Goal: Information Seeking & Learning: Compare options

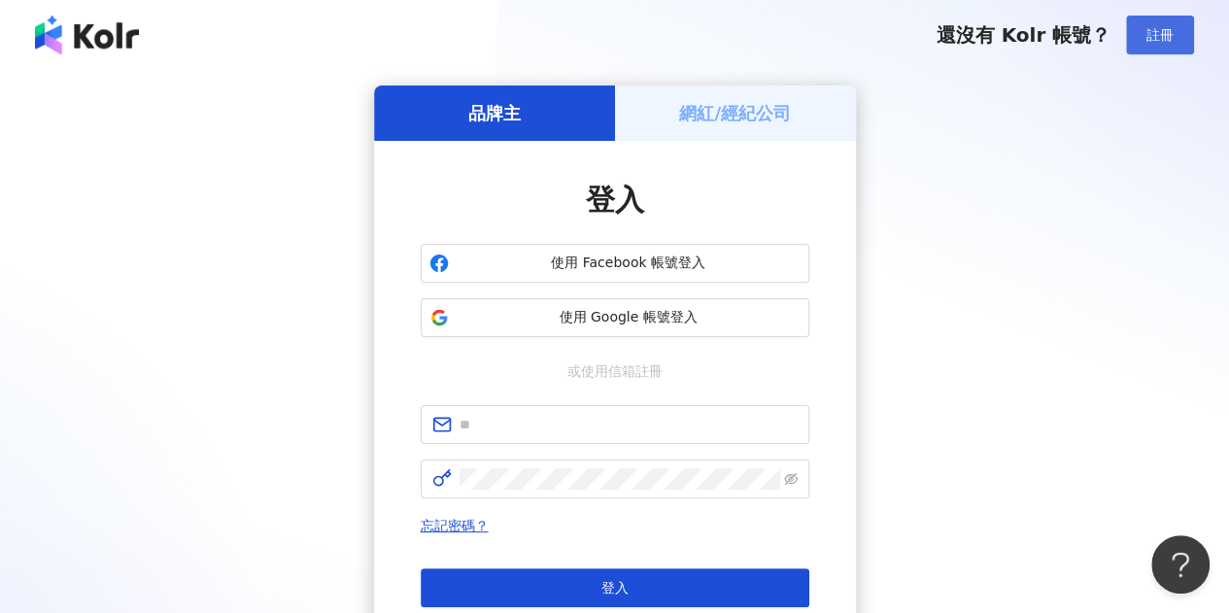
click at [1164, 18] on button "註冊" at bounding box center [1160, 35] width 68 height 39
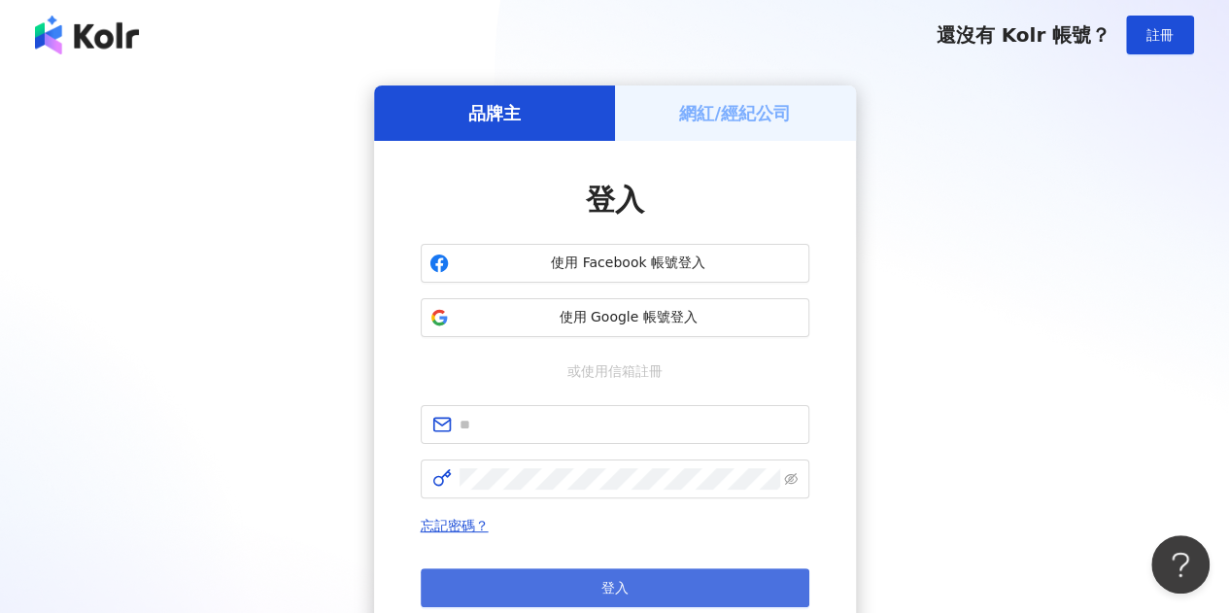
click at [589, 573] on button "登入" at bounding box center [615, 588] width 389 height 39
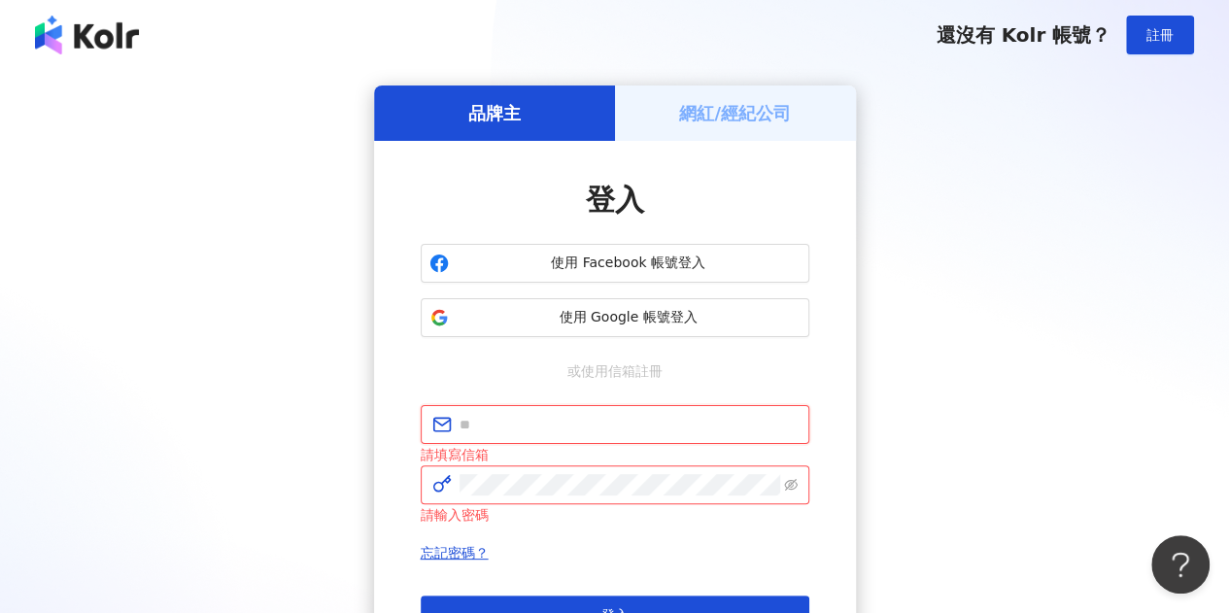
click at [605, 434] on input "text" at bounding box center [629, 424] width 338 height 21
type input "*"
type input "**********"
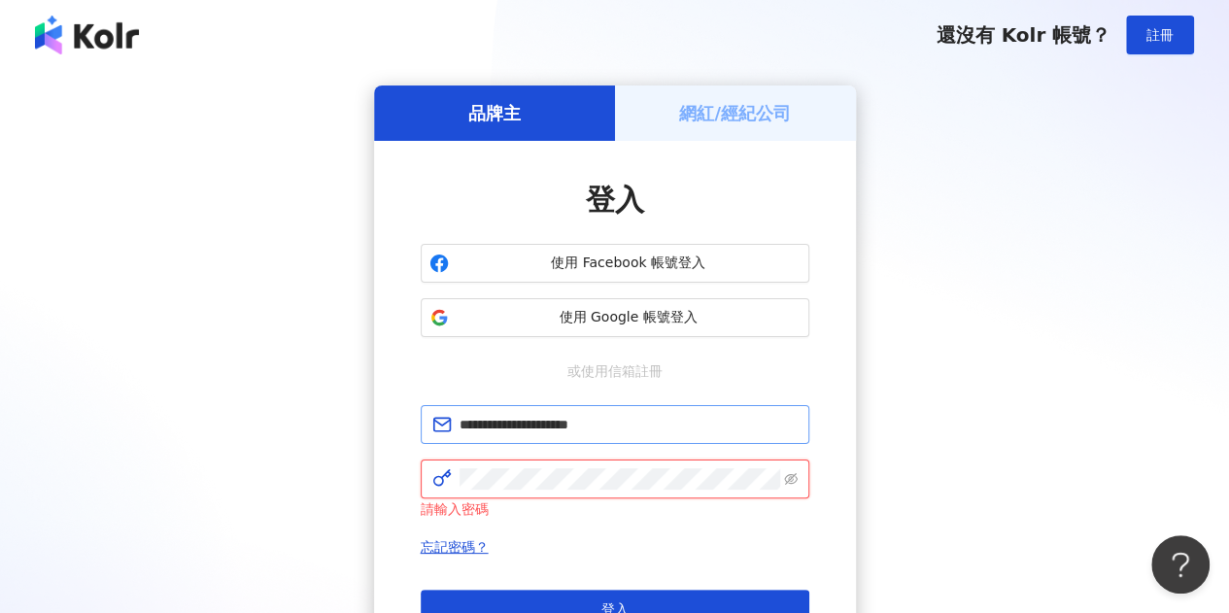
click button "登入" at bounding box center [615, 609] width 389 height 39
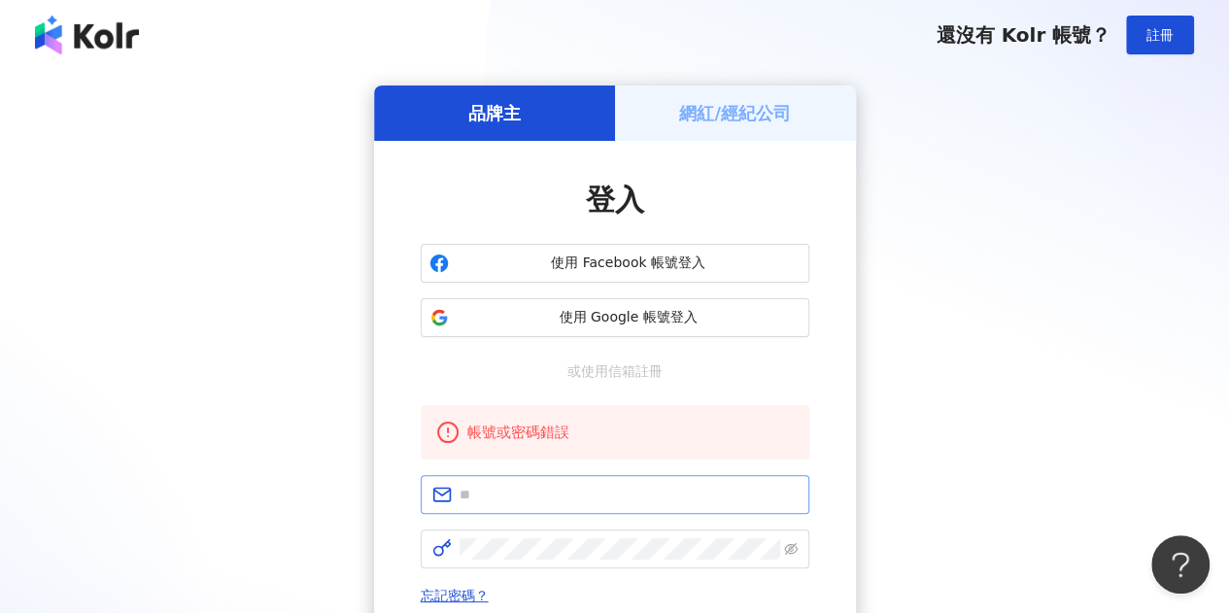
click at [571, 512] on span at bounding box center [615, 494] width 389 height 39
click at [570, 504] on input "text" at bounding box center [629, 494] width 338 height 21
click at [651, 503] on input "text" at bounding box center [629, 494] width 338 height 21
type input "**********"
click at [696, 532] on span at bounding box center [615, 549] width 389 height 39
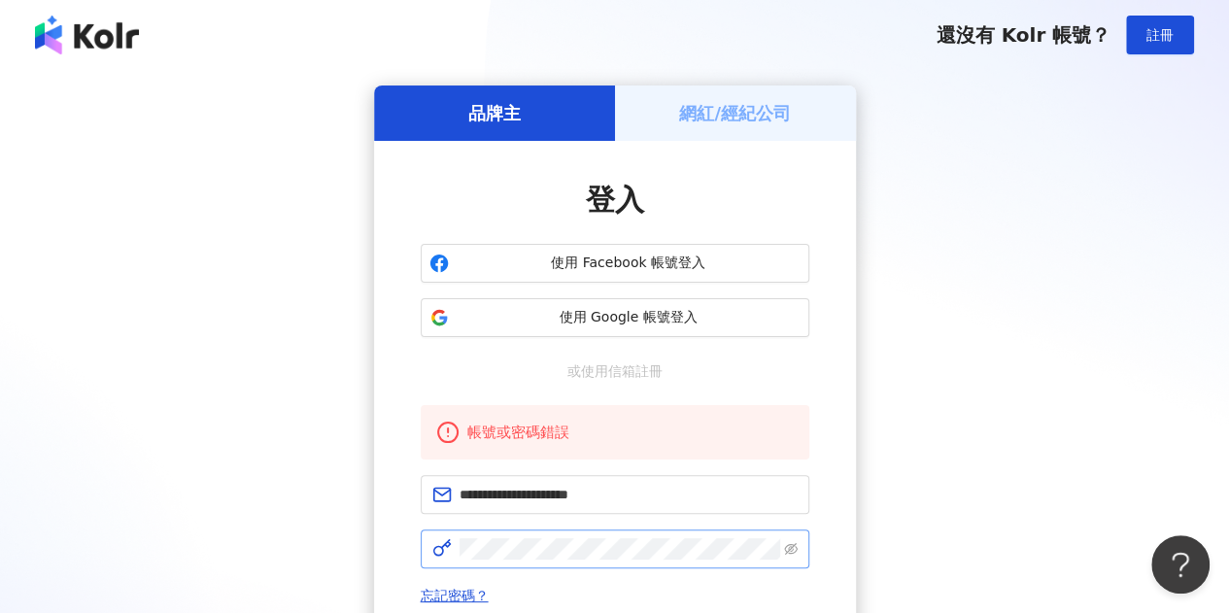
click at [631, 561] on span at bounding box center [615, 549] width 389 height 39
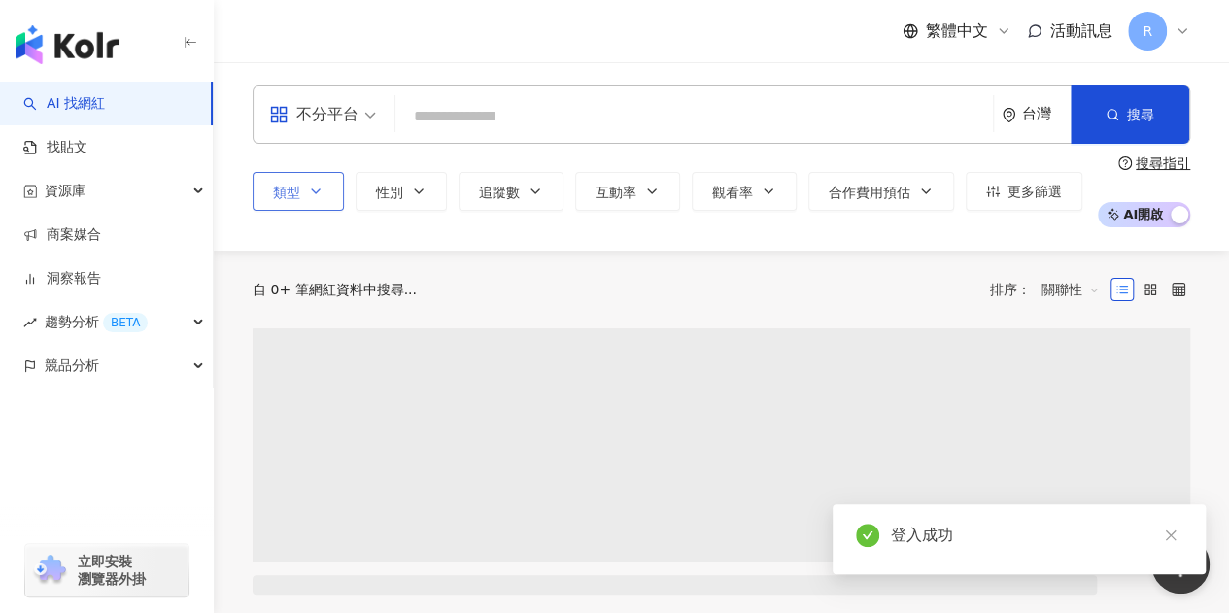
click at [287, 191] on span "類型" at bounding box center [286, 193] width 27 height 16
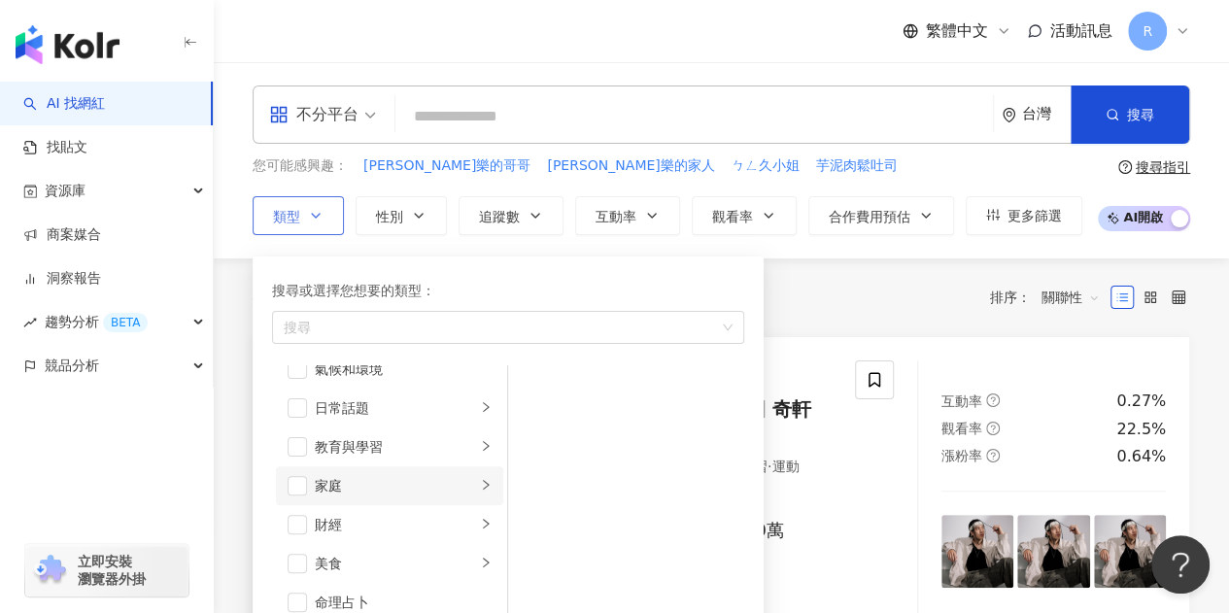
scroll to position [194, 0]
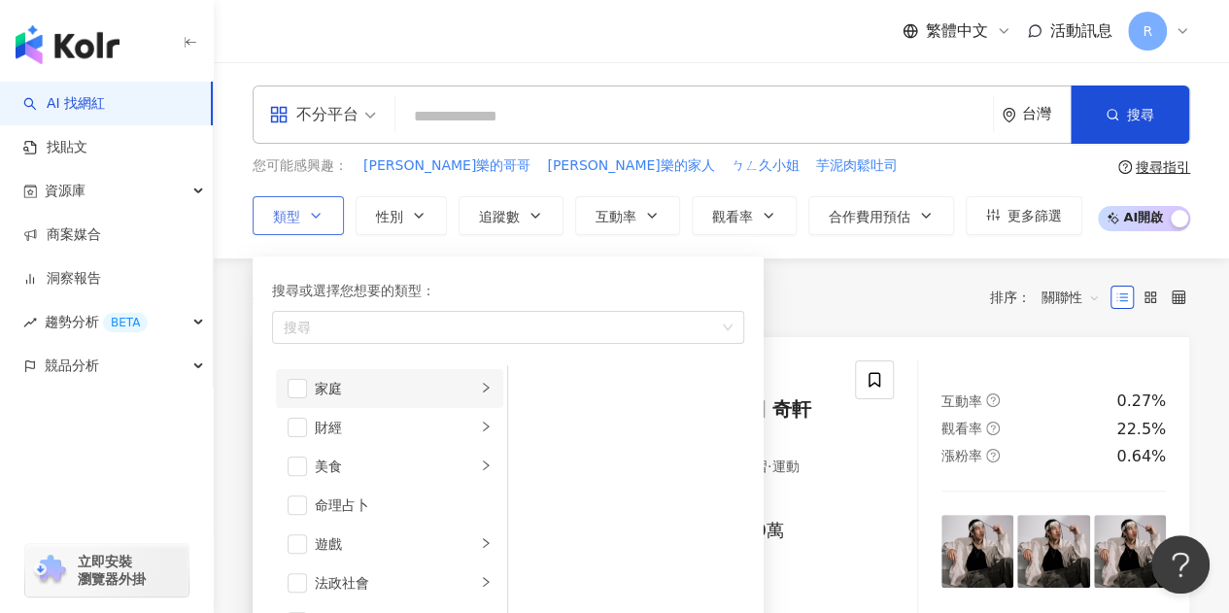
click at [360, 397] on div "家庭" at bounding box center [395, 388] width 161 height 21
click at [552, 390] on div "母嬰" at bounding box center [640, 388] width 178 height 21
click at [562, 429] on div "親子" at bounding box center [640, 427] width 178 height 21
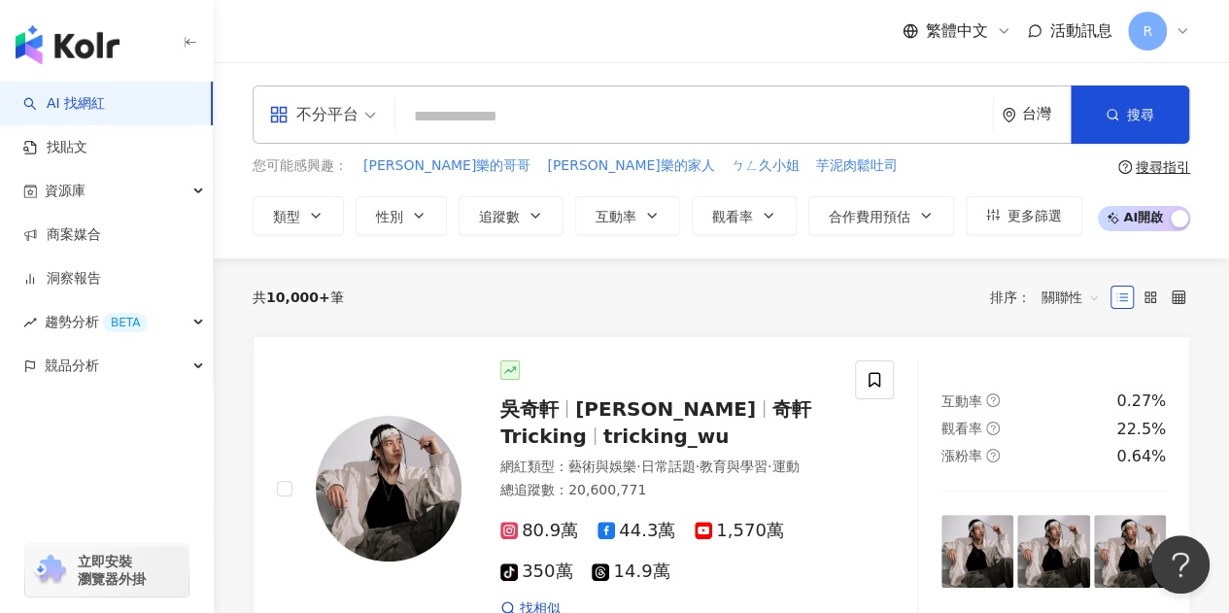
click at [817, 310] on div "共 10,000+ 筆 排序： 關聯性" at bounding box center [722, 297] width 938 height 31
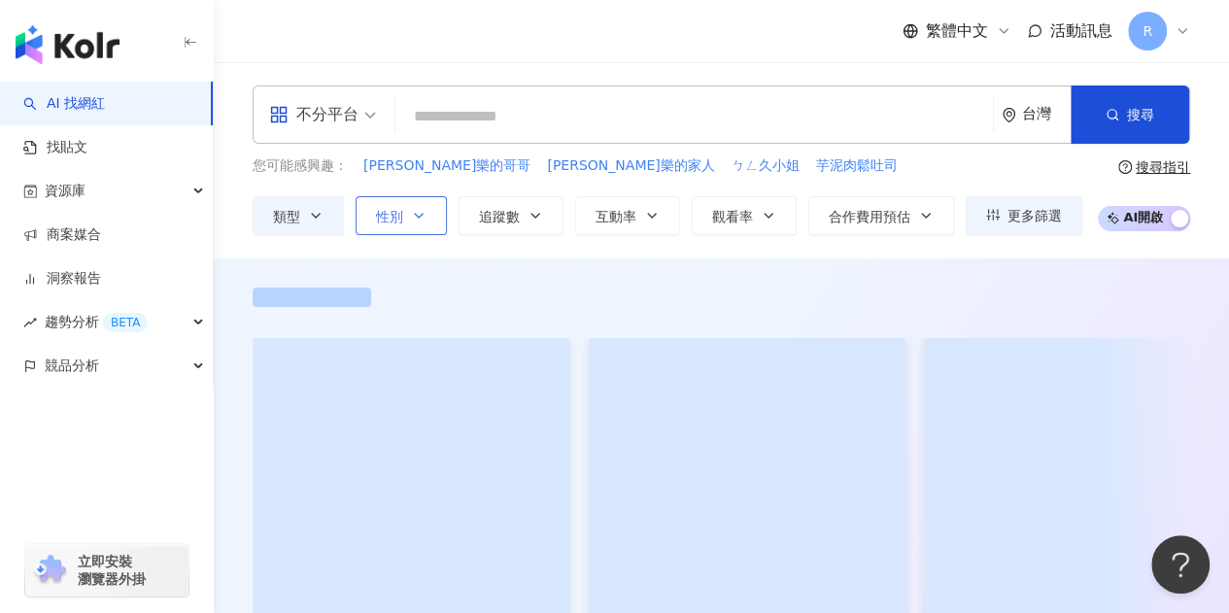
click at [398, 216] on span "性別" at bounding box center [389, 217] width 27 height 16
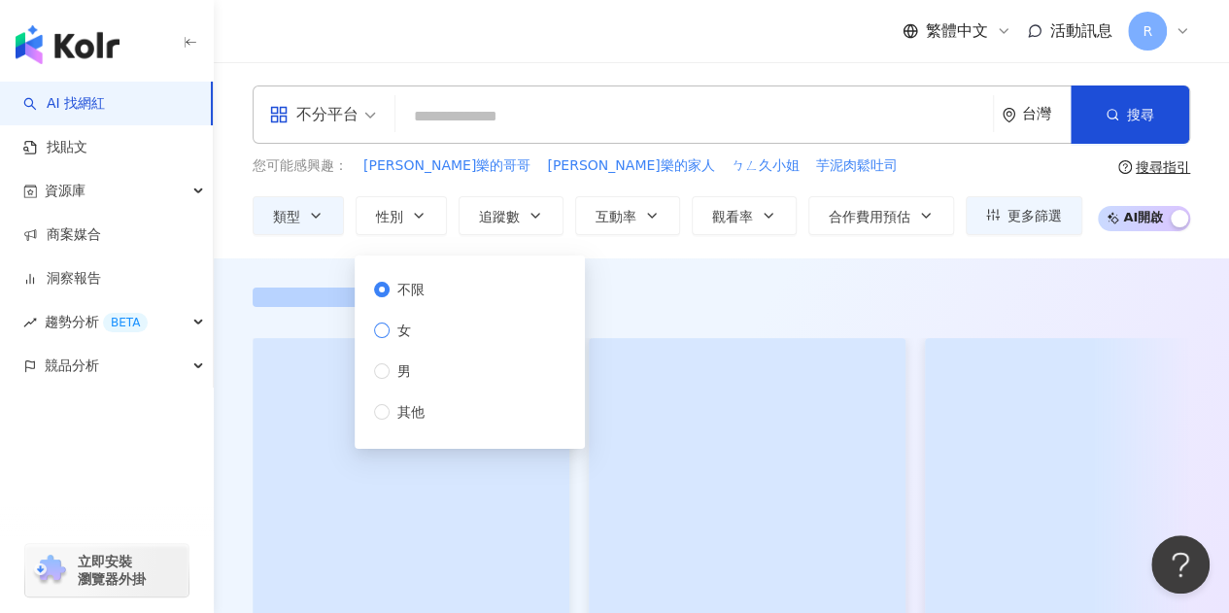
click at [410, 329] on span "女" at bounding box center [404, 330] width 29 height 21
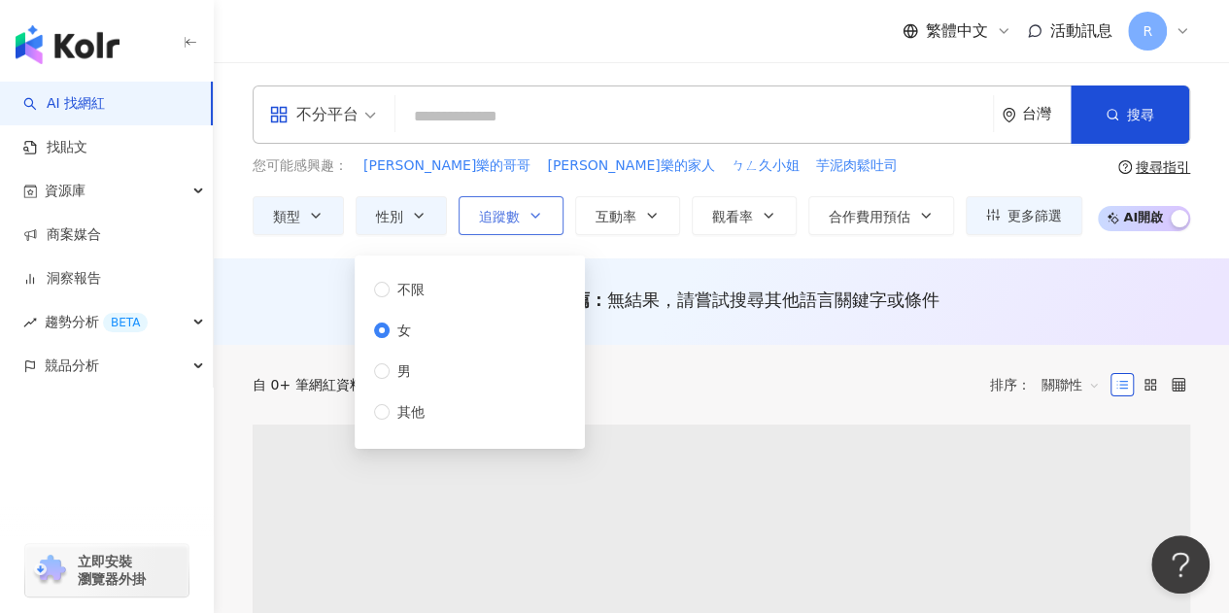
click at [511, 226] on button "追蹤數" at bounding box center [511, 215] width 105 height 39
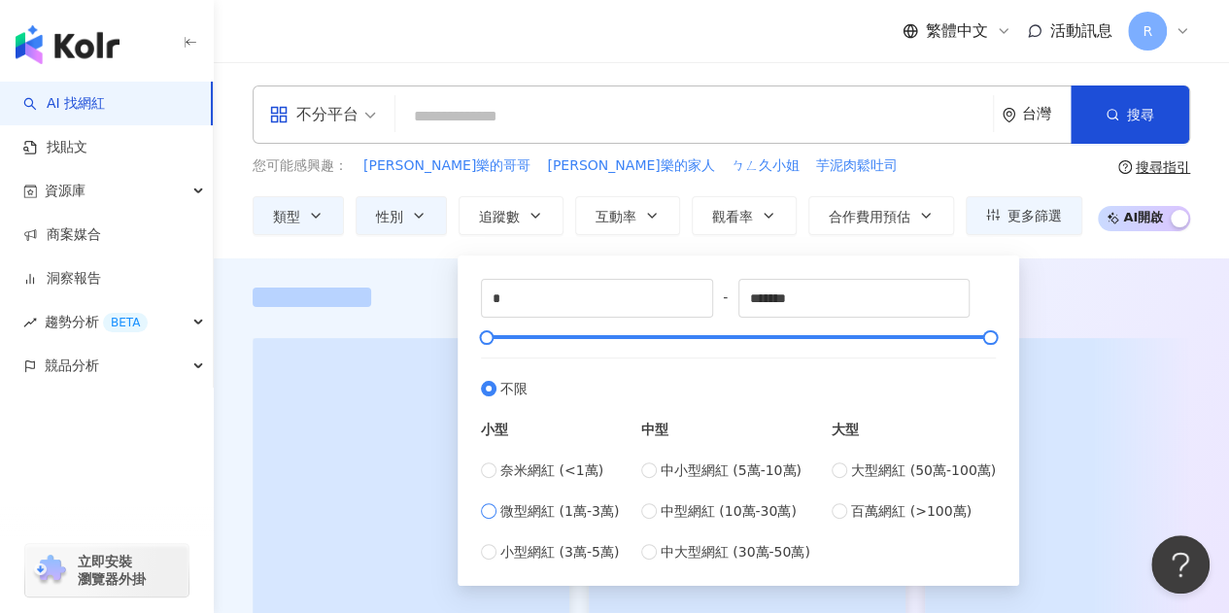
click at [529, 503] on span "微型網紅 (1萬-3萬)" at bounding box center [560, 511] width 119 height 21
type input "*****"
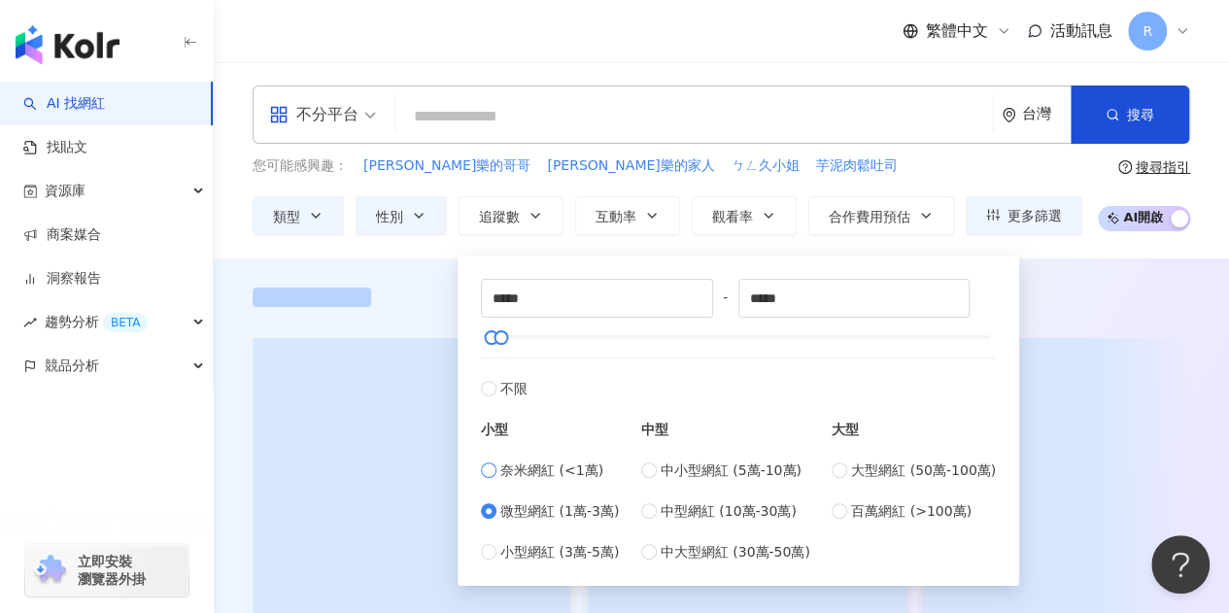
click at [544, 471] on span "奈米網紅 (<1萬)" at bounding box center [552, 470] width 103 height 21
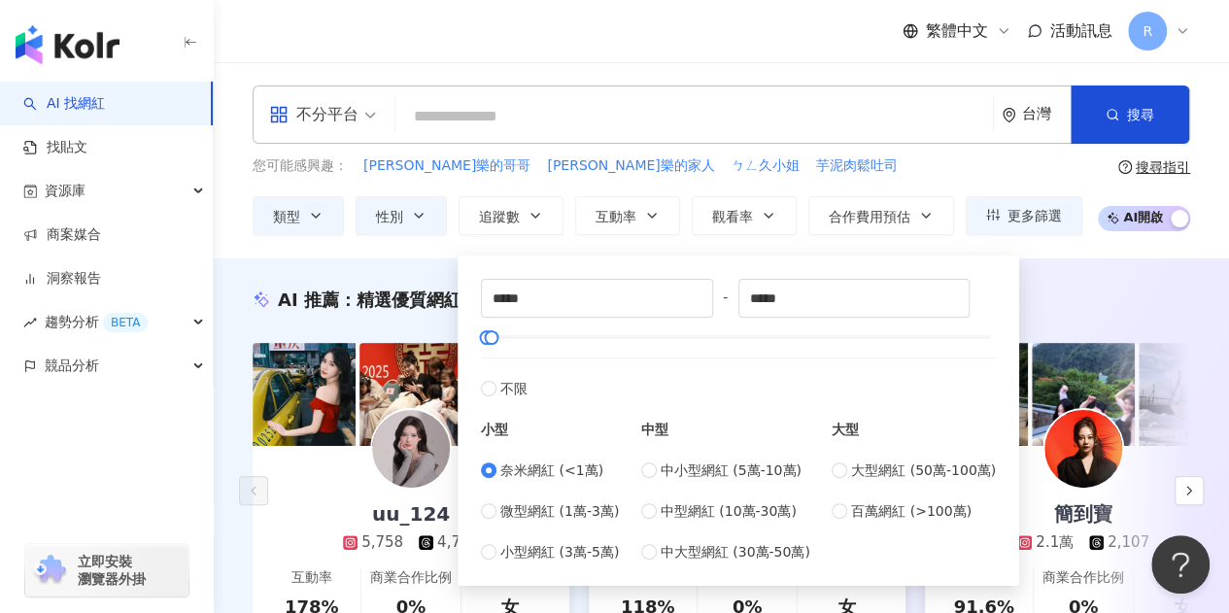
type input "*"
type input "****"
click at [566, 501] on span "微型網紅 (1萬-3萬)" at bounding box center [560, 511] width 119 height 21
type input "*****"
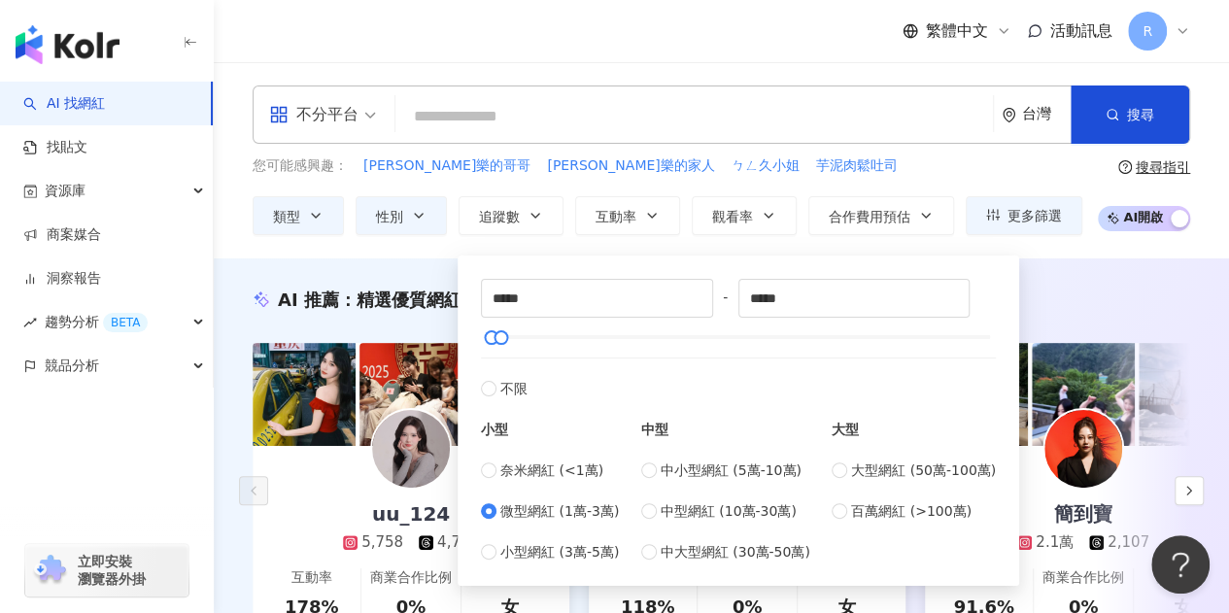
click at [1062, 281] on div "AI 推薦 ： 精選優質網紅 uu_124 5,758 4,724 互動率 178% 商業合作比例 0% 受眾性別 女 yuru901108 6,833 1,…" at bounding box center [722, 484] width 1016 height 451
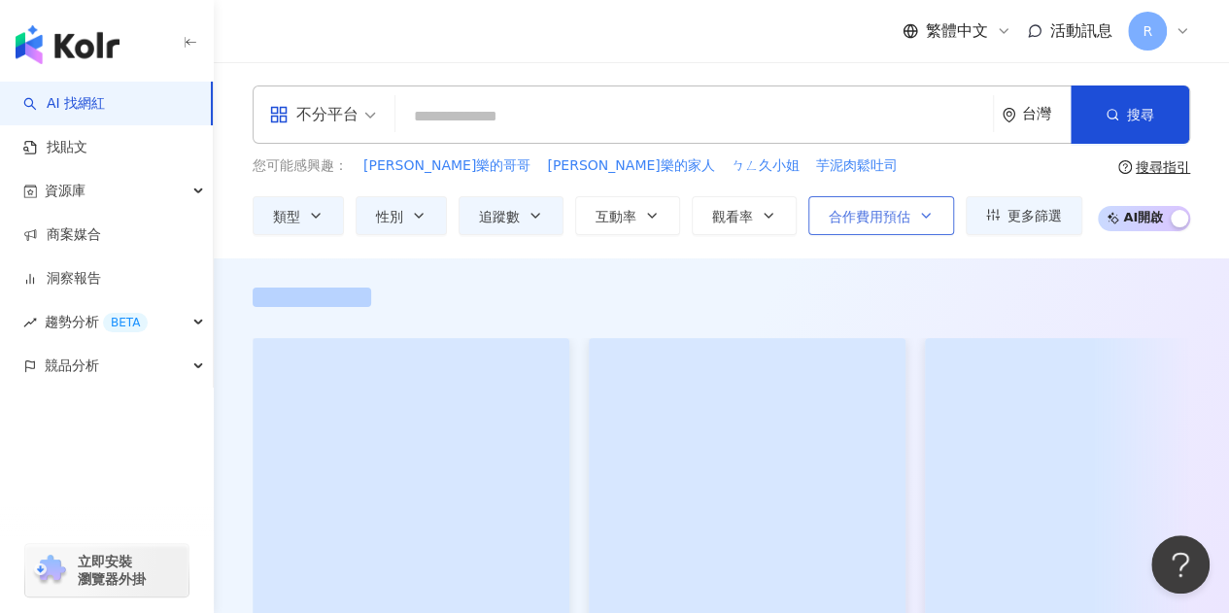
click at [904, 215] on span "合作費用預估" at bounding box center [870, 217] width 82 height 16
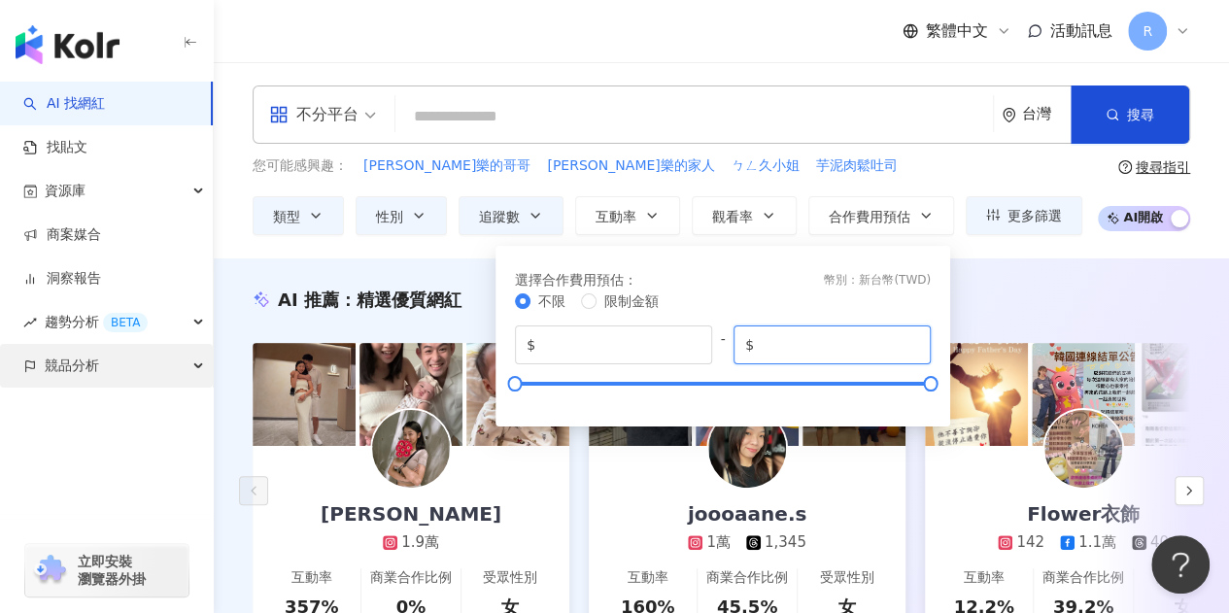
drag, startPoint x: 873, startPoint y: 345, endPoint x: 0, endPoint y: 378, distance: 873.4
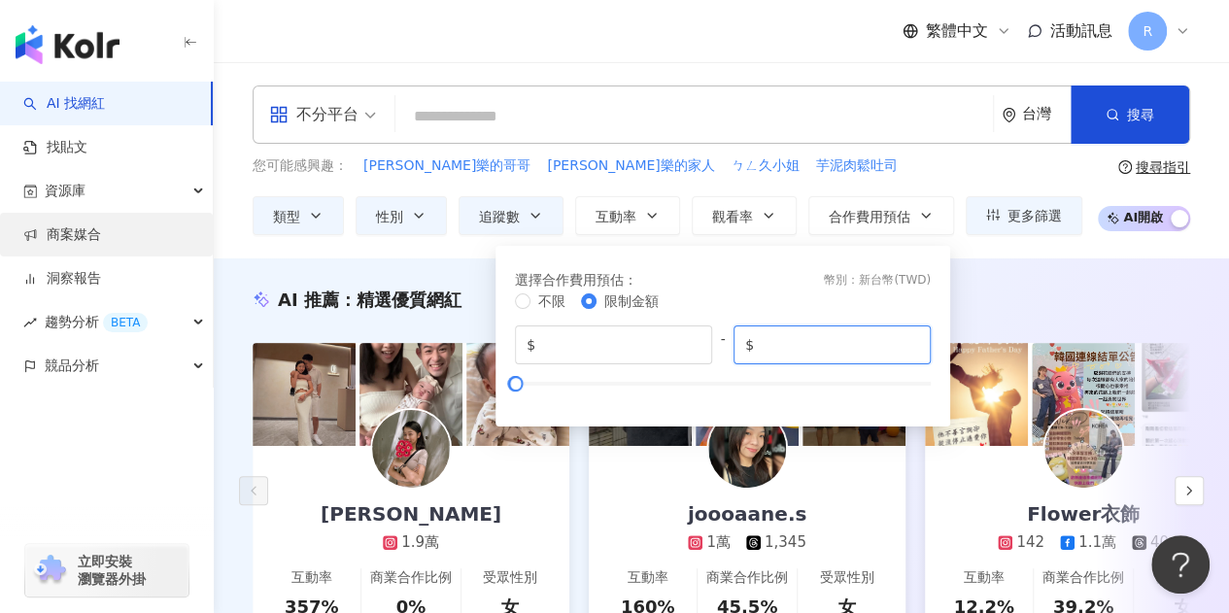
type input "****"
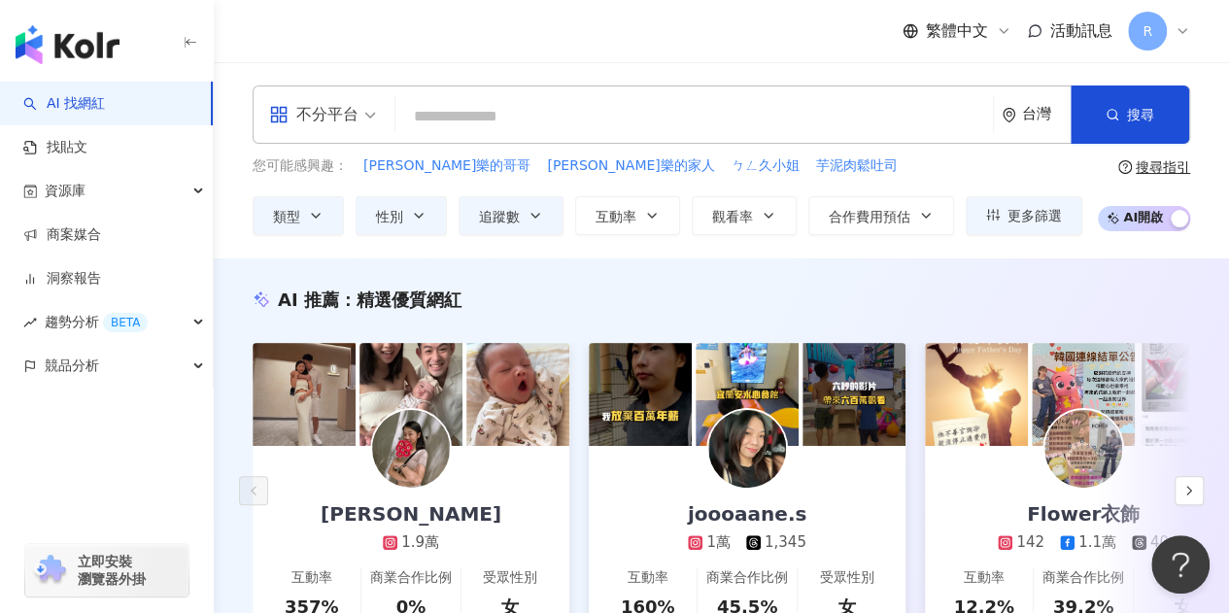
click at [1034, 270] on div "AI 推薦 ： 精選優質網紅 Joanna 1.9萬 互動率 357% 商業合作比例 0% 受眾性別 女 joooaane.s 1萬 1,345 互動率 16…" at bounding box center [722, 484] width 1016 height 451
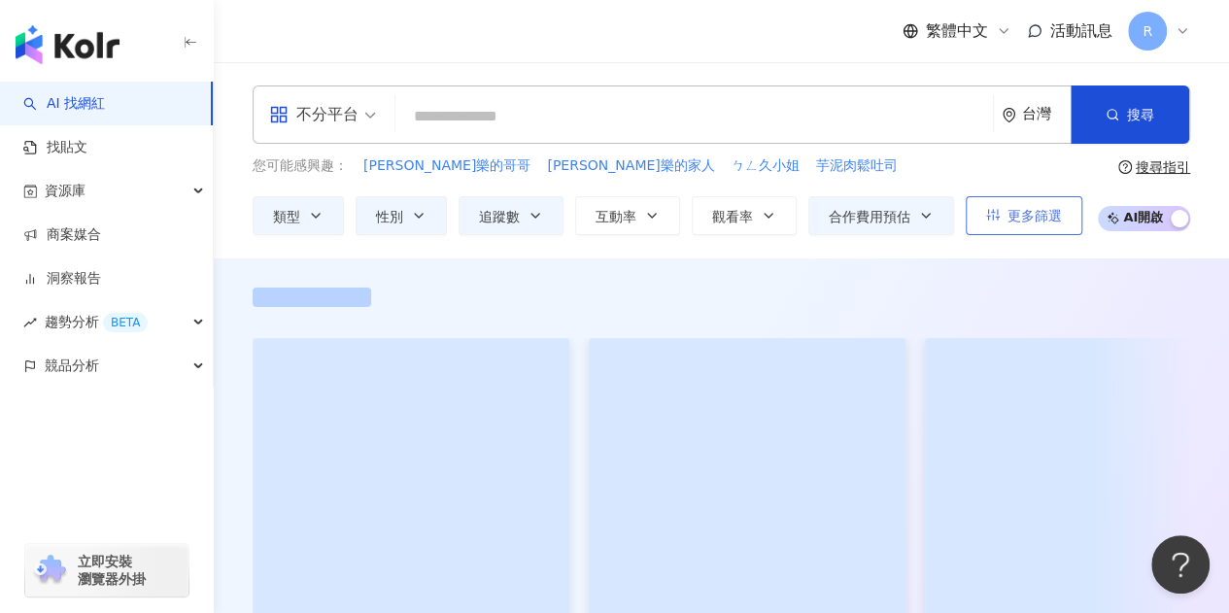
click at [1045, 219] on span "更多篩選" at bounding box center [1035, 216] width 54 height 16
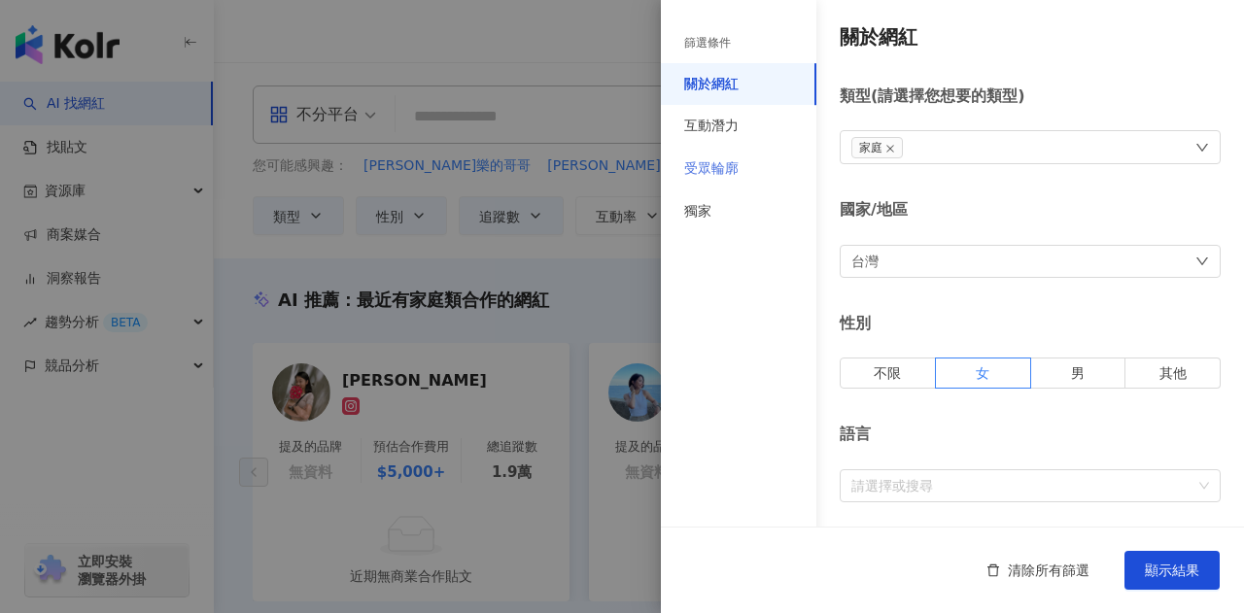
click at [737, 182] on div "受眾輪廓" at bounding box center [739, 169] width 156 height 43
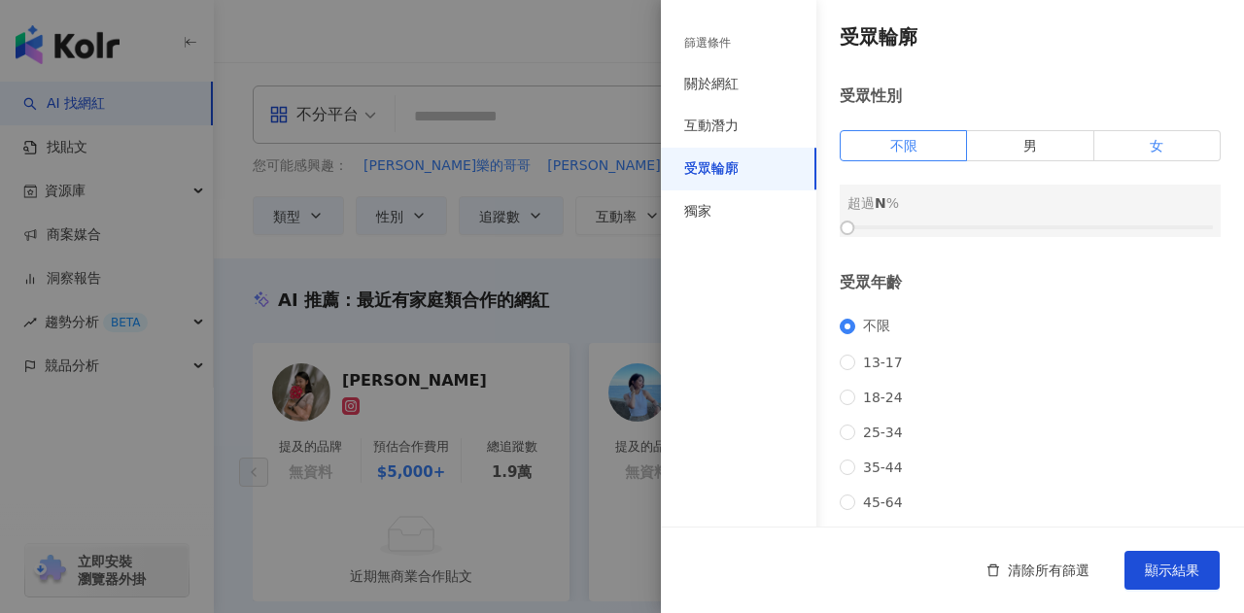
click at [1150, 149] on span "女" at bounding box center [1157, 146] width 14 height 16
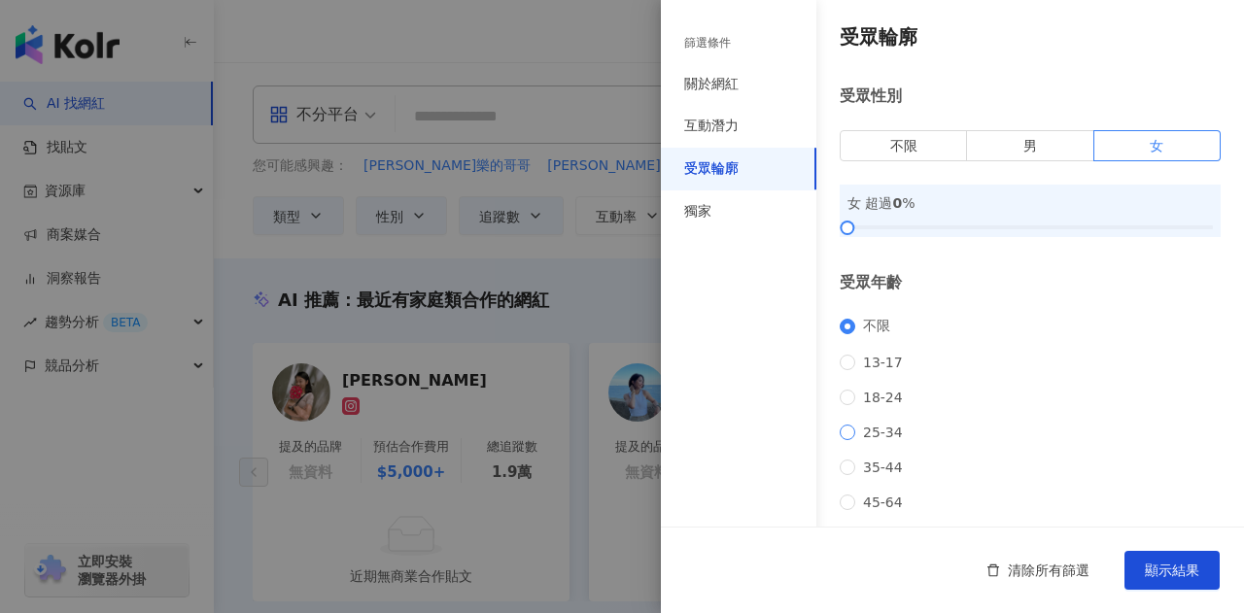
click at [865, 440] on span "25-34" at bounding box center [882, 433] width 55 height 16
click at [863, 475] on span "35-44" at bounding box center [882, 468] width 55 height 16
click at [875, 440] on span "25-34" at bounding box center [882, 433] width 55 height 16
click at [1158, 574] on span "顯示結果" at bounding box center [1172, 571] width 54 height 16
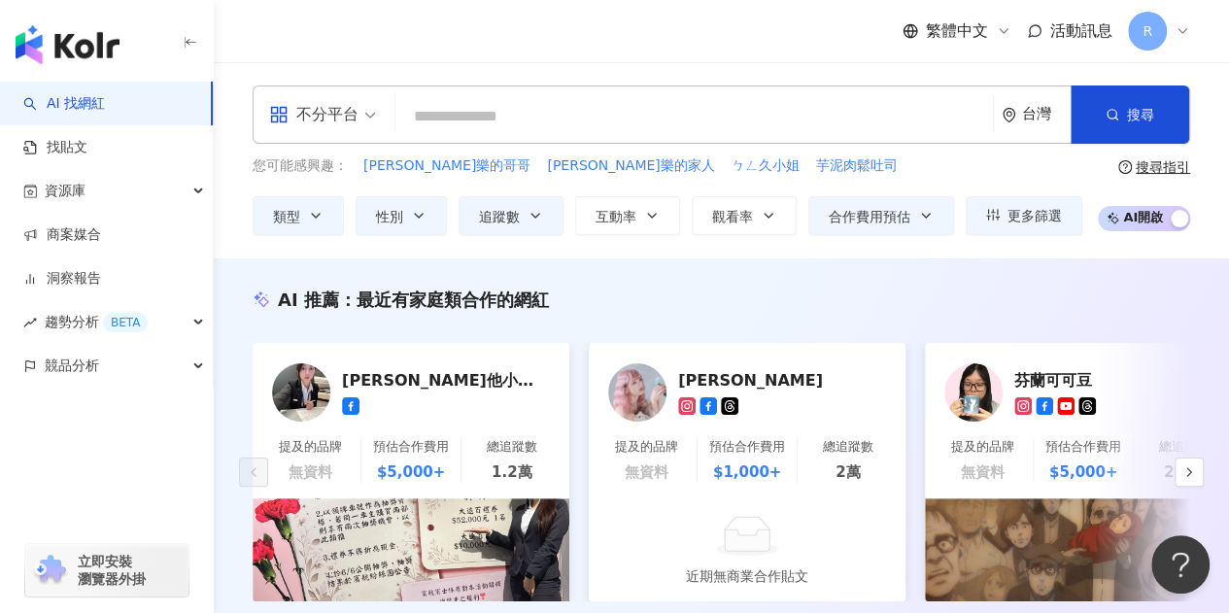
scroll to position [97, 0]
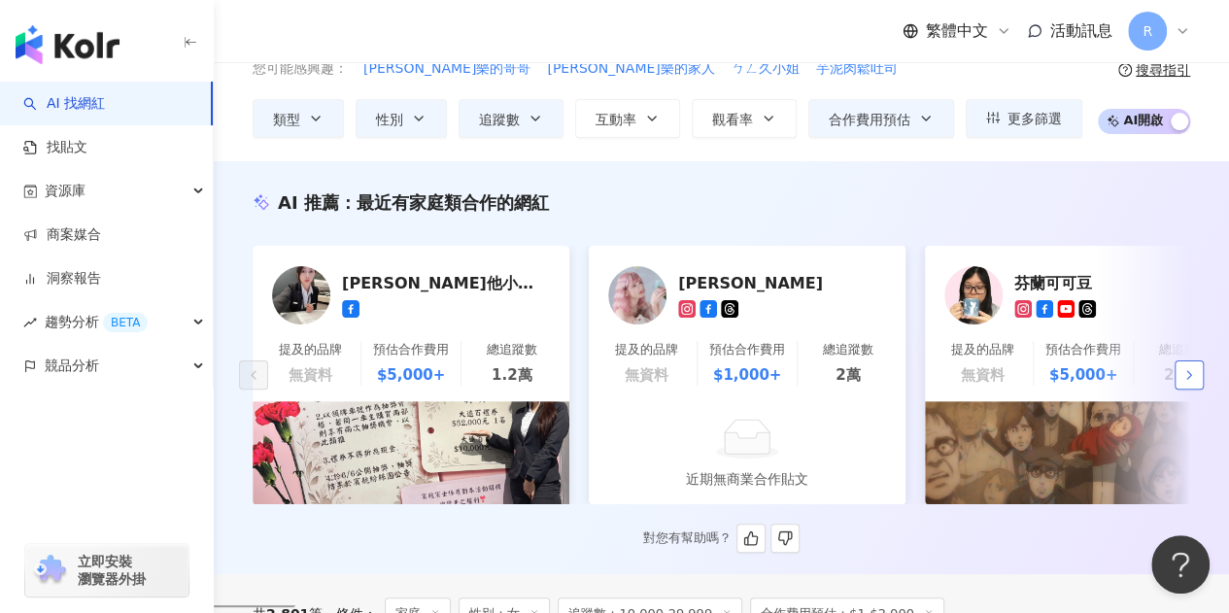
click at [1182, 383] on icon "button" at bounding box center [1190, 375] width 16 height 16
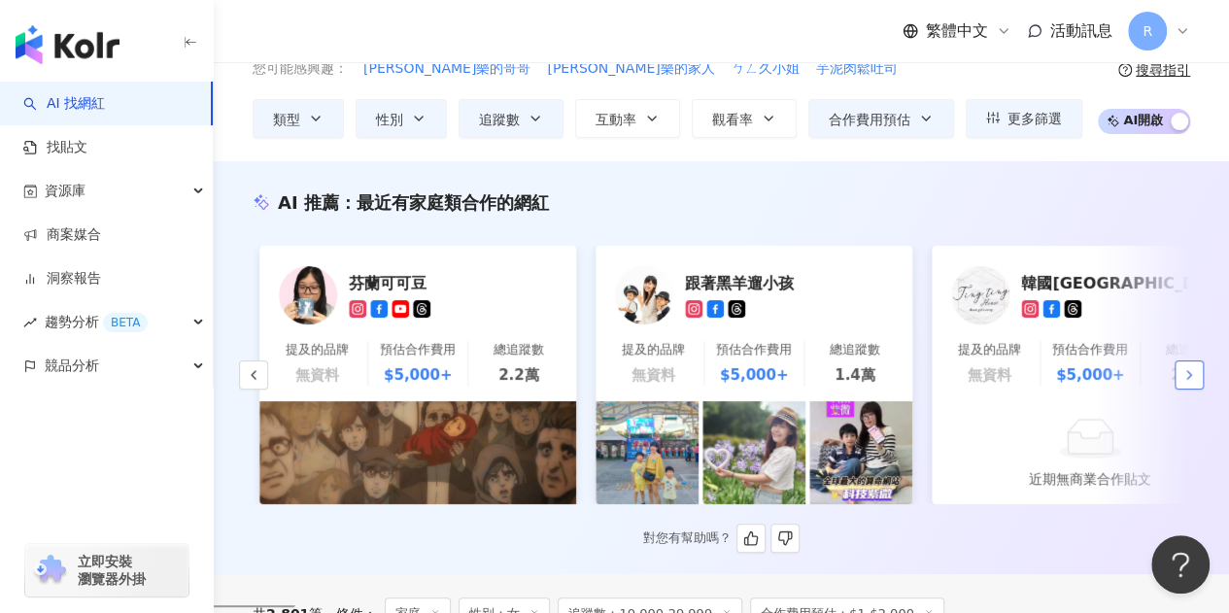
scroll to position [0, 673]
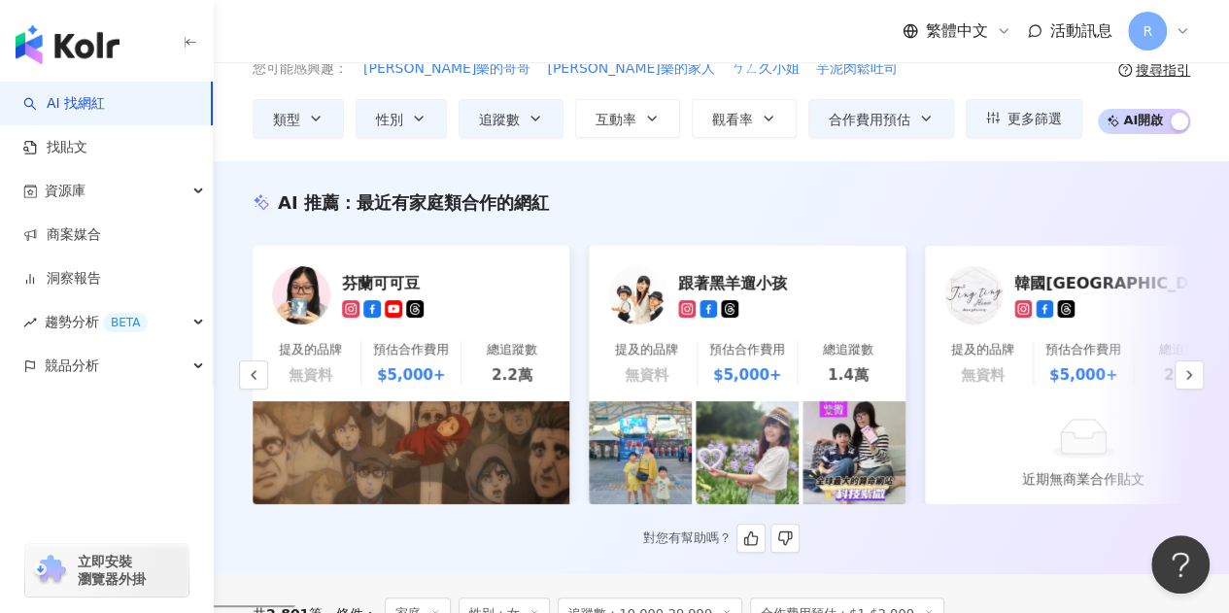
click at [649, 309] on img at bounding box center [637, 295] width 58 height 58
click at [1188, 383] on icon "button" at bounding box center [1190, 375] width 16 height 16
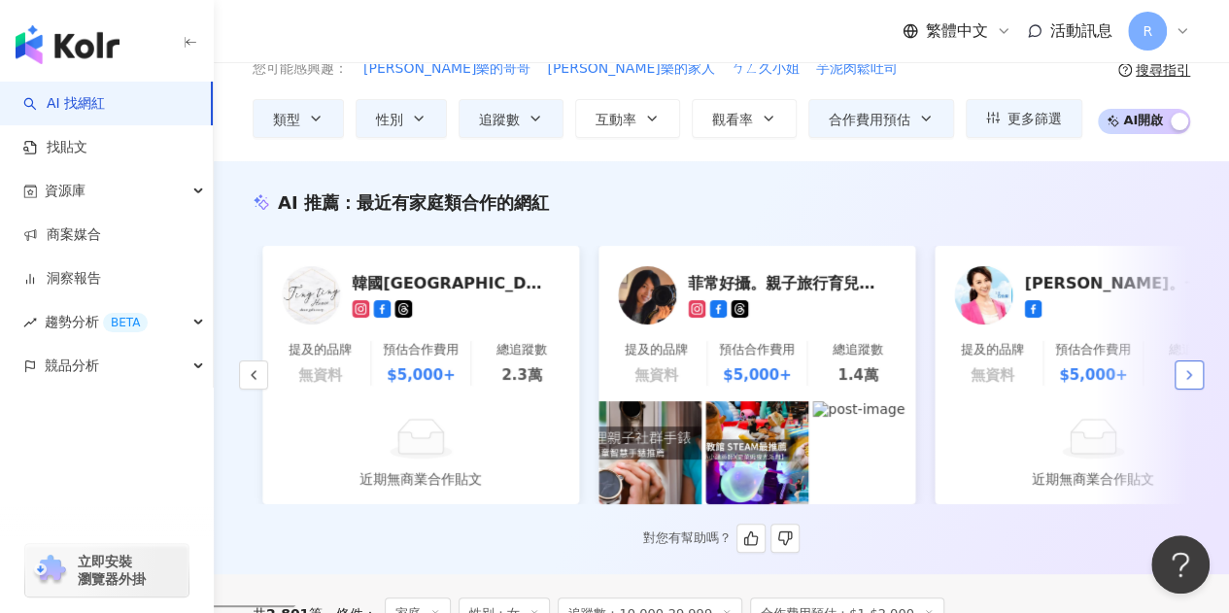
scroll to position [0, 1345]
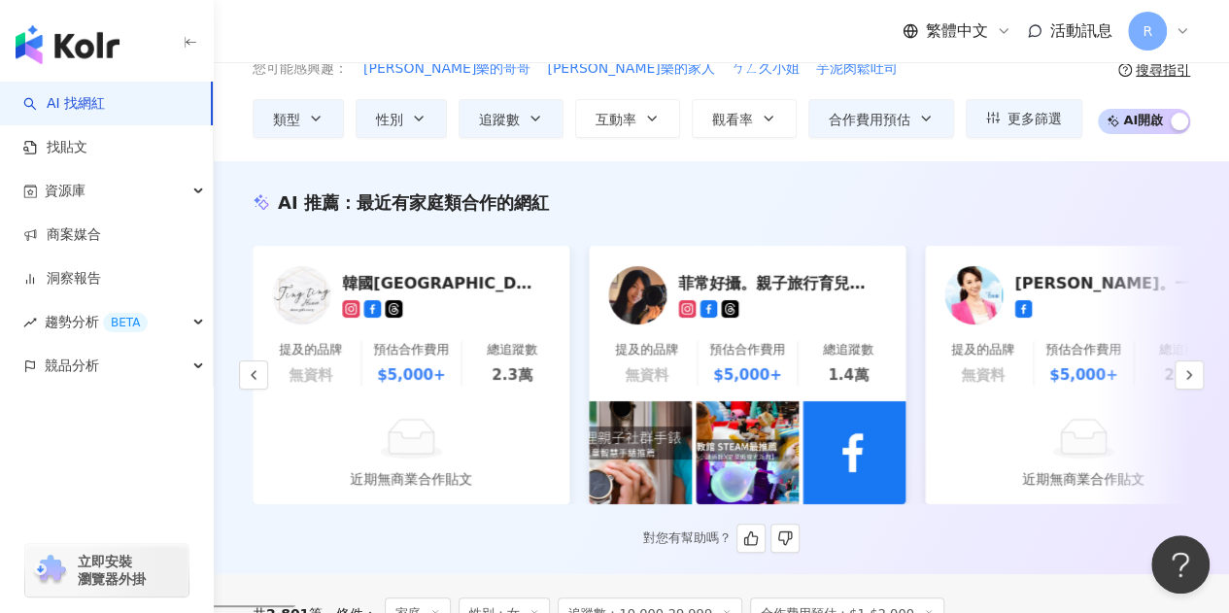
click at [651, 291] on img at bounding box center [637, 295] width 58 height 58
click at [1192, 374] on icon "button" at bounding box center [1190, 375] width 16 height 16
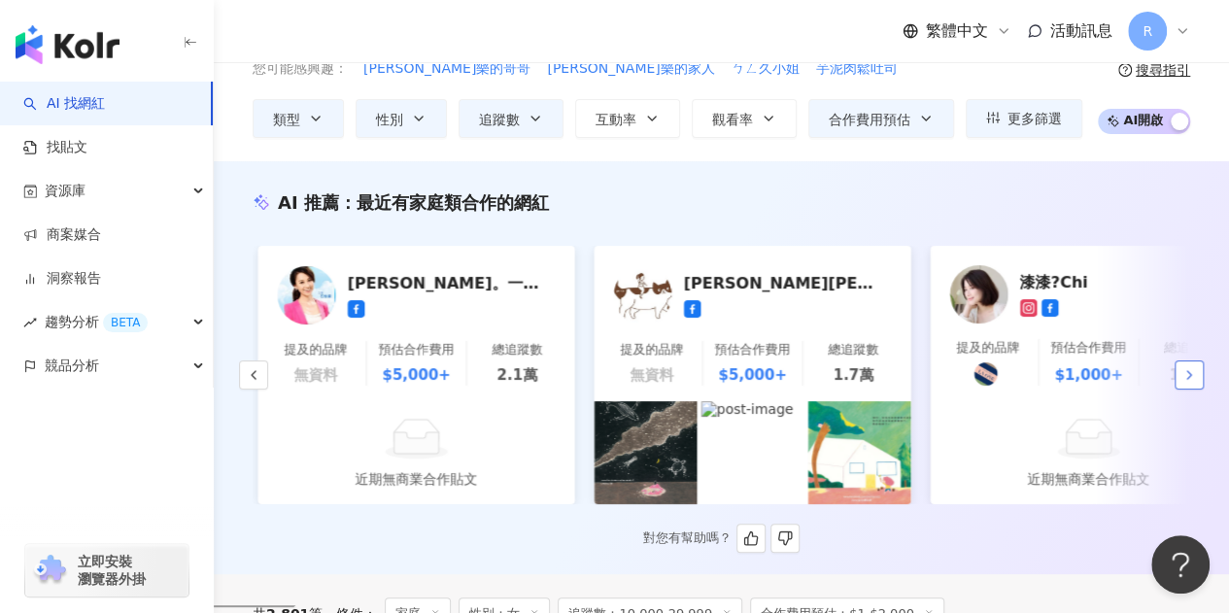
scroll to position [0, 2018]
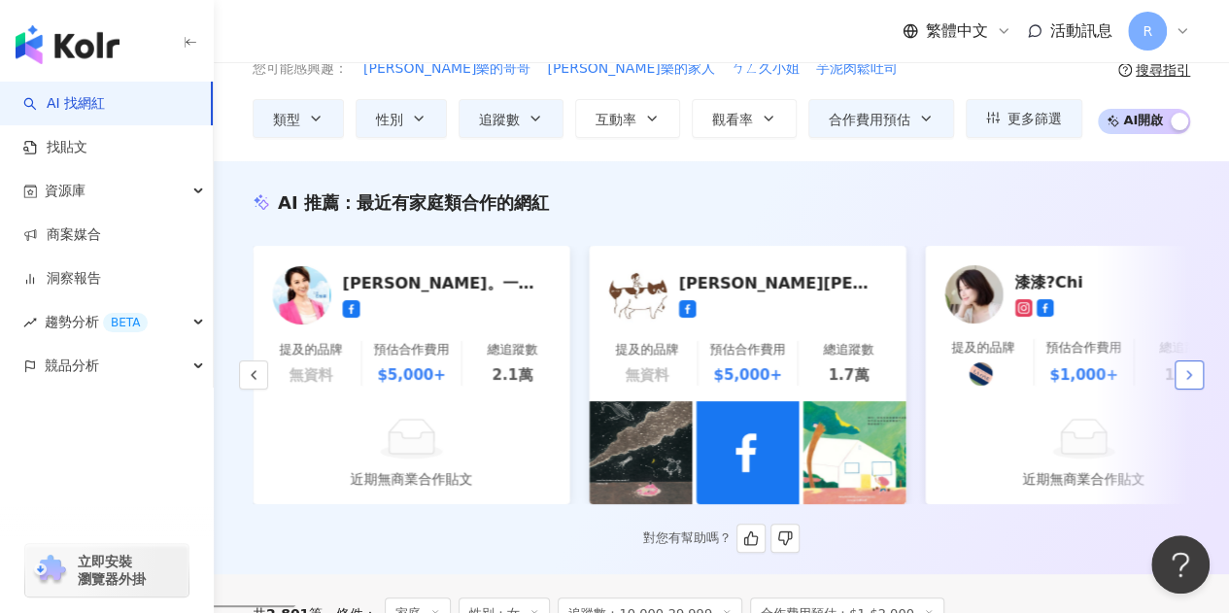
click at [1192, 374] on icon "button" at bounding box center [1190, 375] width 16 height 16
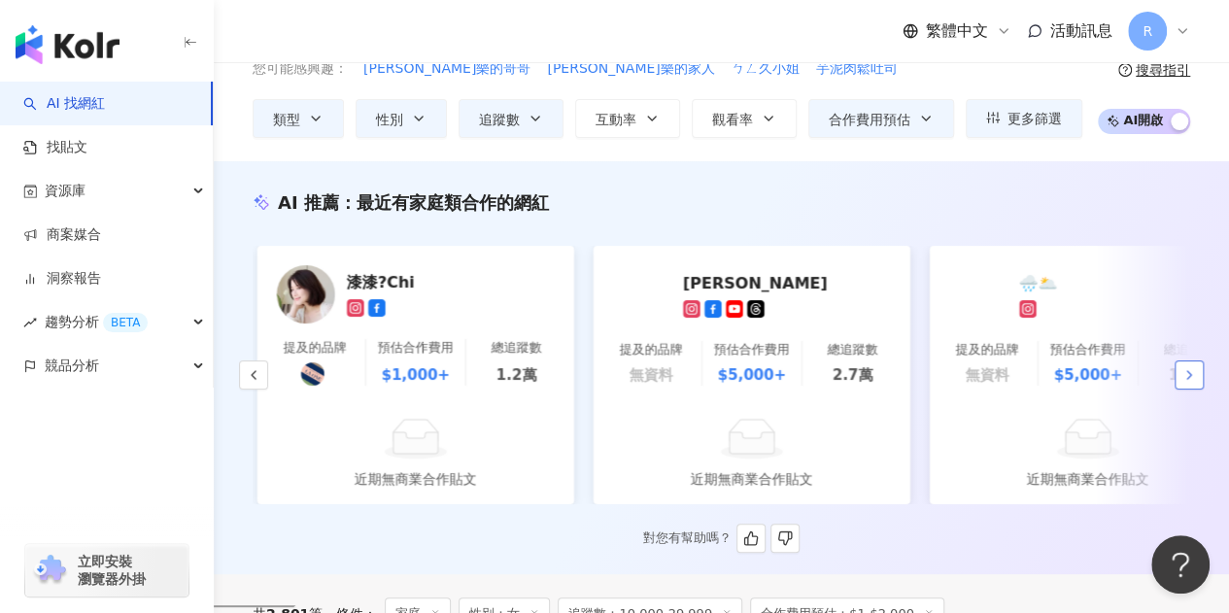
scroll to position [0, 2690]
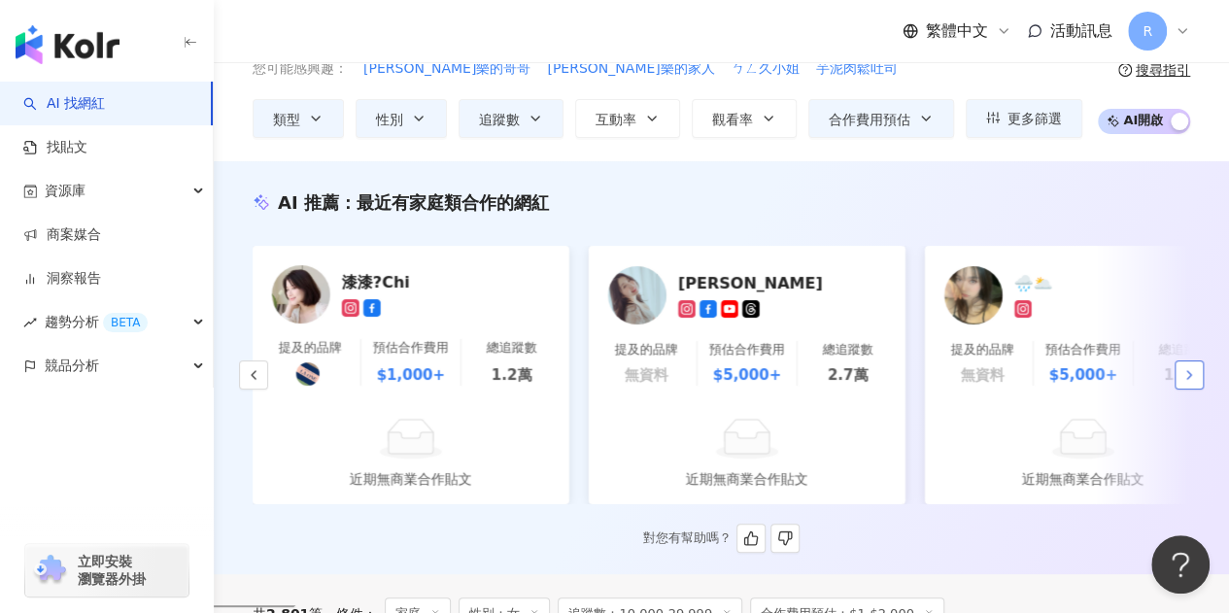
click at [1192, 374] on icon "button" at bounding box center [1190, 375] width 16 height 16
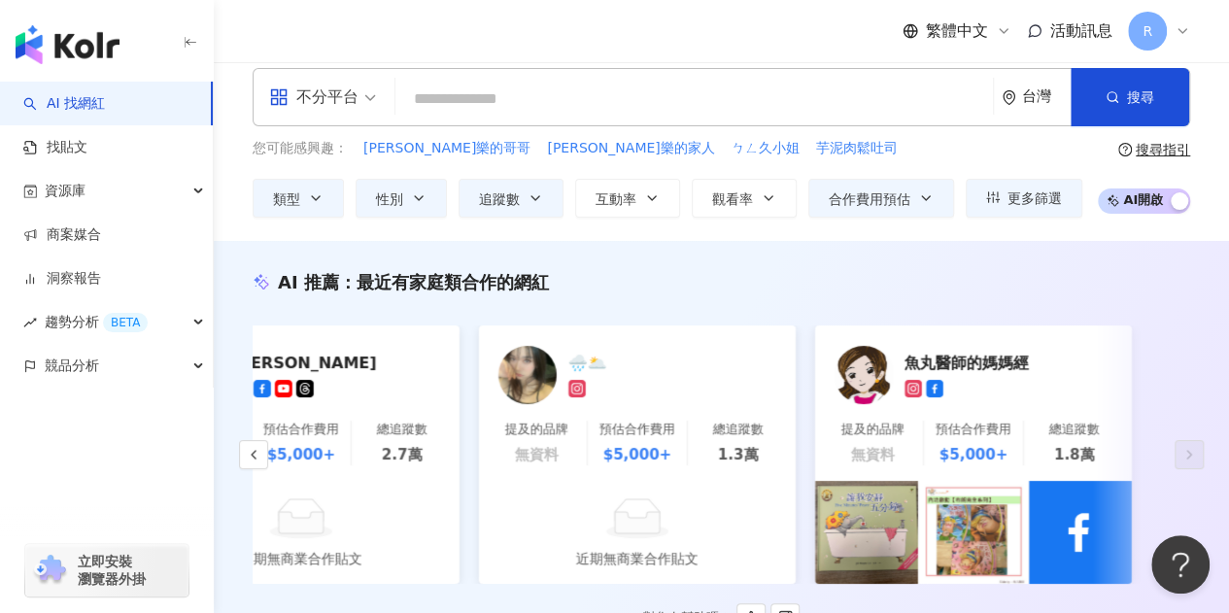
scroll to position [0, 0]
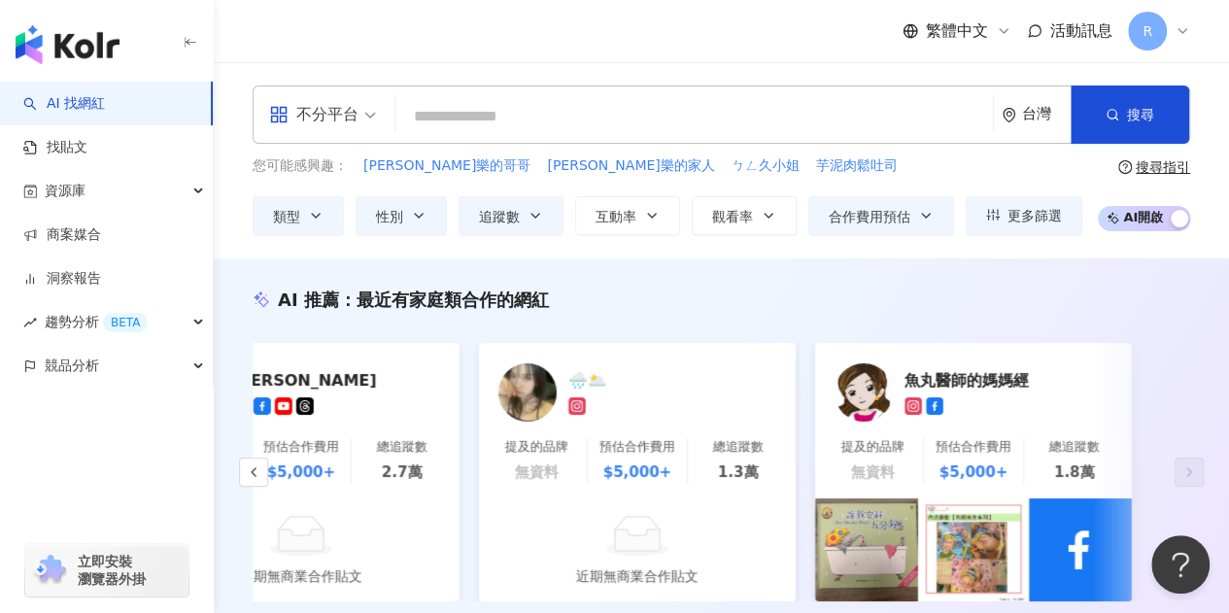
click at [364, 123] on span "不分平台" at bounding box center [322, 114] width 107 height 31
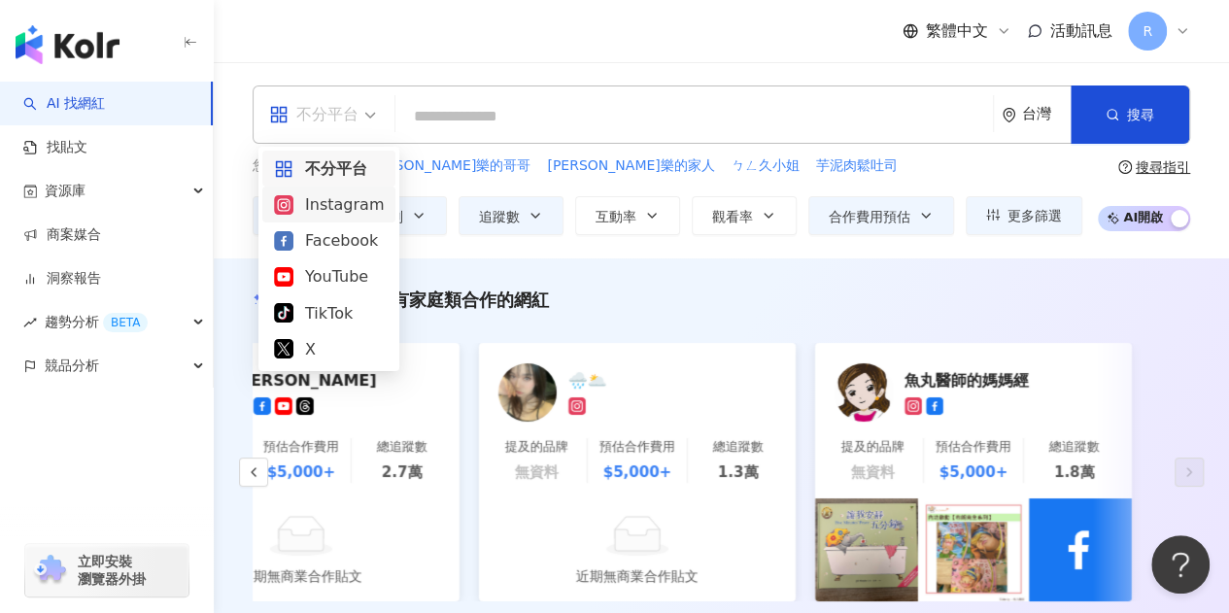
click at [338, 197] on div "Instagram" at bounding box center [329, 204] width 110 height 24
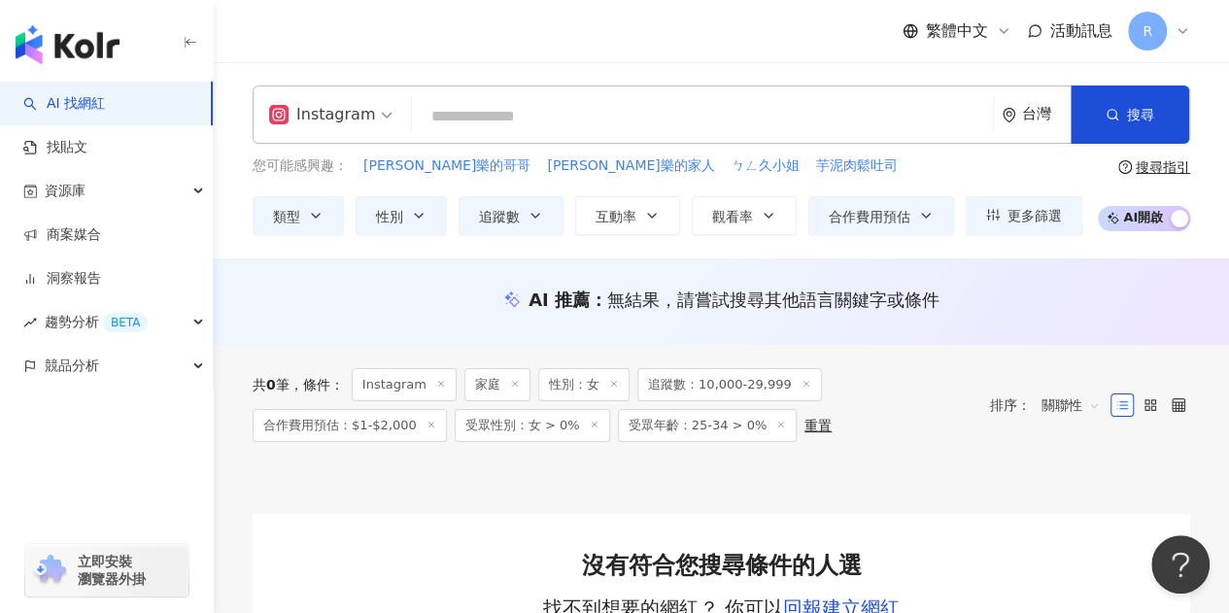
click at [777, 424] on icon at bounding box center [782, 425] width 10 height 10
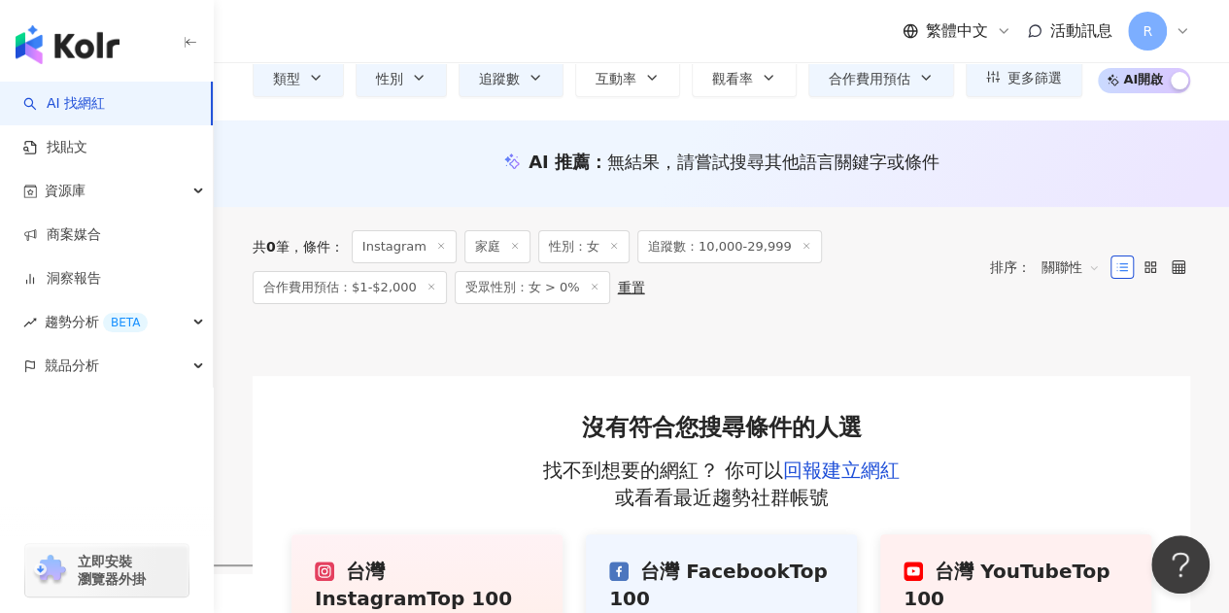
scroll to position [97, 0]
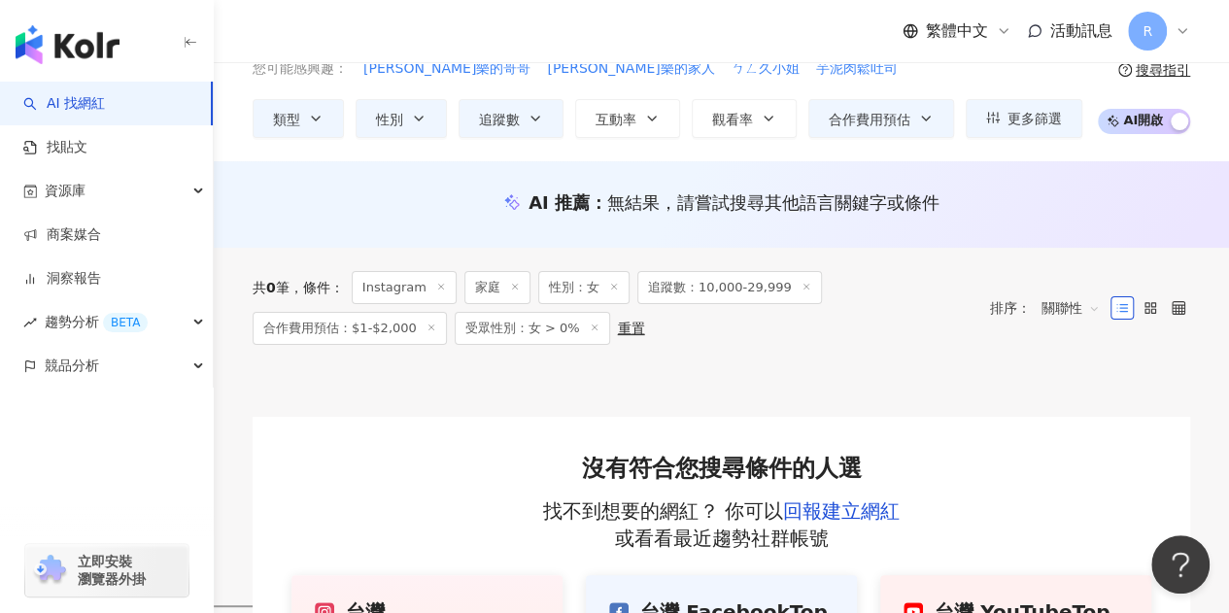
click at [590, 330] on icon at bounding box center [595, 328] width 10 height 10
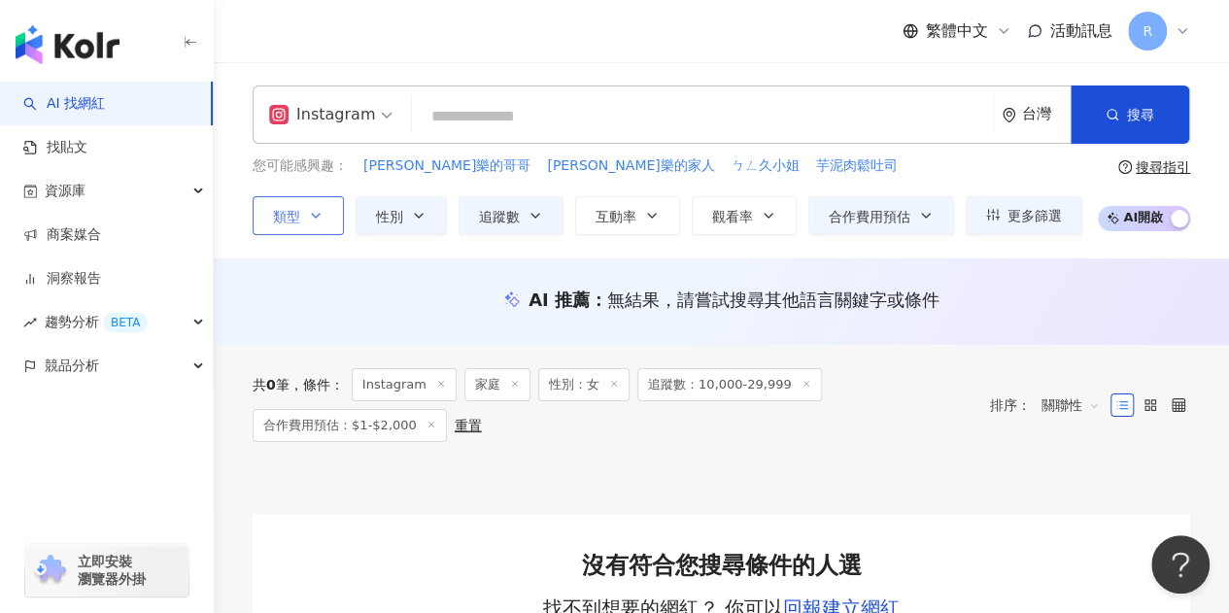
click at [323, 209] on icon "button" at bounding box center [316, 216] width 16 height 16
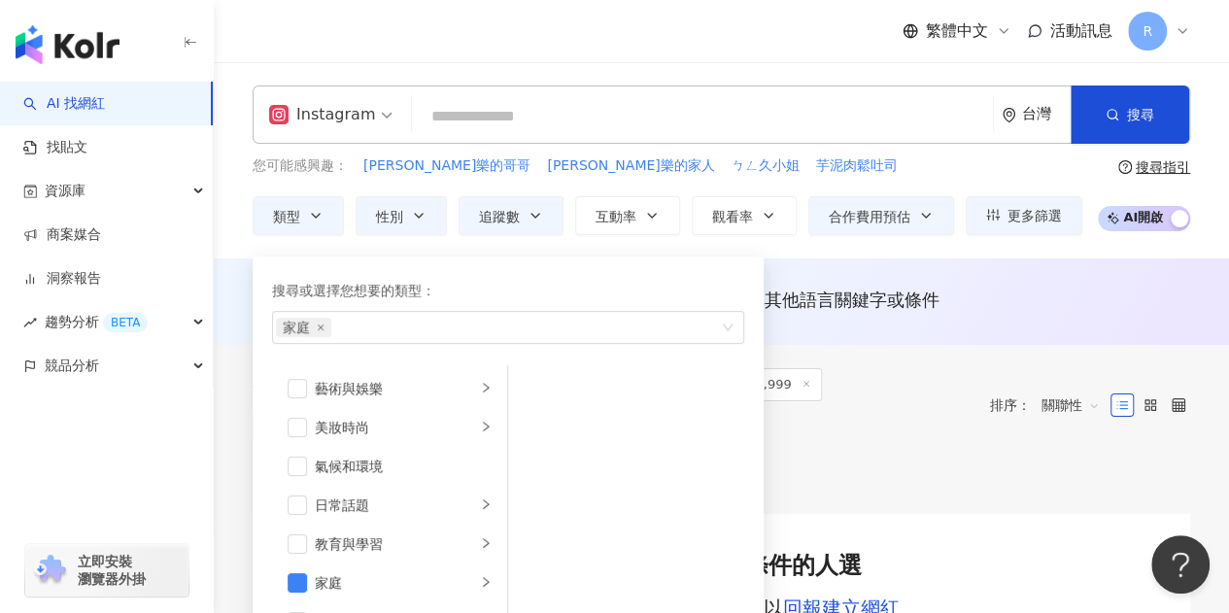
click at [465, 92] on div "Instagram 台灣 搜尋" at bounding box center [722, 115] width 938 height 58
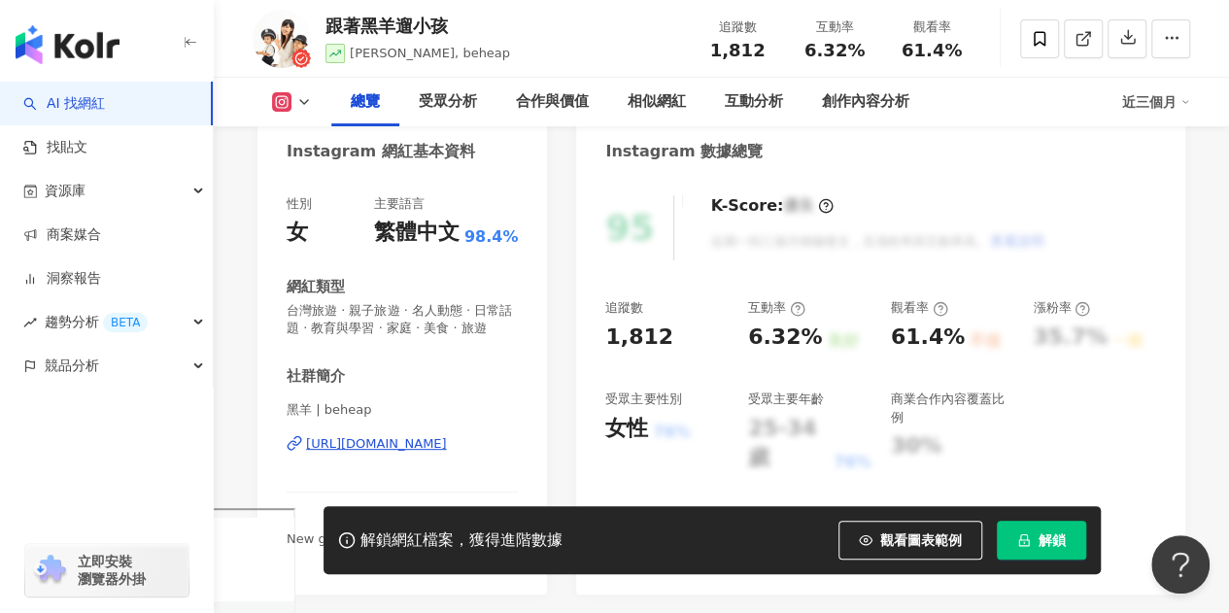
scroll to position [292, 0]
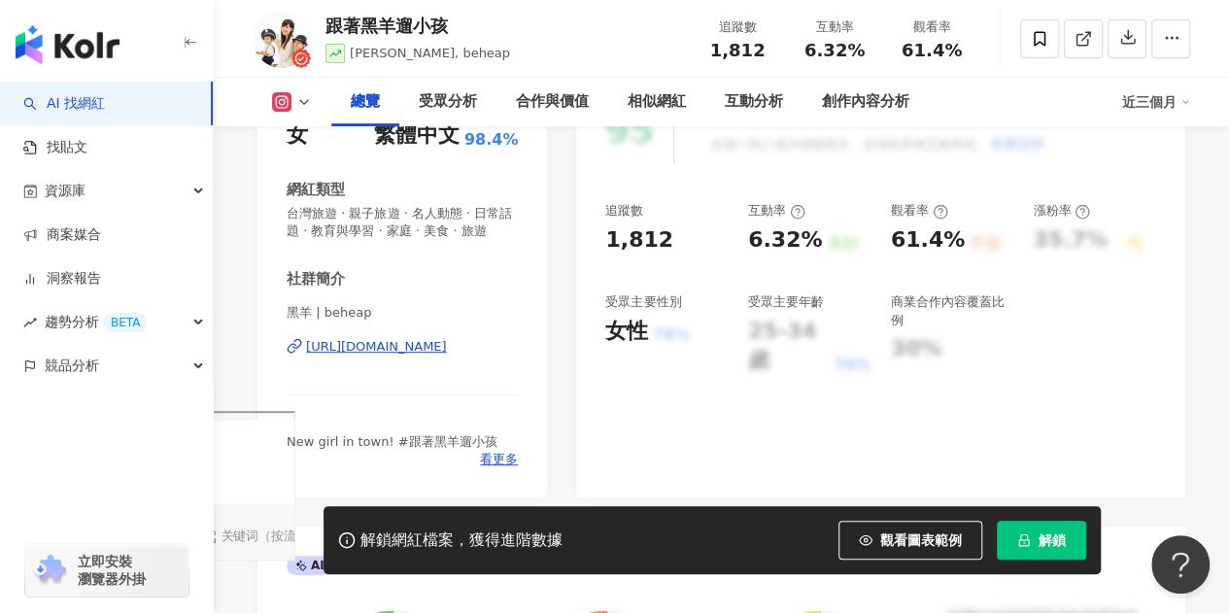
click at [348, 356] on div "https://www.instagram.com/beheap/" at bounding box center [376, 346] width 141 height 17
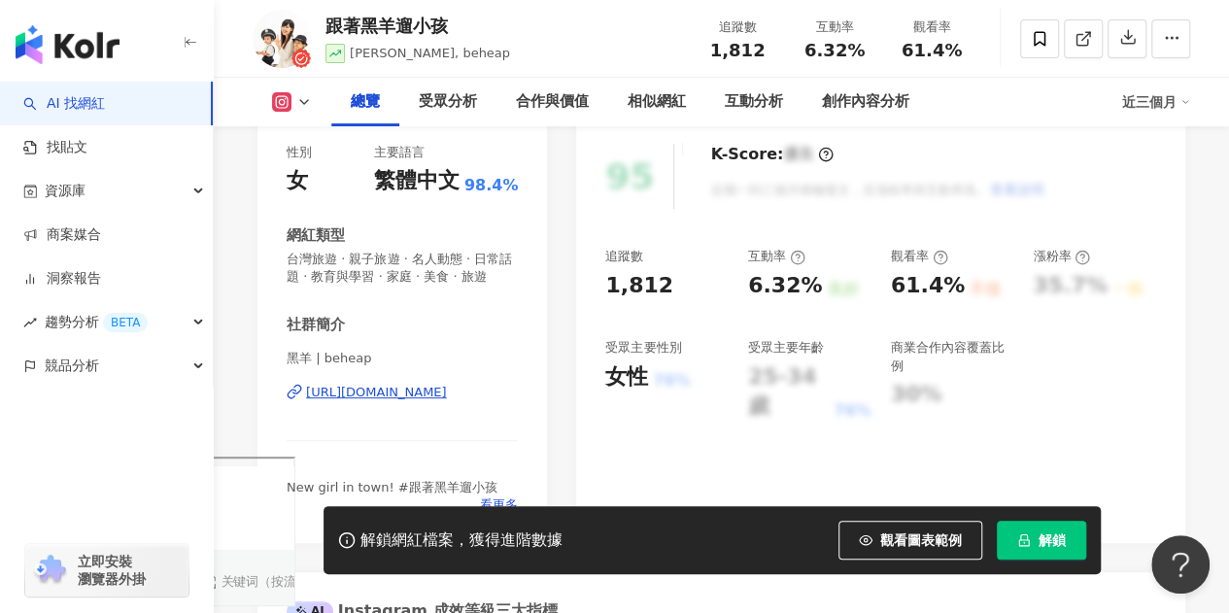
scroll to position [0, 0]
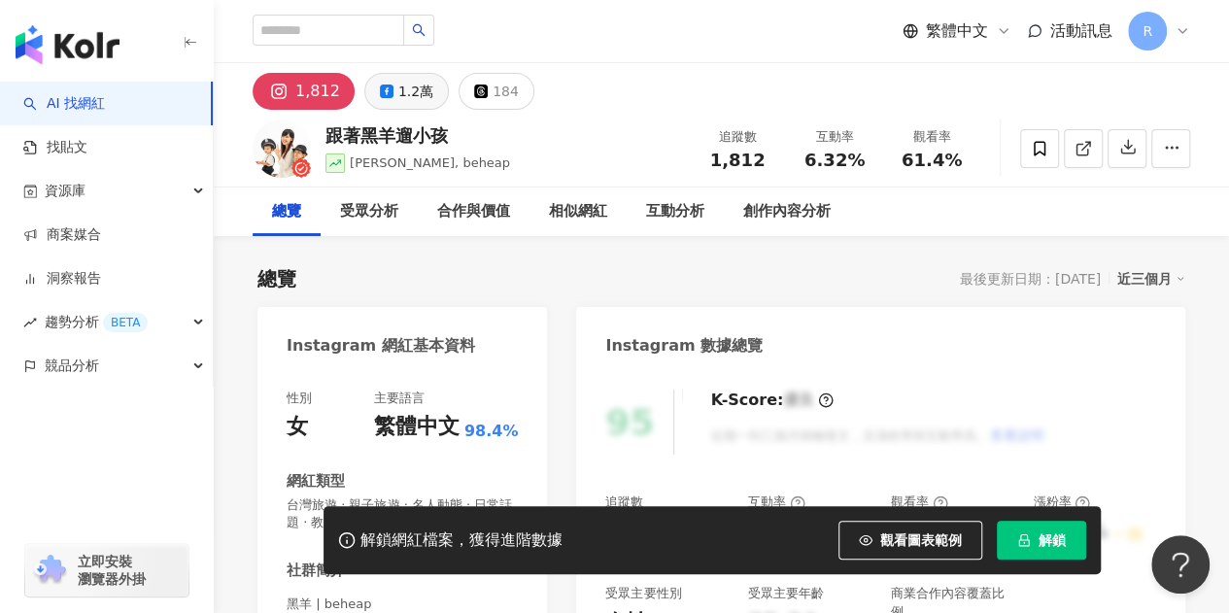
click at [398, 86] on div "1.2萬" at bounding box center [415, 91] width 35 height 27
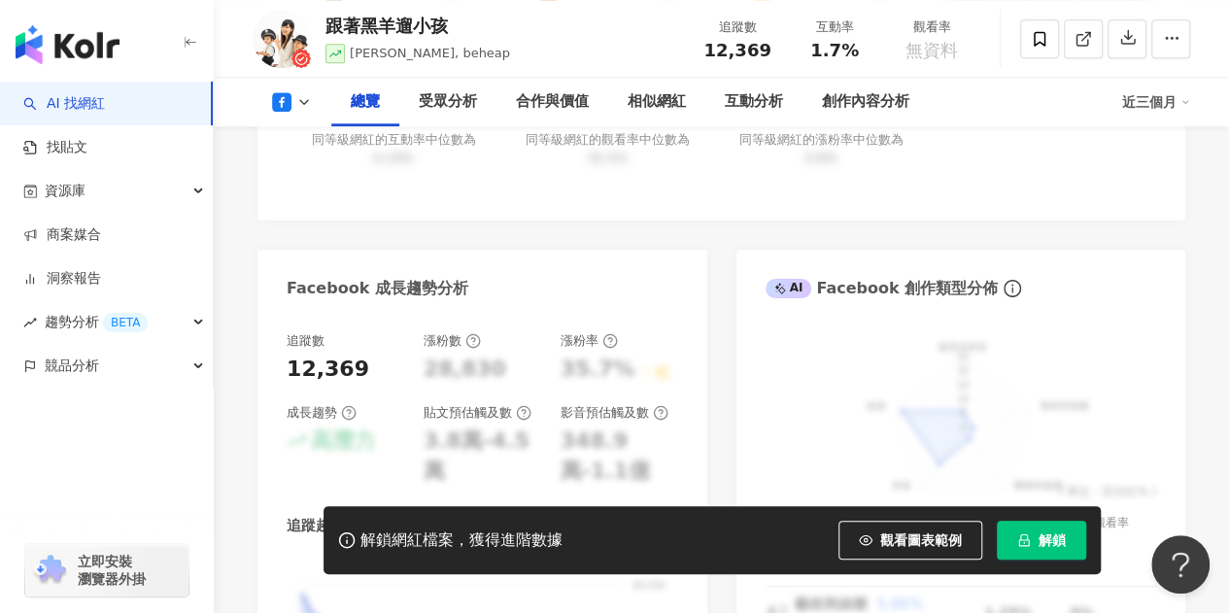
scroll to position [583, 0]
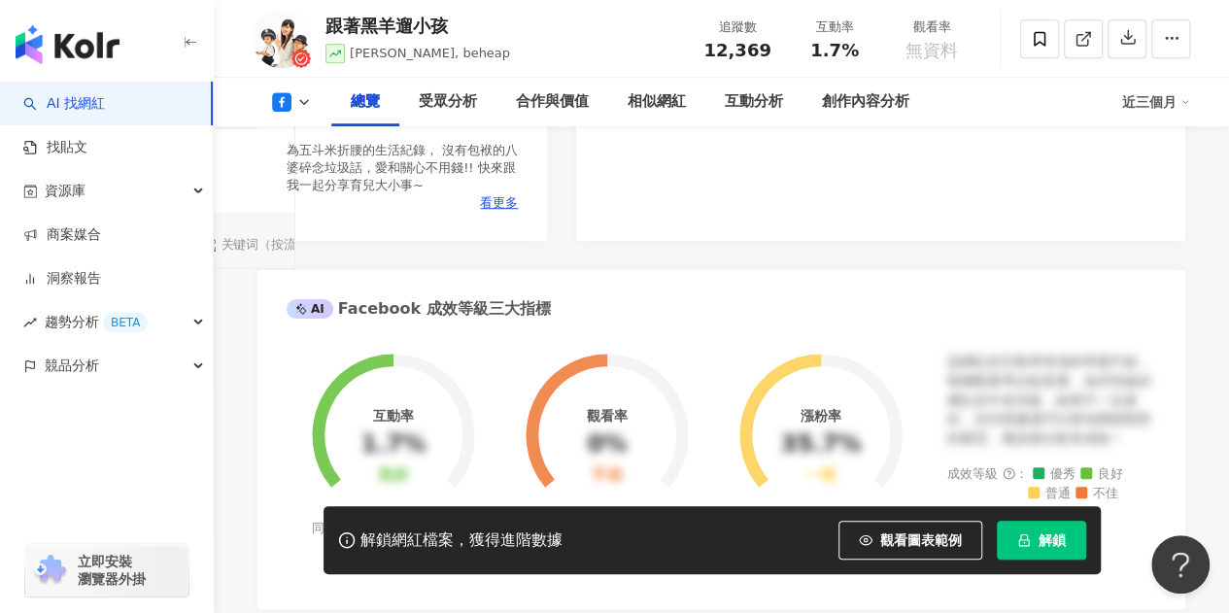
click at [291, 62] on icon at bounding box center [295, 55] width 16 height 16
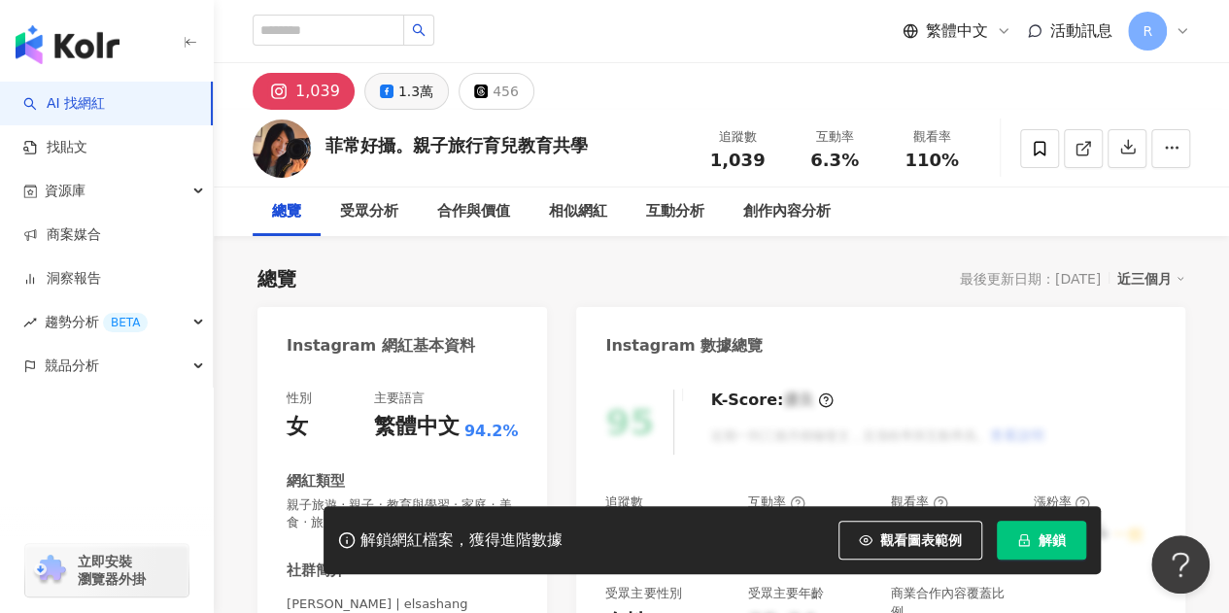
click at [406, 86] on div "1.3萬" at bounding box center [415, 91] width 35 height 27
click at [407, 96] on div "1.3萬" at bounding box center [415, 91] width 35 height 27
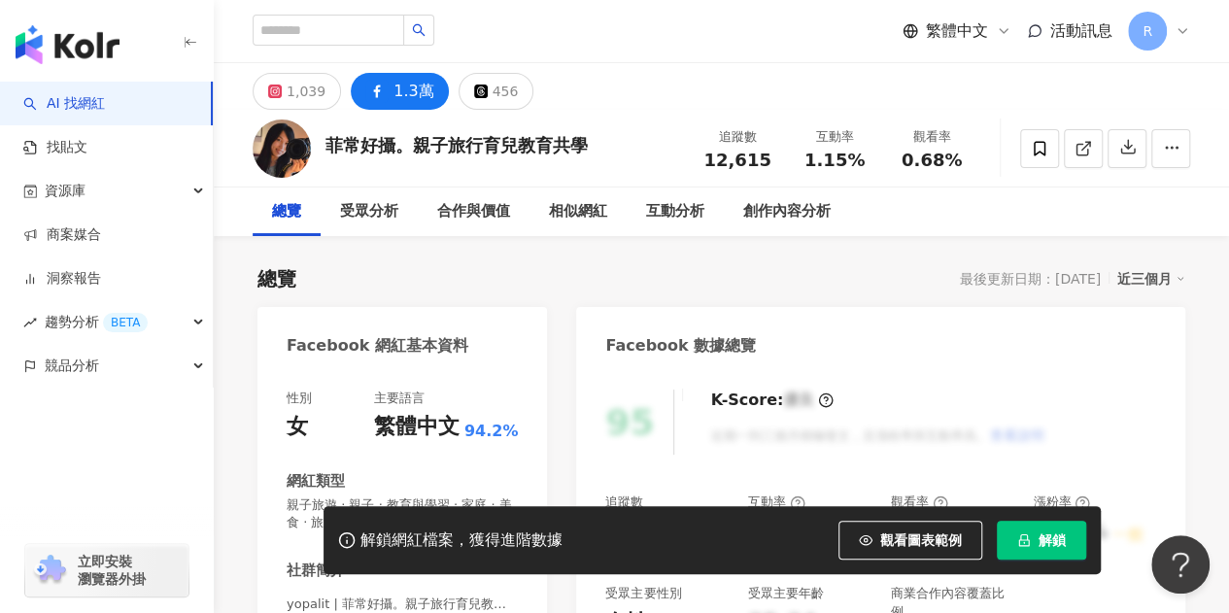
scroll to position [389, 0]
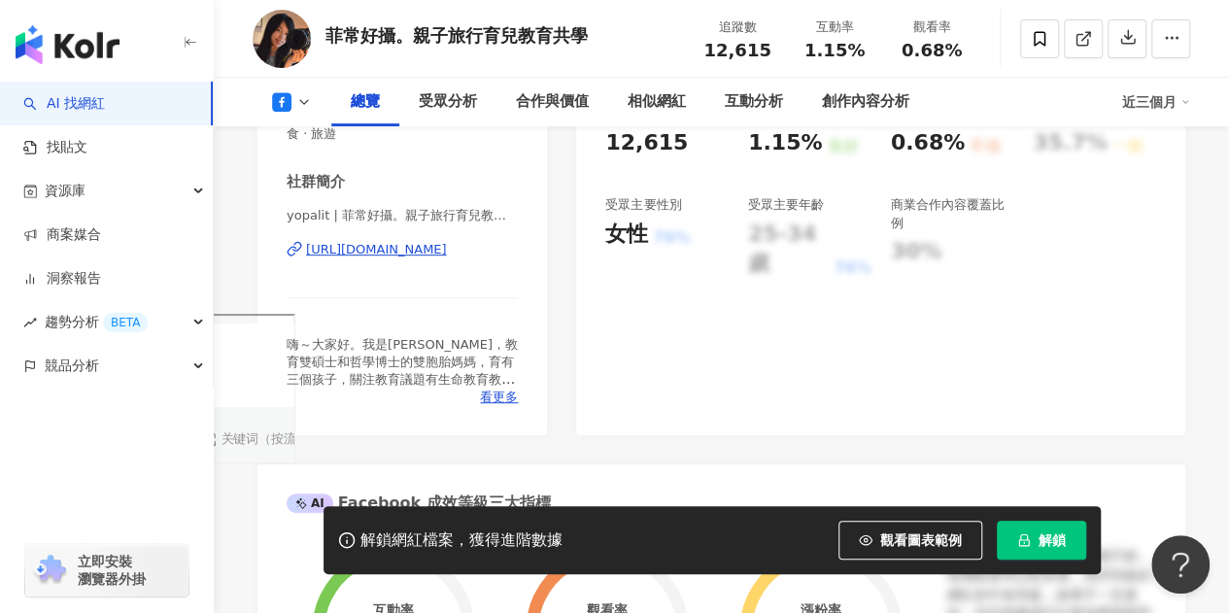
click at [295, 252] on icon at bounding box center [295, 249] width 16 height 16
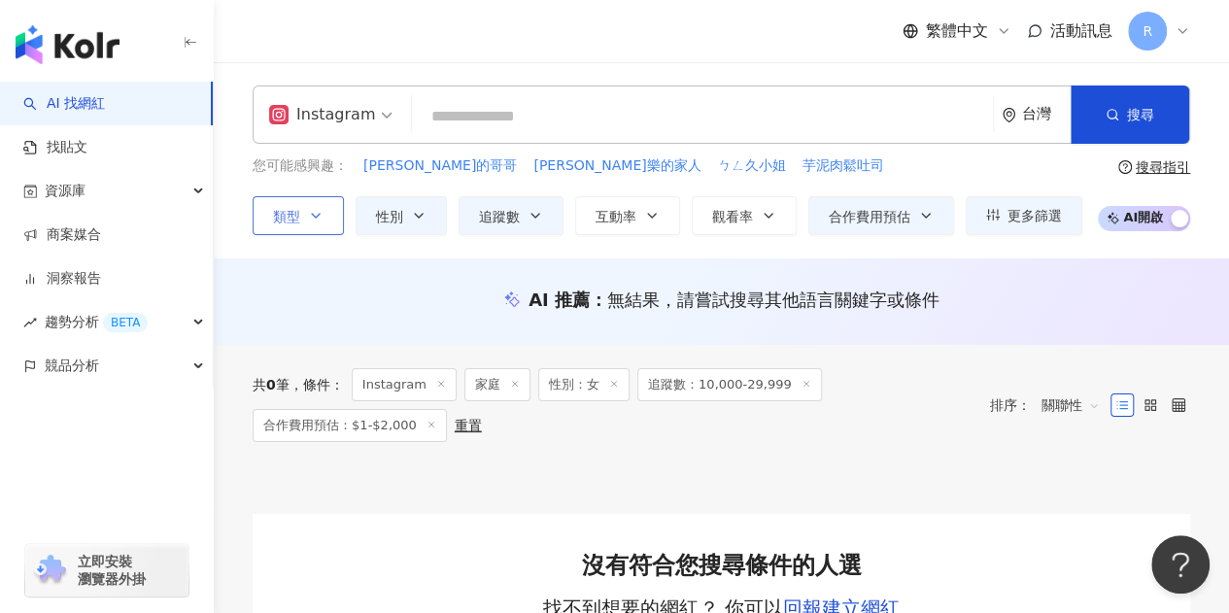
click at [309, 217] on icon "button" at bounding box center [316, 216] width 16 height 16
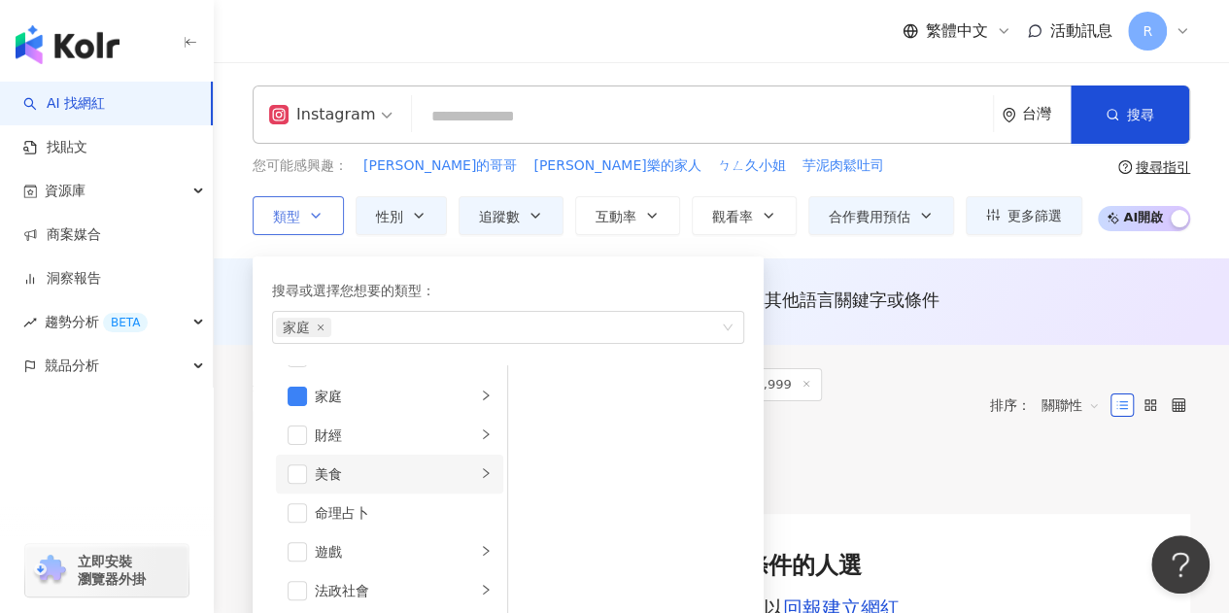
scroll to position [194, 0]
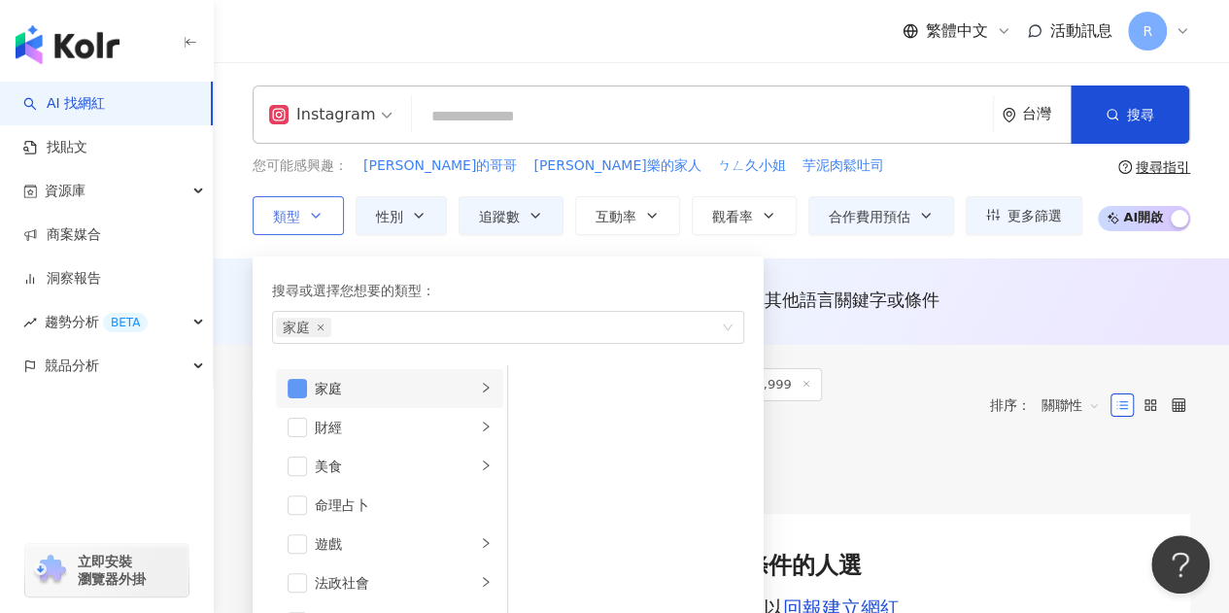
click at [297, 396] on span "button" at bounding box center [297, 388] width 19 height 19
click at [392, 221] on span "性別" at bounding box center [389, 217] width 27 height 16
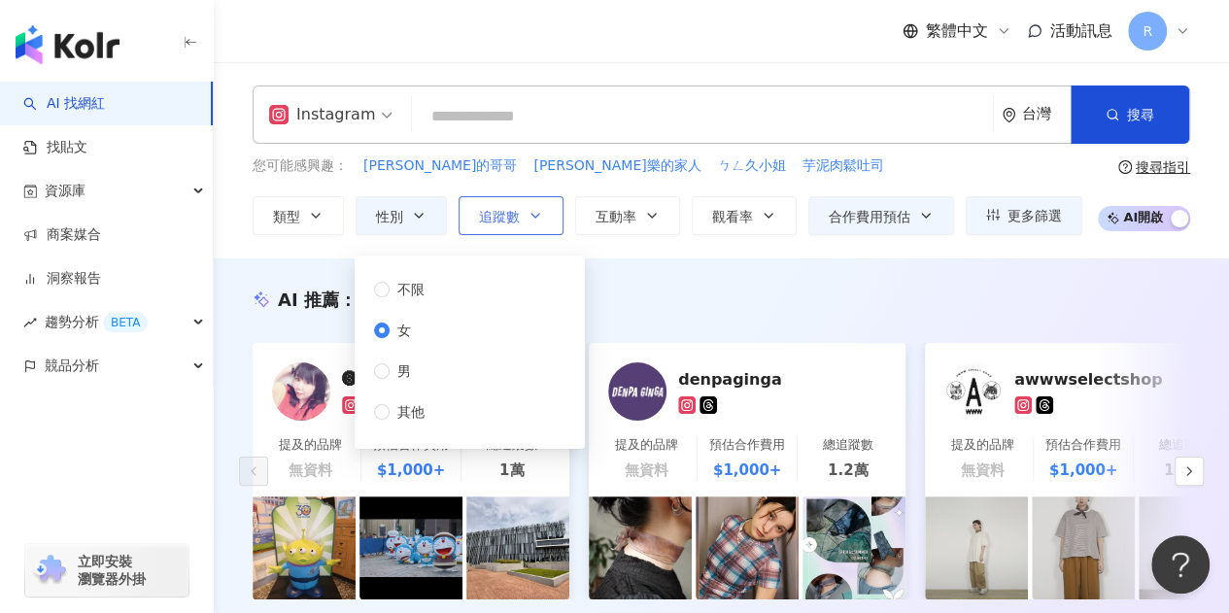
click at [532, 212] on icon "button" at bounding box center [536, 216] width 16 height 16
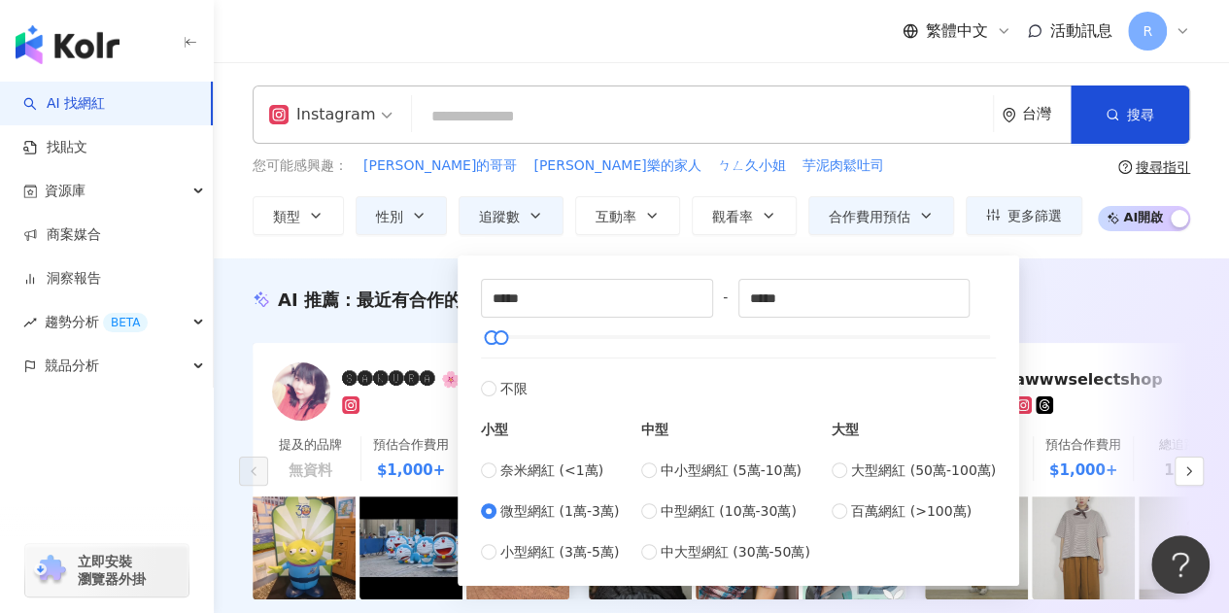
click at [763, 168] on div "您可能感興趣： 簡愷樂的哥哥 簡愷樂的家人 ㄅㄥ久小姐 芋泥肉鬆吐司" at bounding box center [668, 166] width 830 height 21
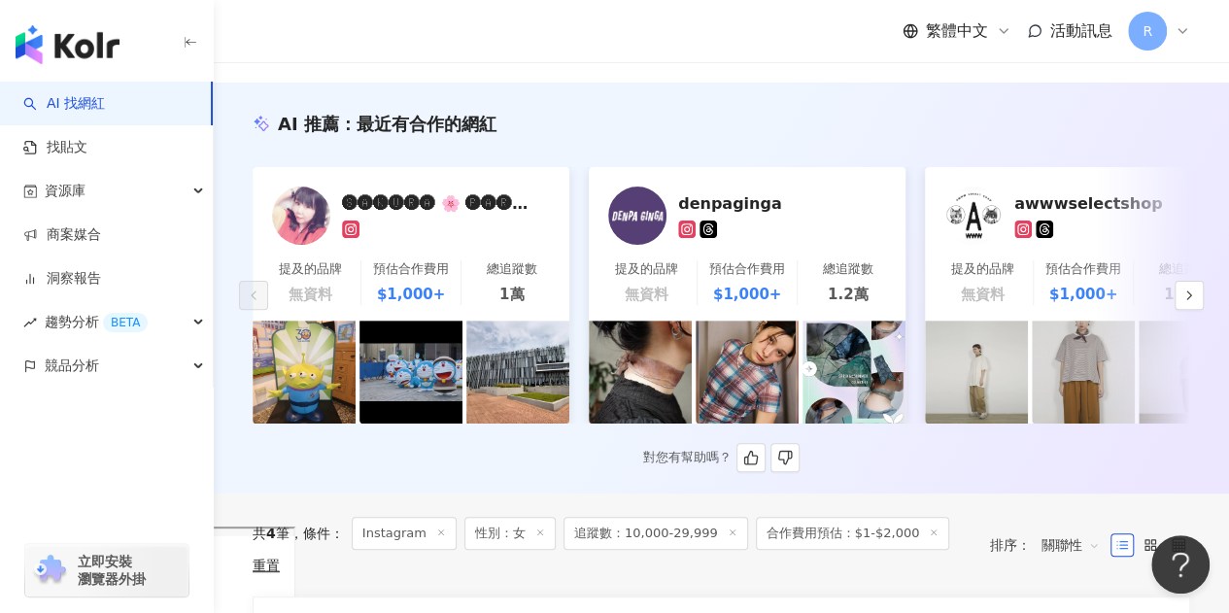
scroll to position [194, 0]
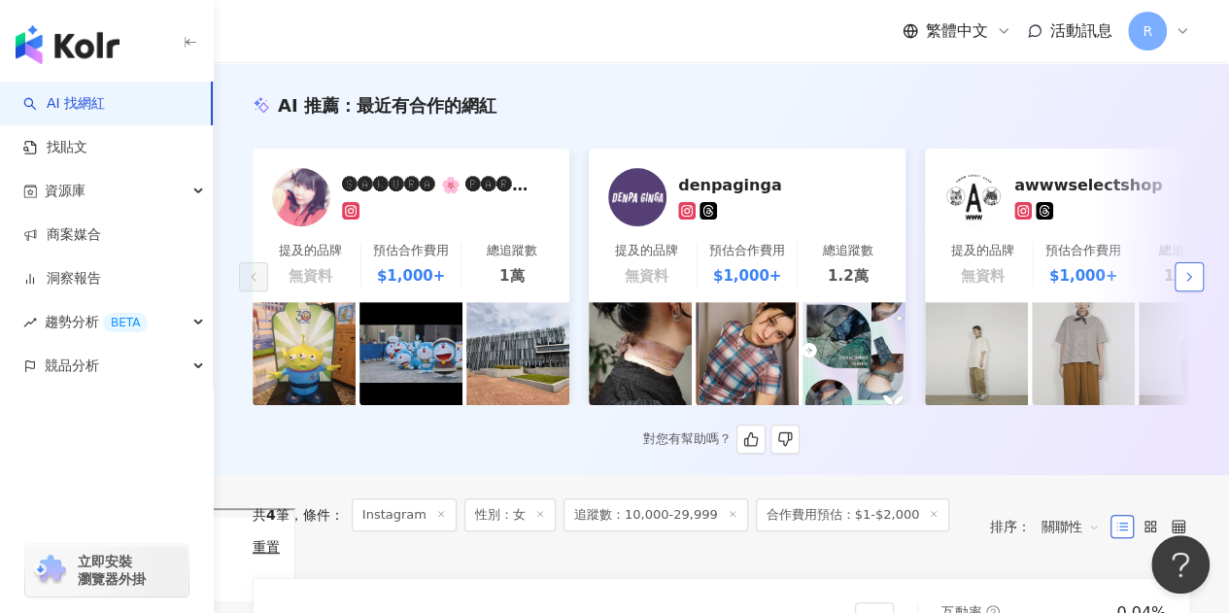
click at [1187, 283] on icon "button" at bounding box center [1190, 277] width 16 height 16
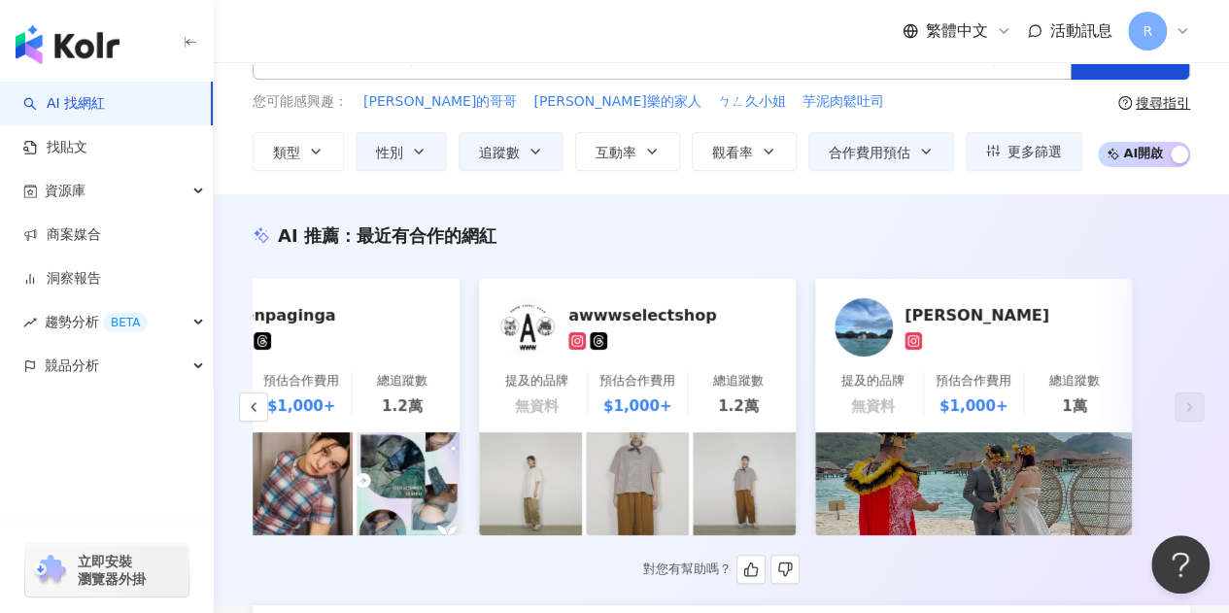
scroll to position [0, 0]
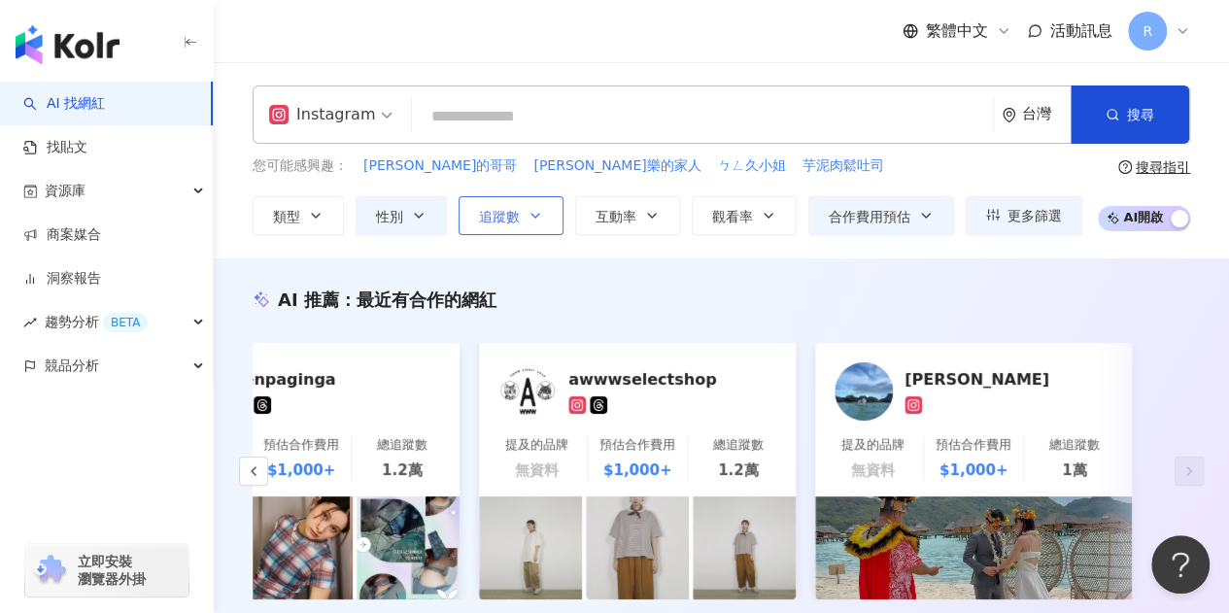
click at [461, 215] on button "追蹤數" at bounding box center [511, 215] width 105 height 39
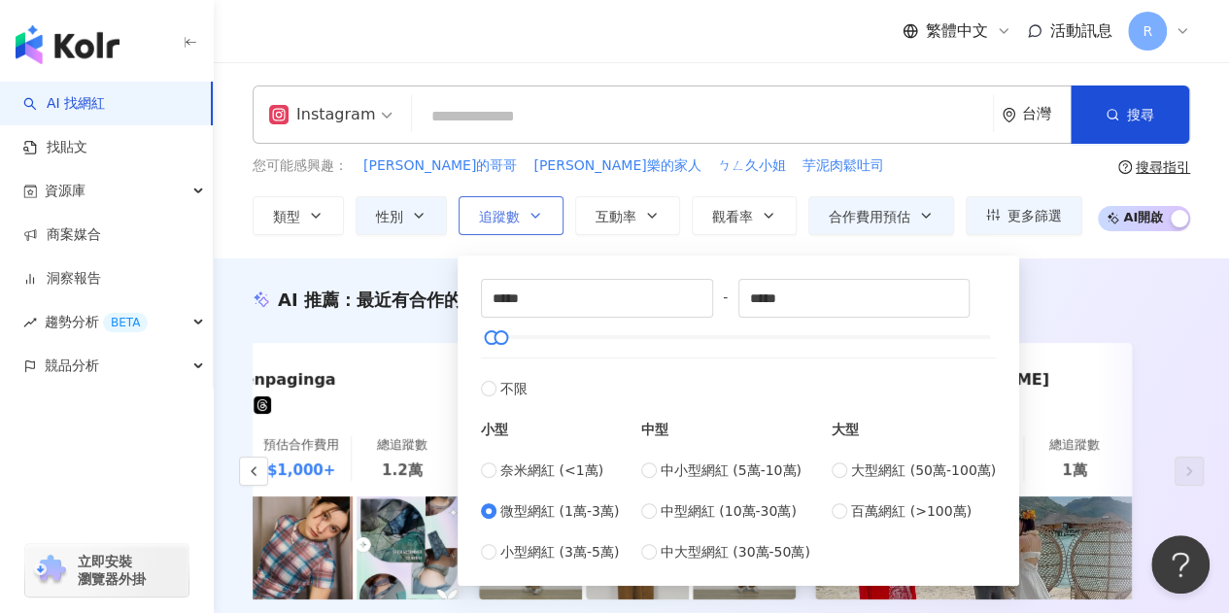
click at [461, 215] on button "追蹤數" at bounding box center [511, 215] width 105 height 39
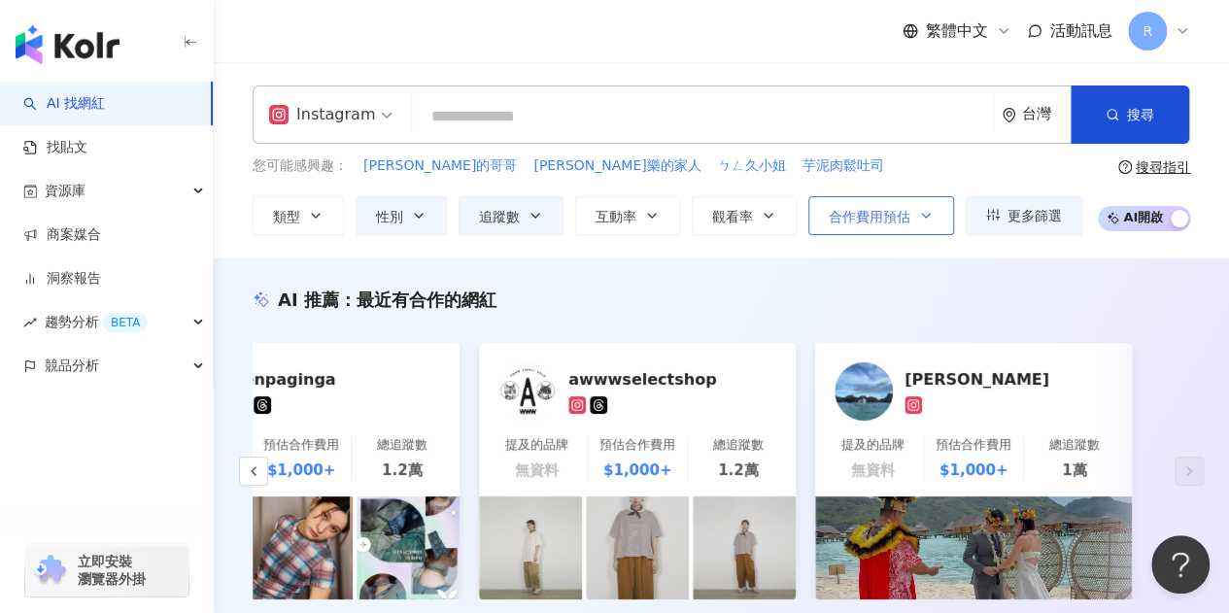
click at [829, 216] on span "合作費用預估" at bounding box center [870, 217] width 82 height 16
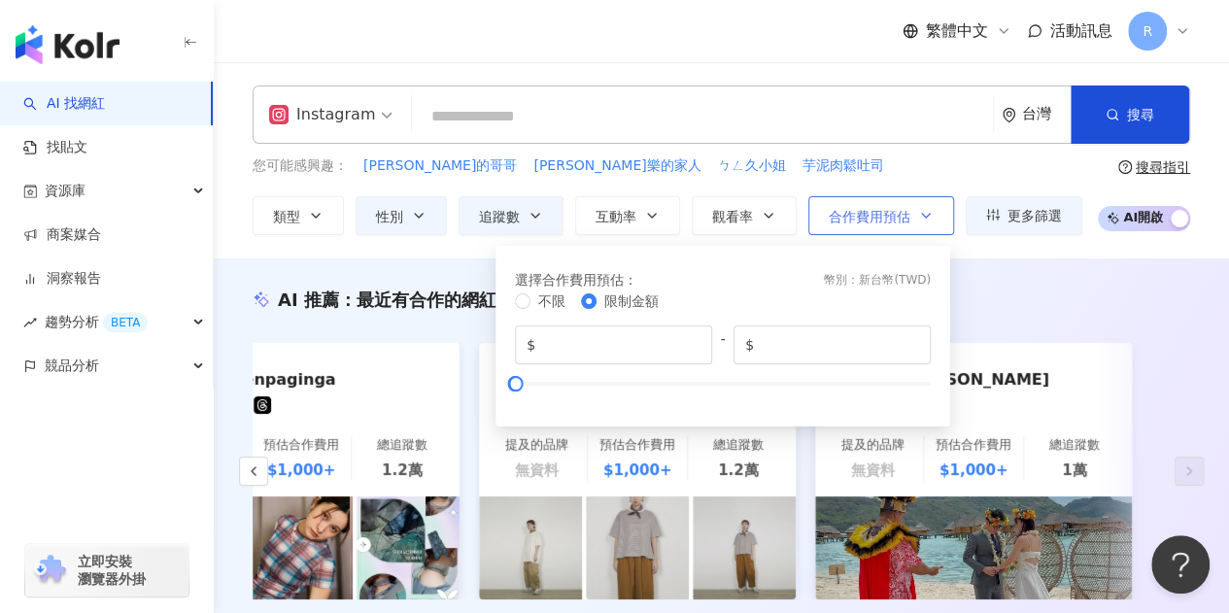
click at [829, 216] on span "合作費用預估" at bounding box center [870, 217] width 82 height 16
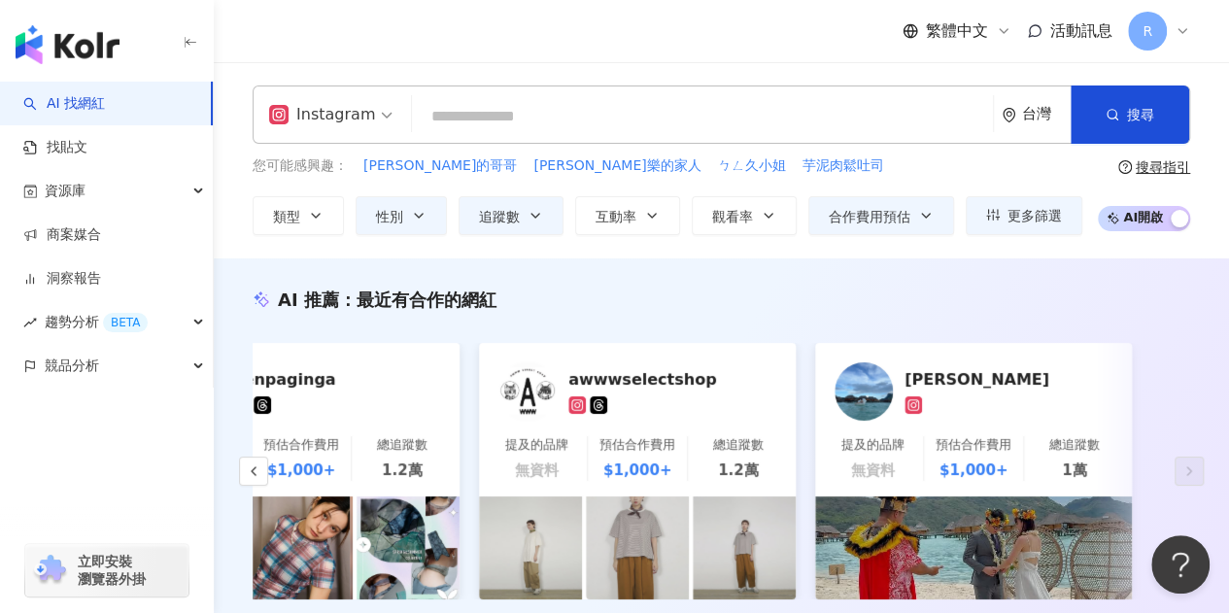
click at [966, 259] on div "AI 推薦 ： 最近有合作的網紅 🅢🅐🅚🅤🅡🅐 🌸 🅟🅐🅡🅥🅐🅣🅘 提及的品牌 無資料 預估合作費用 $1,000+ 總追蹤數 1萬 denpaginga 提…" at bounding box center [722, 464] width 1016 height 411
click at [1106, 120] on icon "button" at bounding box center [1113, 115] width 14 height 14
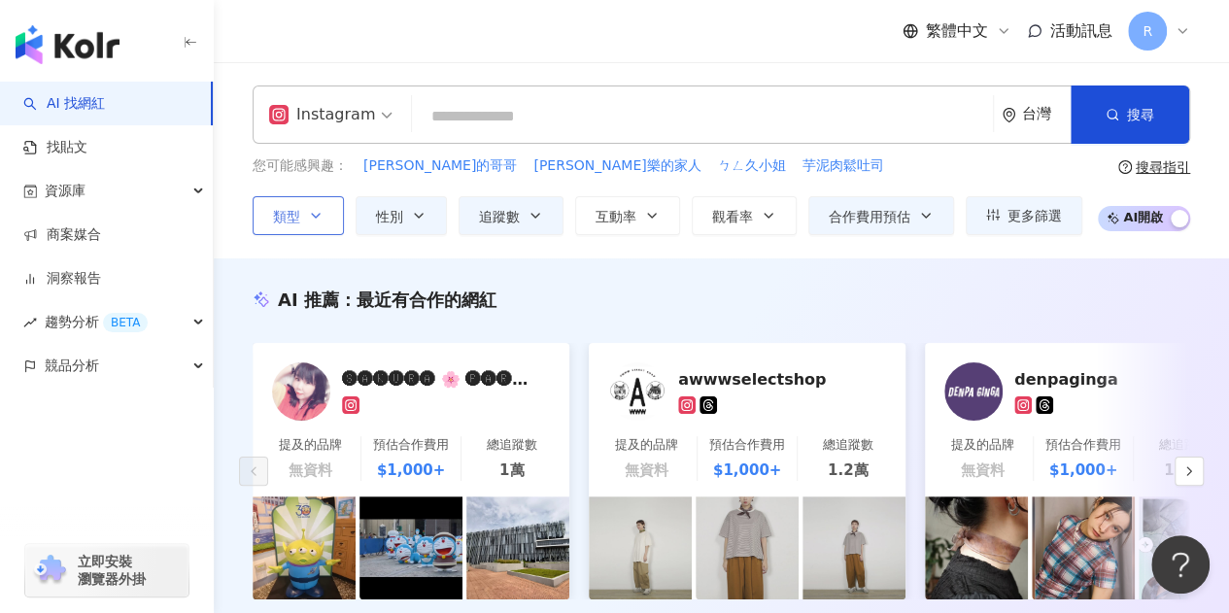
click at [278, 219] on span "類型" at bounding box center [286, 217] width 27 height 16
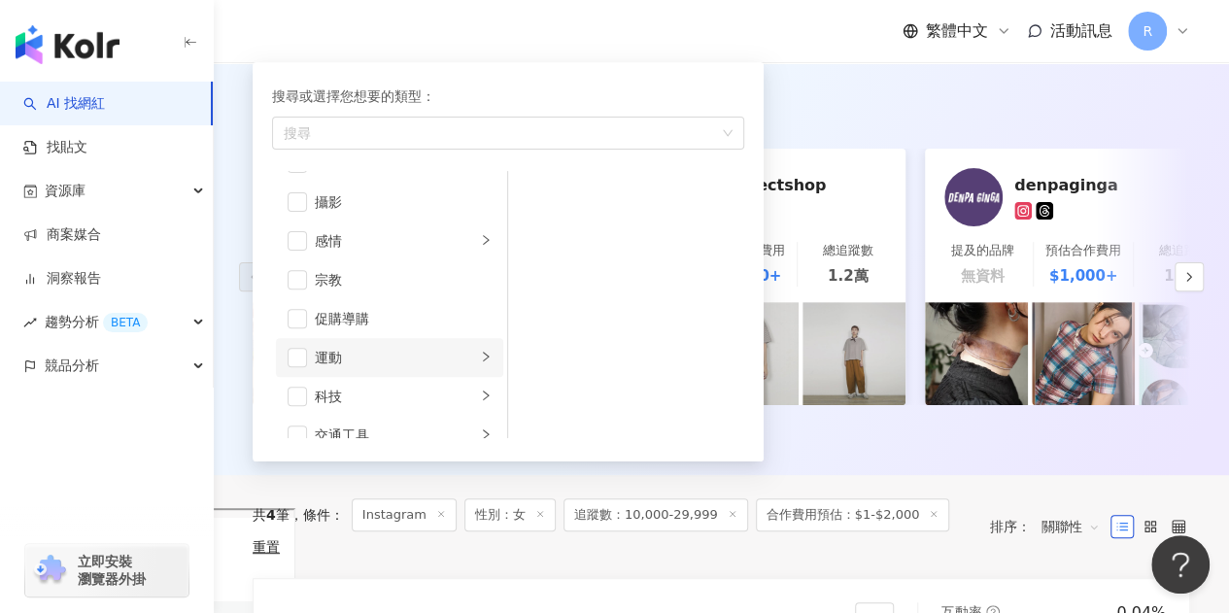
scroll to position [673, 0]
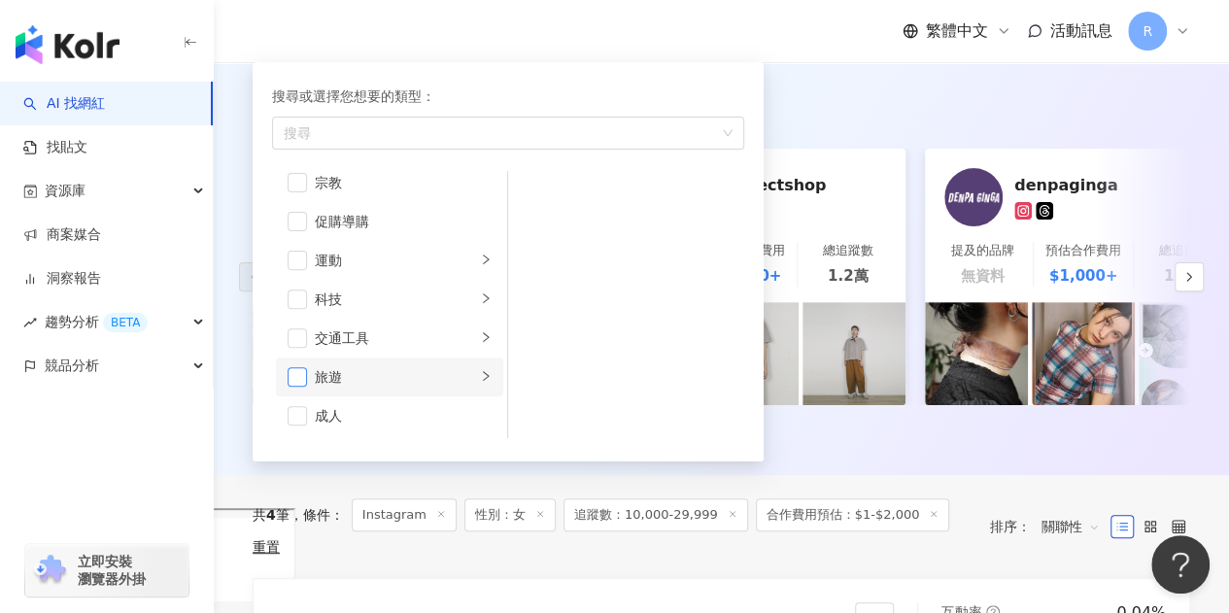
click at [298, 378] on span "button" at bounding box center [297, 376] width 19 height 19
click at [827, 116] on div "AI 推薦 ： 最近有合作的網紅" at bounding box center [722, 105] width 938 height 24
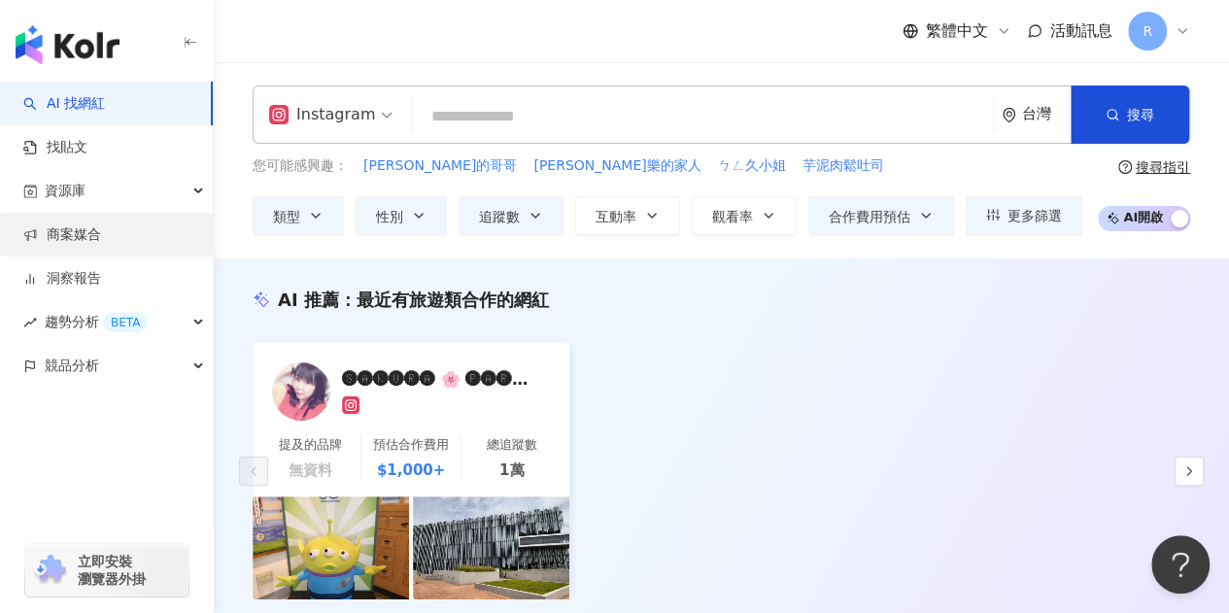
click at [86, 244] on link "商案媒合" at bounding box center [62, 234] width 78 height 19
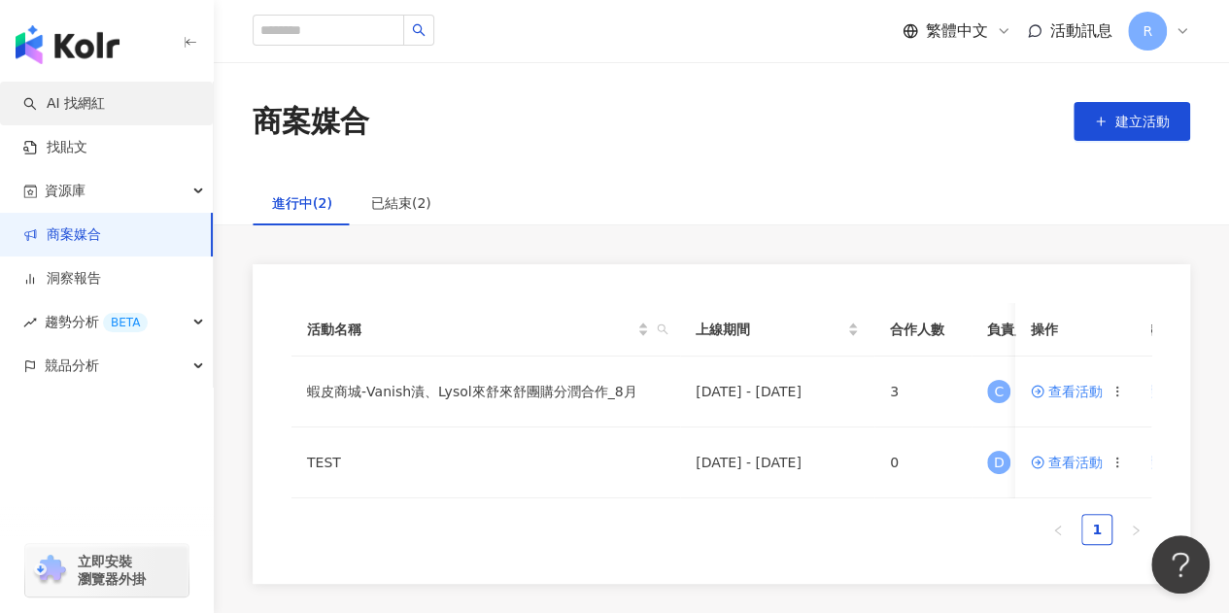
click at [75, 111] on link "AI 找網紅" at bounding box center [64, 103] width 82 height 19
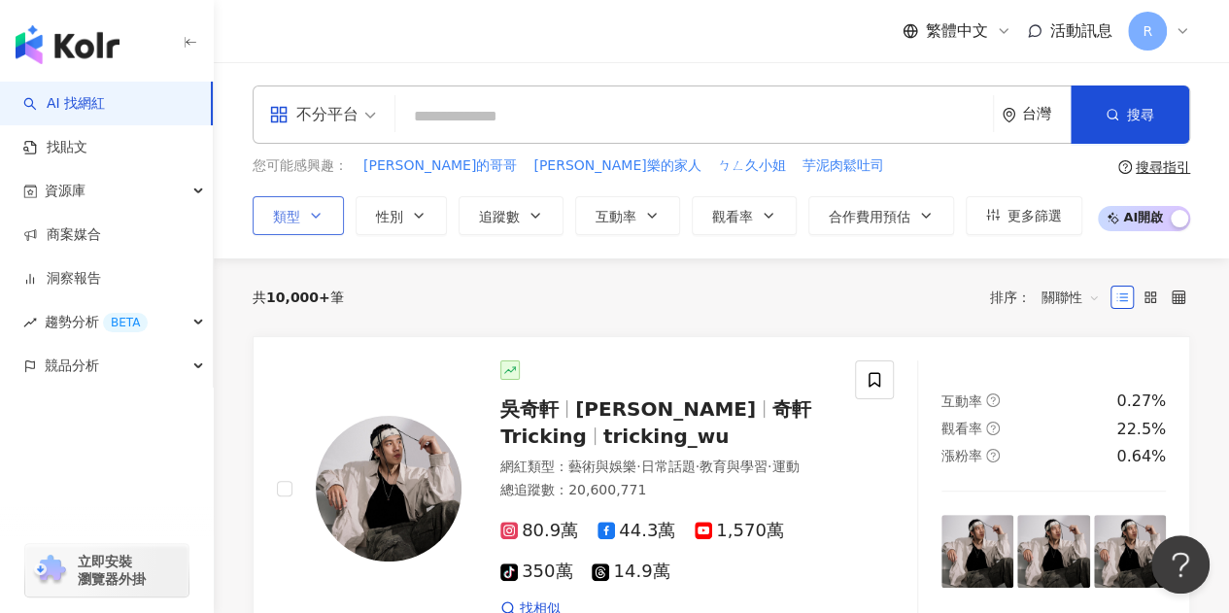
click at [295, 215] on span "類型" at bounding box center [286, 217] width 27 height 16
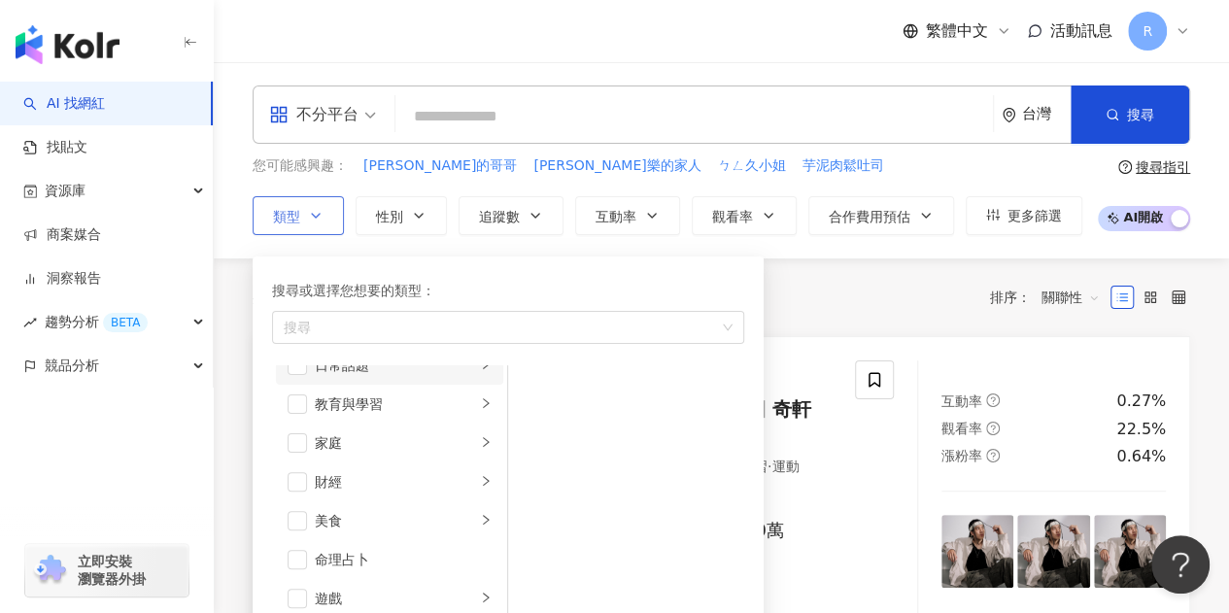
scroll to position [97, 0]
click at [303, 413] on span "button" at bounding box center [297, 407] width 19 height 19
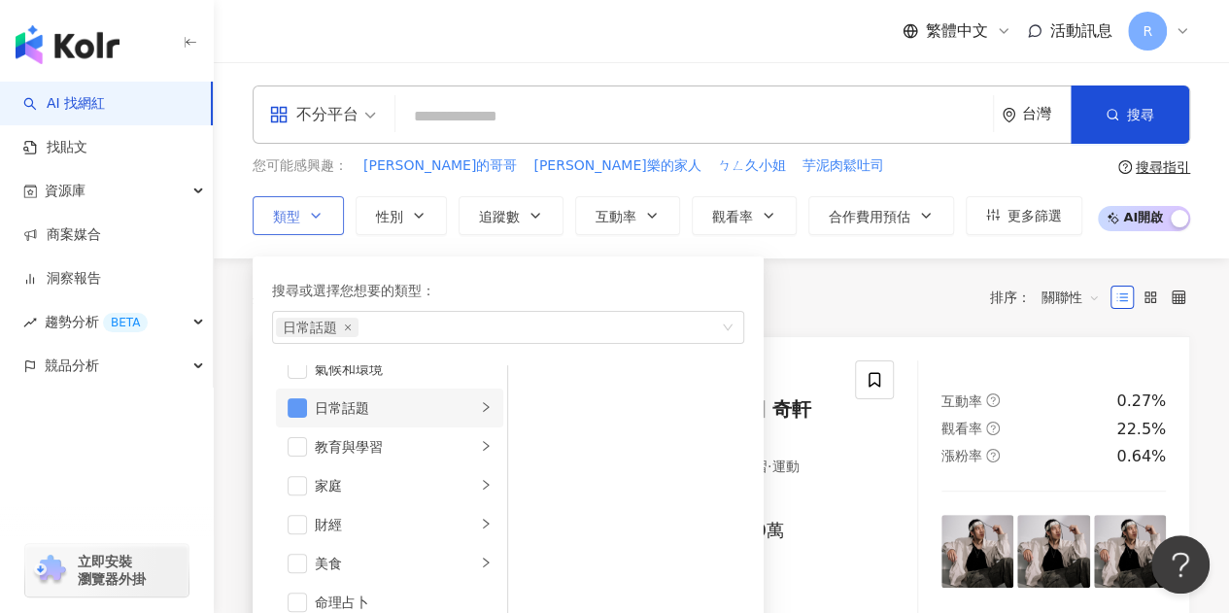
click at [297, 413] on span "button" at bounding box center [297, 407] width 19 height 19
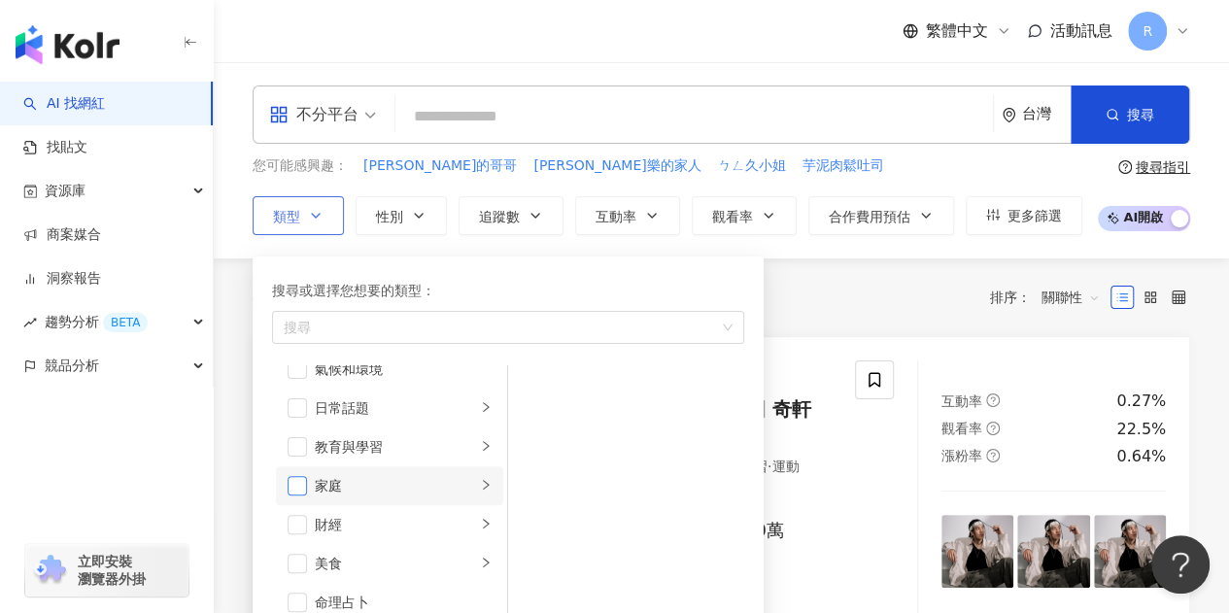
click at [298, 489] on span "button" at bounding box center [297, 485] width 19 height 19
click at [301, 406] on span "button" at bounding box center [297, 407] width 19 height 19
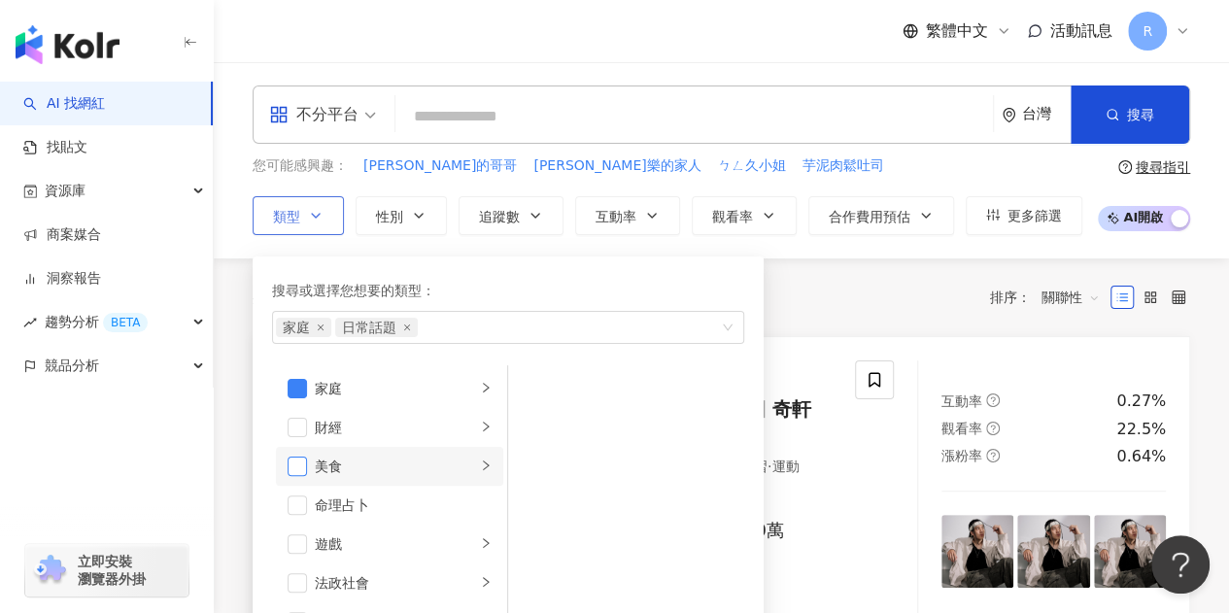
click at [294, 465] on span "button" at bounding box center [297, 466] width 19 height 19
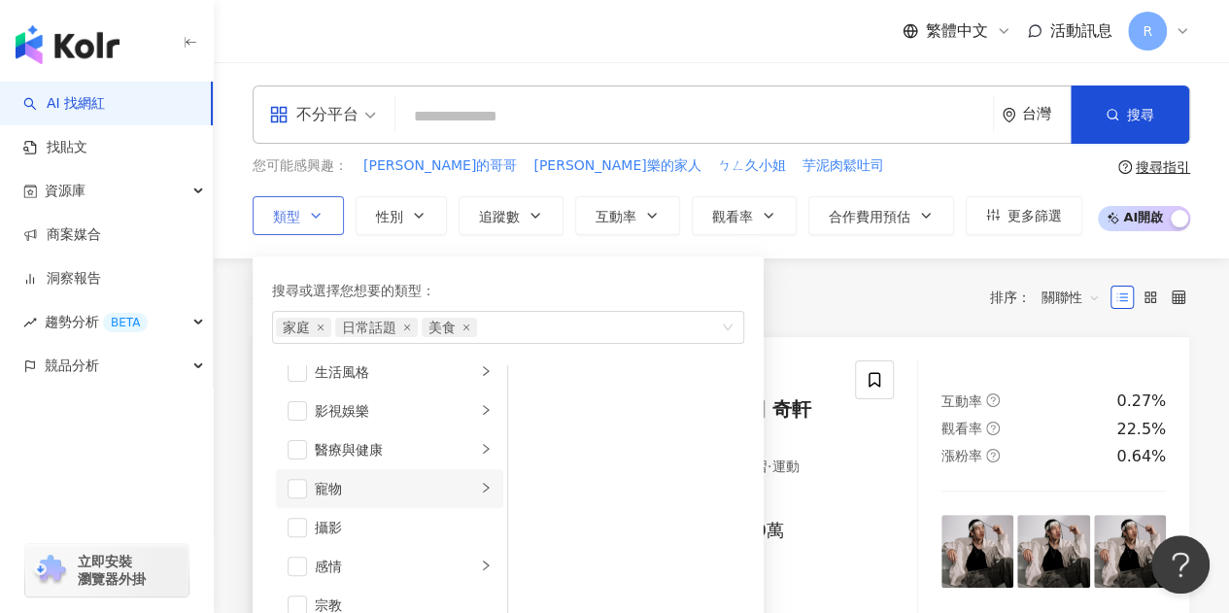
scroll to position [486, 0]
click at [295, 446] on span "button" at bounding box center [297, 446] width 19 height 19
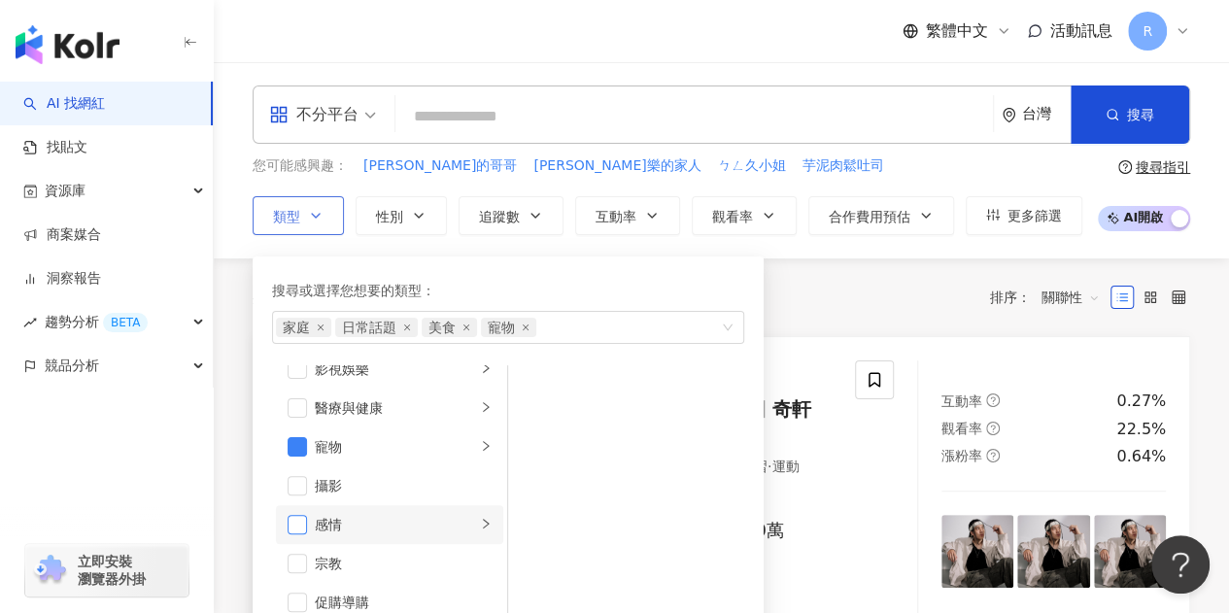
scroll to position [583, 0]
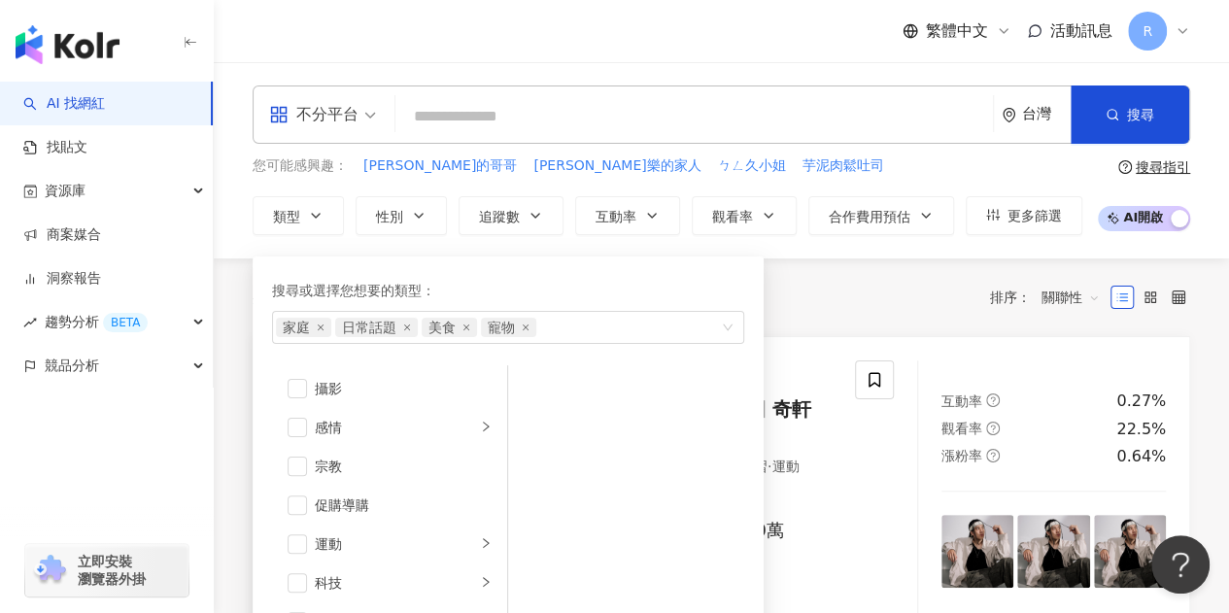
click at [877, 277] on div "共 10,000+ 筆 排序： 關聯性" at bounding box center [722, 298] width 938 height 78
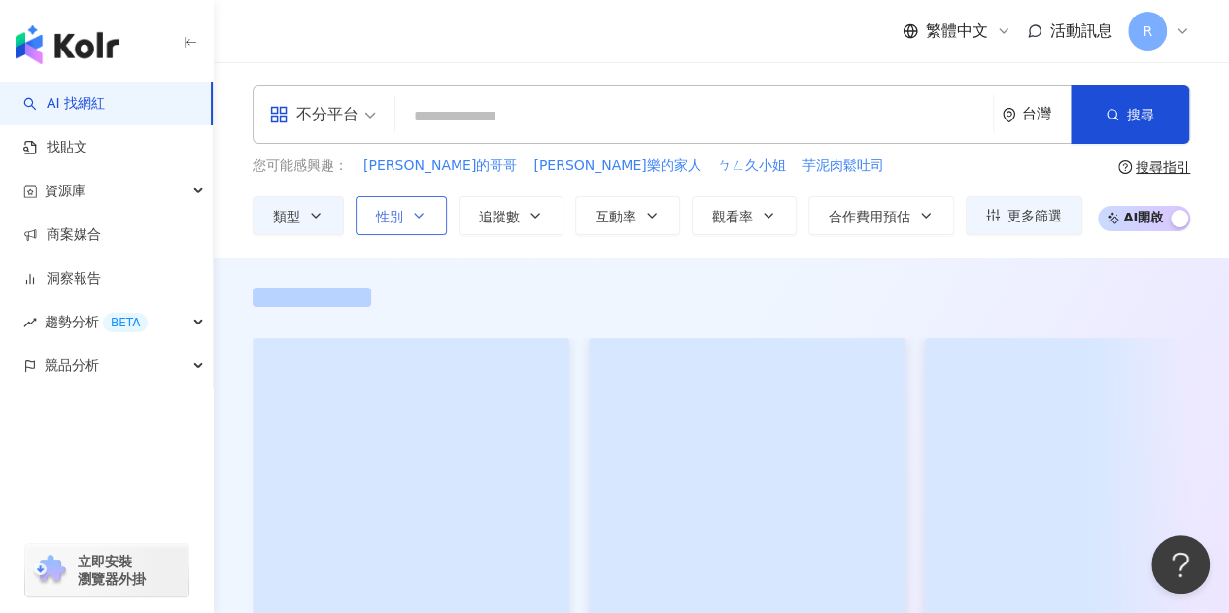
click at [424, 210] on icon "button" at bounding box center [419, 216] width 16 height 16
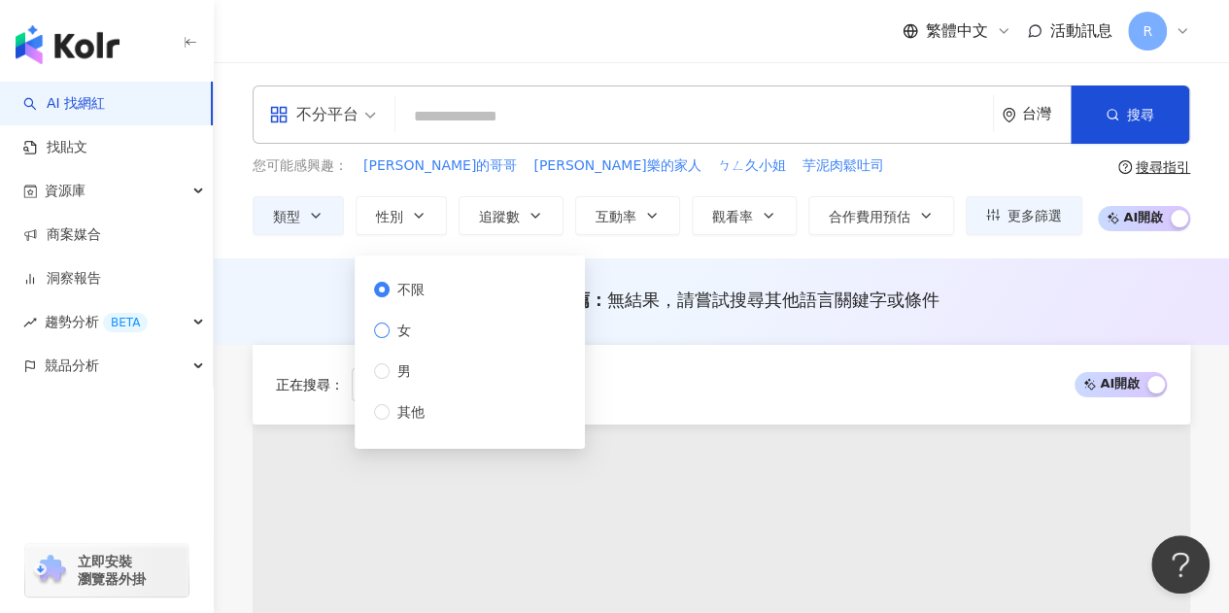
click at [400, 329] on span "女" at bounding box center [404, 330] width 29 height 21
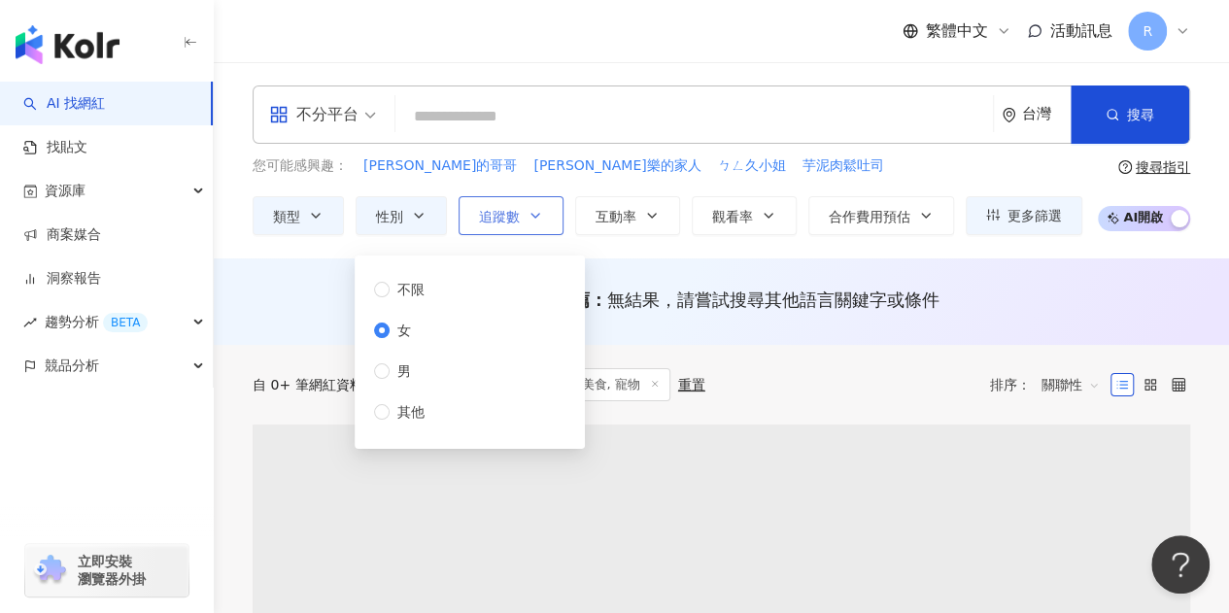
click at [503, 217] on span "追蹤數" at bounding box center [499, 217] width 41 height 16
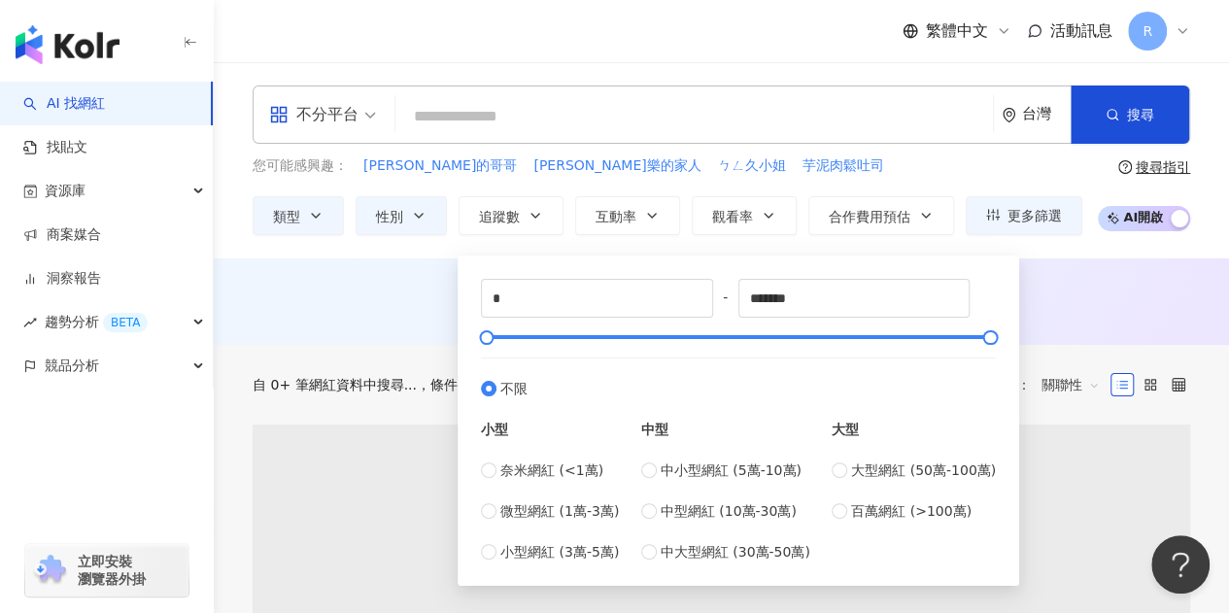
type input "*****"
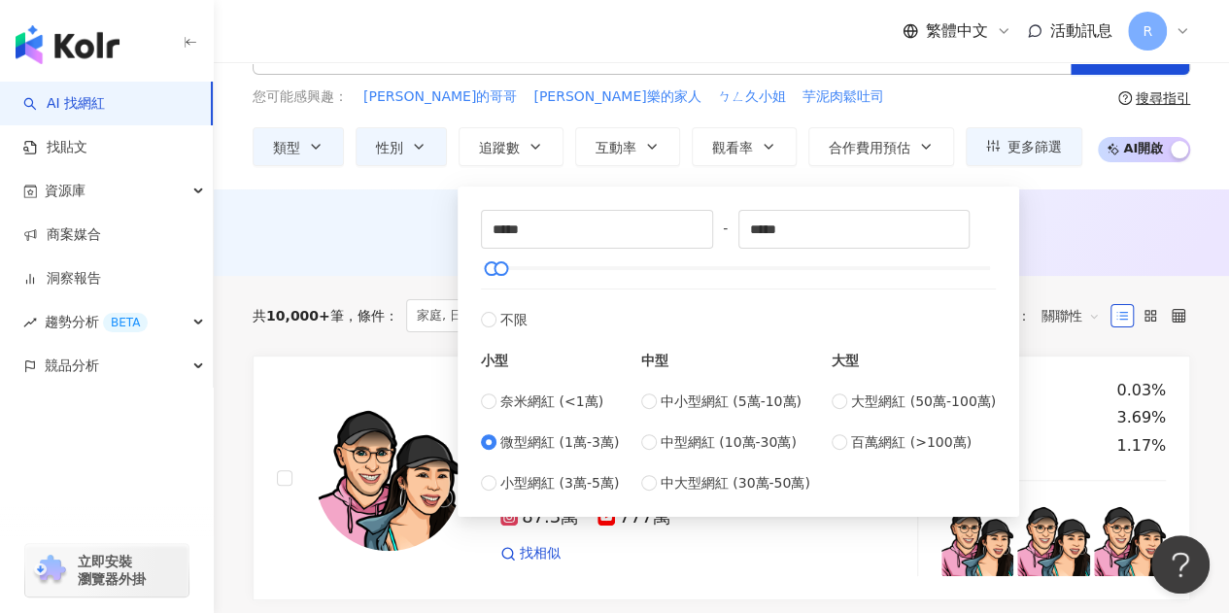
scroll to position [97, 0]
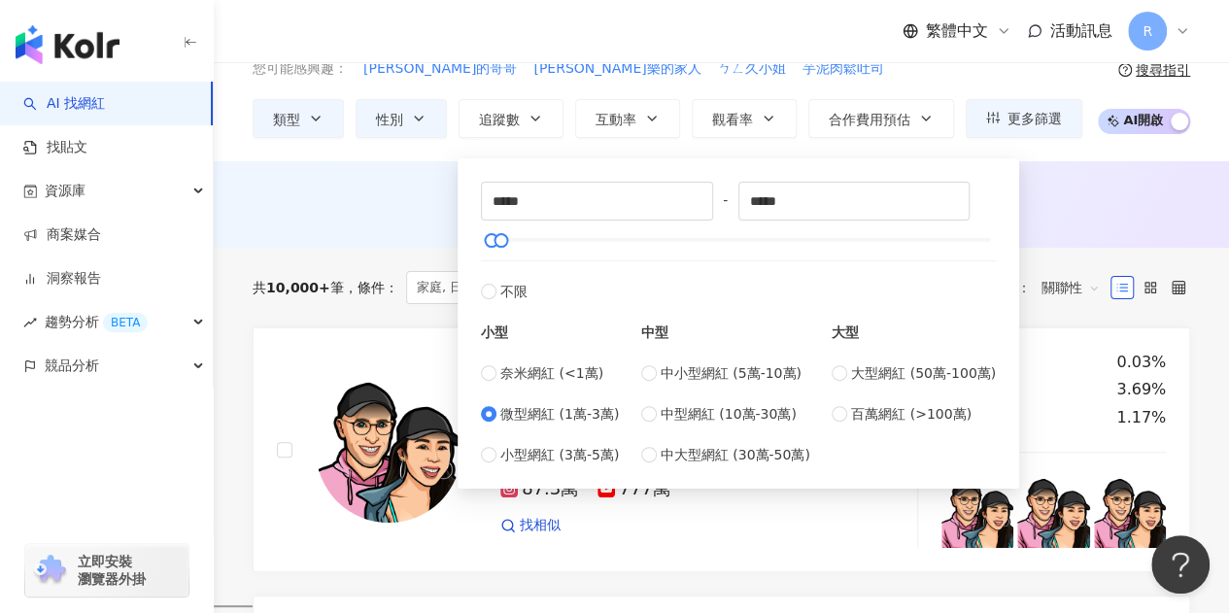
click at [314, 254] on div "共 10,000+ 筆 條件 ： 家庭, 日常話題, 美食, 寵物 性別：女 重置 排序： 關聯性" at bounding box center [722, 288] width 938 height 80
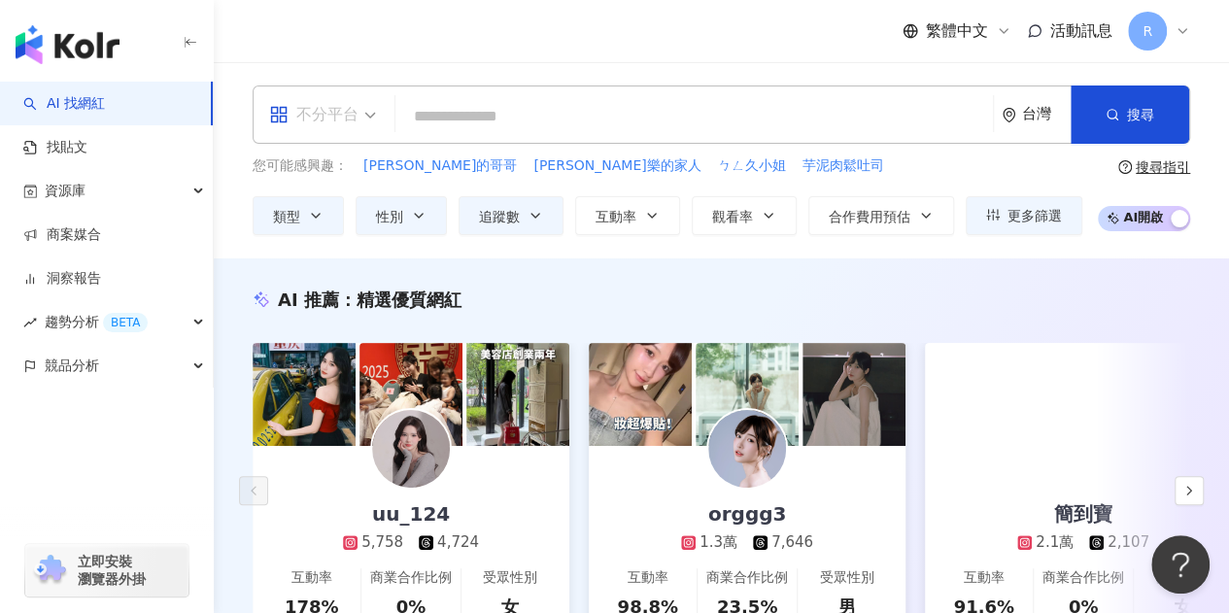
click at [337, 121] on div "不分平台" at bounding box center [313, 114] width 89 height 31
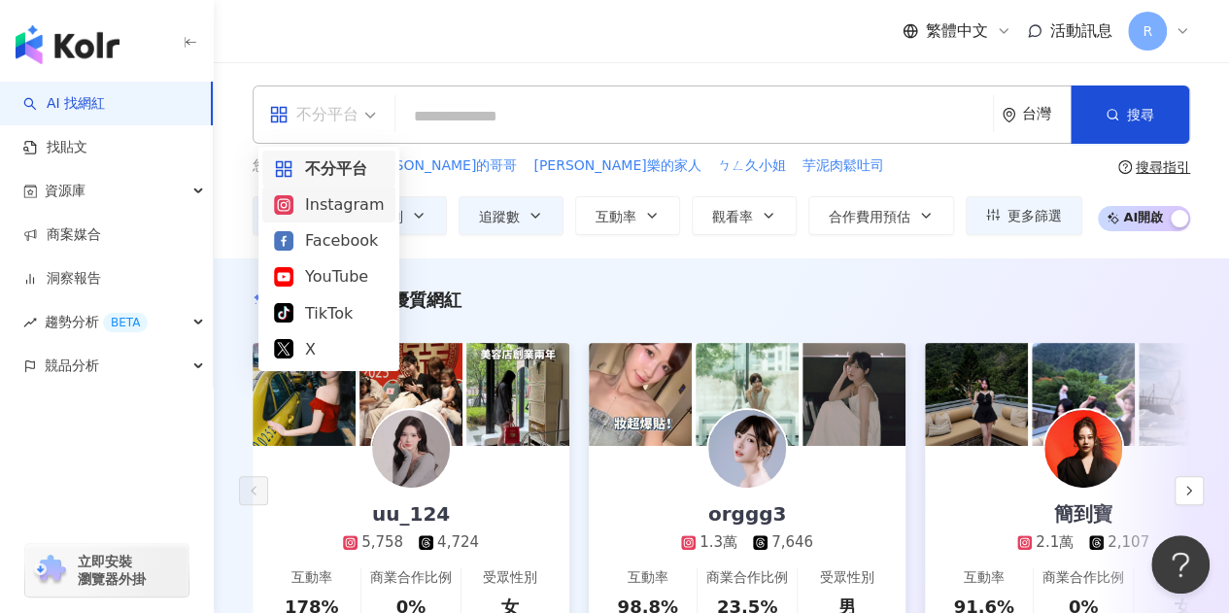
click at [331, 207] on div "Instagram" at bounding box center [329, 204] width 110 height 24
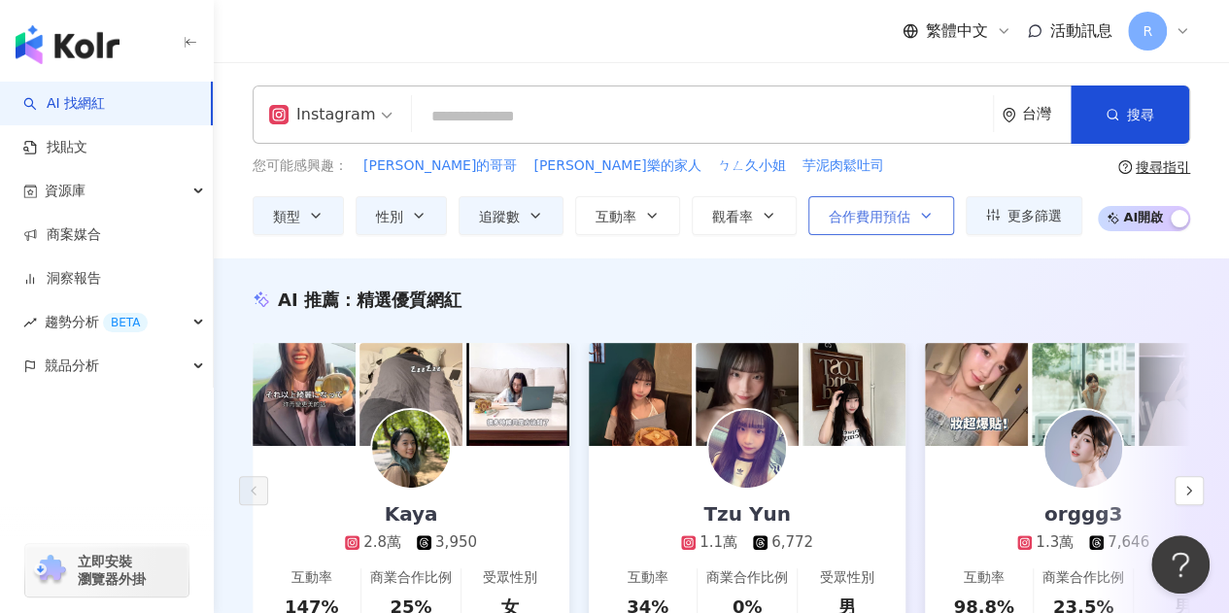
click at [880, 214] on span "合作費用預估" at bounding box center [870, 217] width 82 height 16
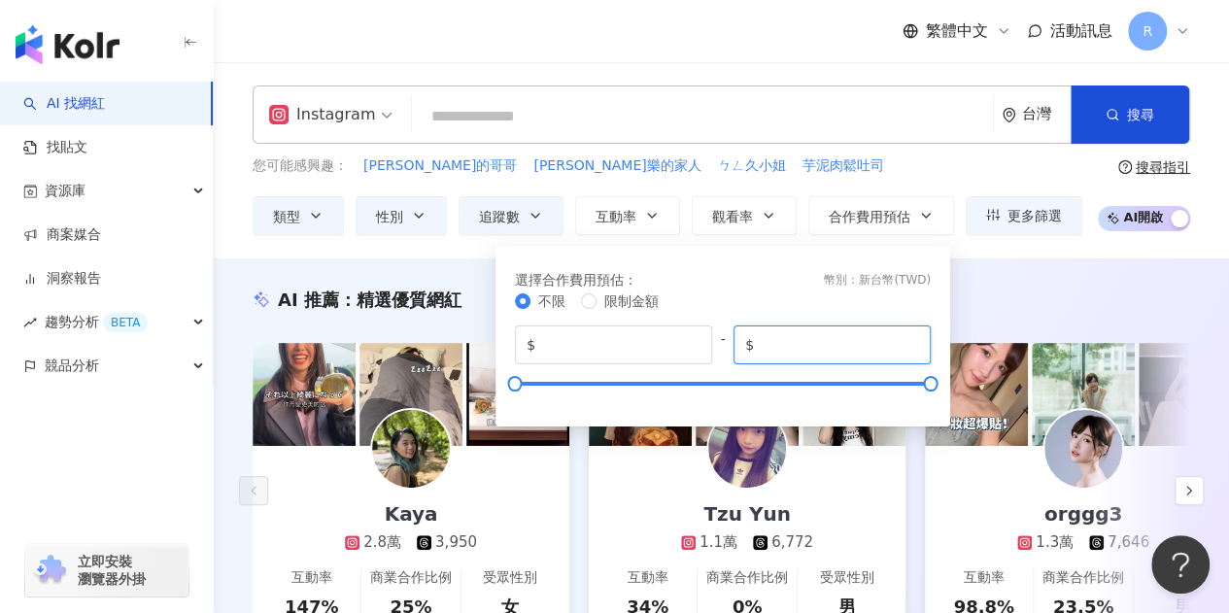
drag, startPoint x: 832, startPoint y: 352, endPoint x: 558, endPoint y: 321, distance: 275.8
click at [630, 358] on div "$ * - $ *******" at bounding box center [723, 345] width 416 height 39
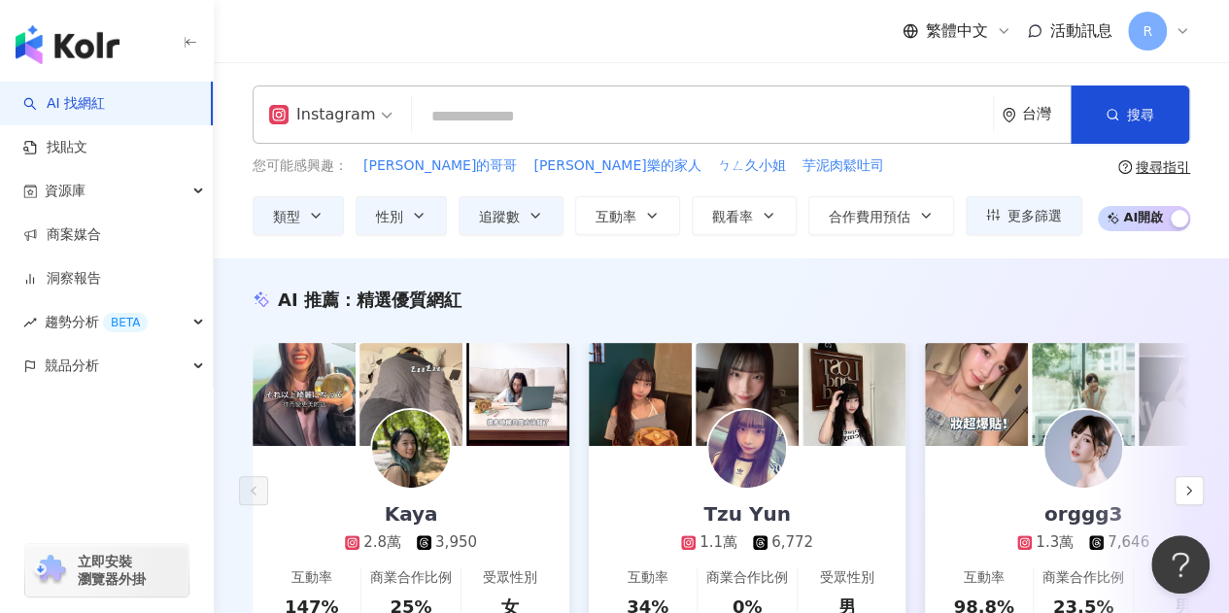
click at [1069, 300] on div "AI 推薦 ： 精選優質網紅" at bounding box center [722, 300] width 938 height 24
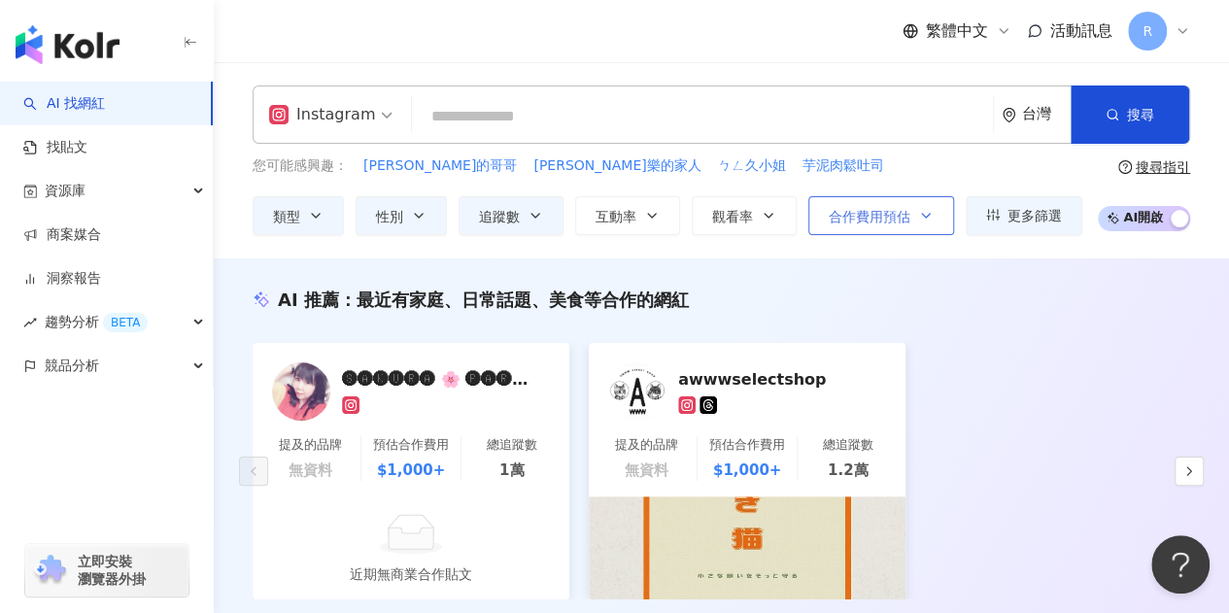
click at [929, 215] on icon "button" at bounding box center [926, 216] width 16 height 16
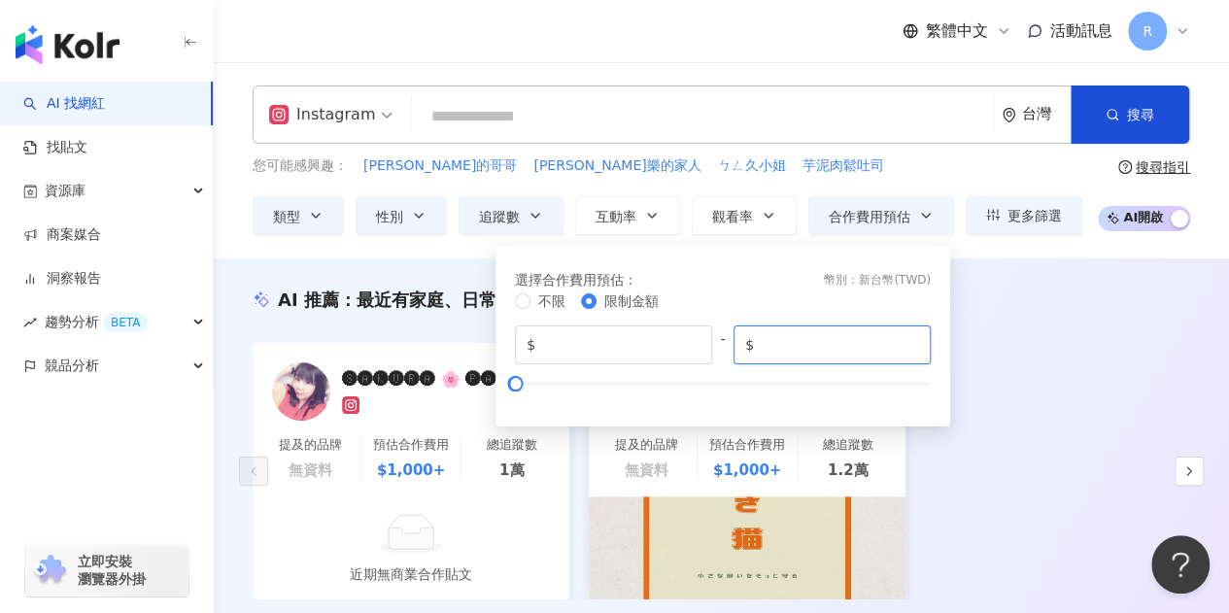
drag, startPoint x: 775, startPoint y: 346, endPoint x: 232, endPoint y: 329, distance: 542.6
click at [1116, 326] on div "AI 推薦 ： 最近有家庭、日常話題、美食等合作的網紅 🅢🅐🅚🅤🅡🅐 🌸 🅟🅐🅡🅥🅐🅣🅘 提及的品牌 無資料 預估合作費用 $1,000+ 總追蹤數 1萬 近…" at bounding box center [722, 468] width 1016 height 361
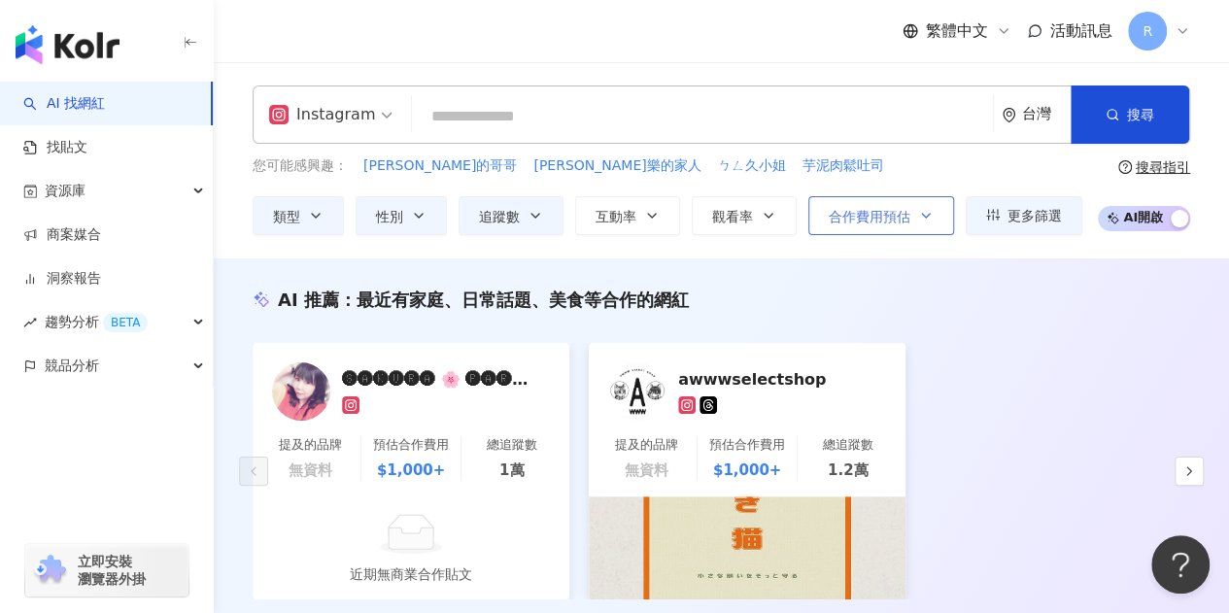
click at [884, 226] on button "合作費用預估" at bounding box center [882, 215] width 146 height 39
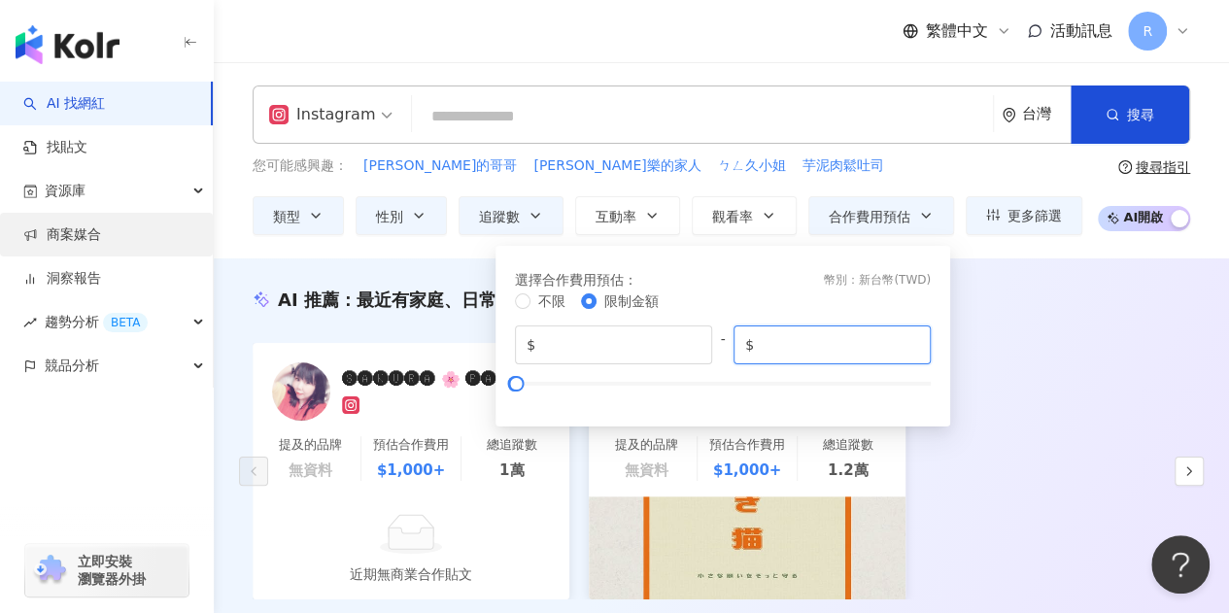
drag, startPoint x: 792, startPoint y: 347, endPoint x: 0, endPoint y: 229, distance: 800.8
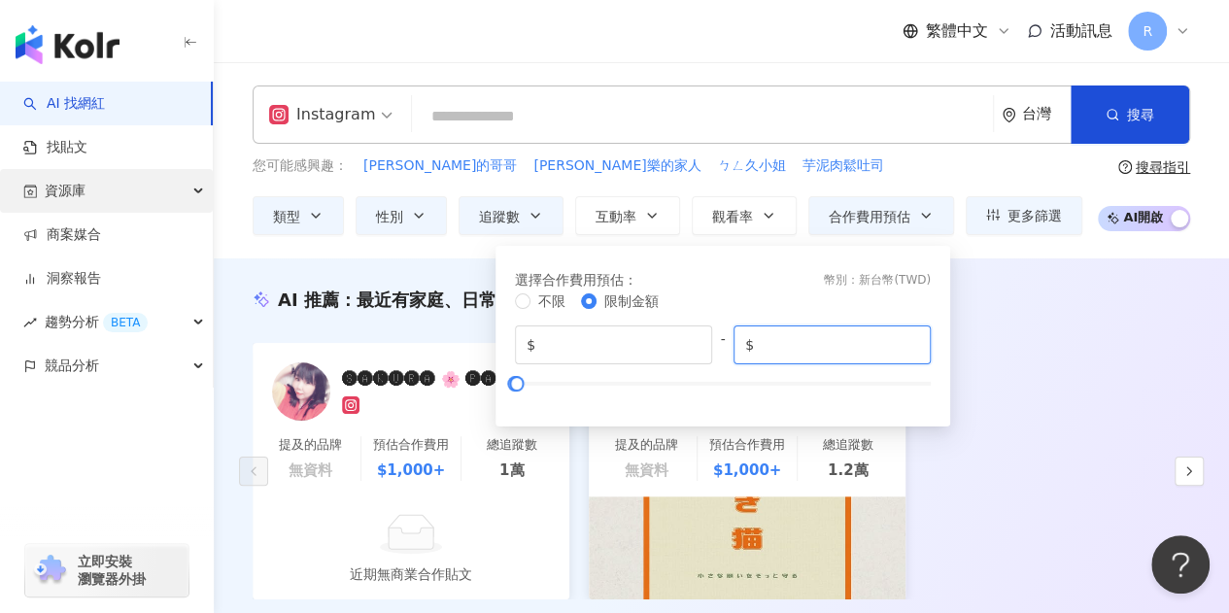
type input "****"
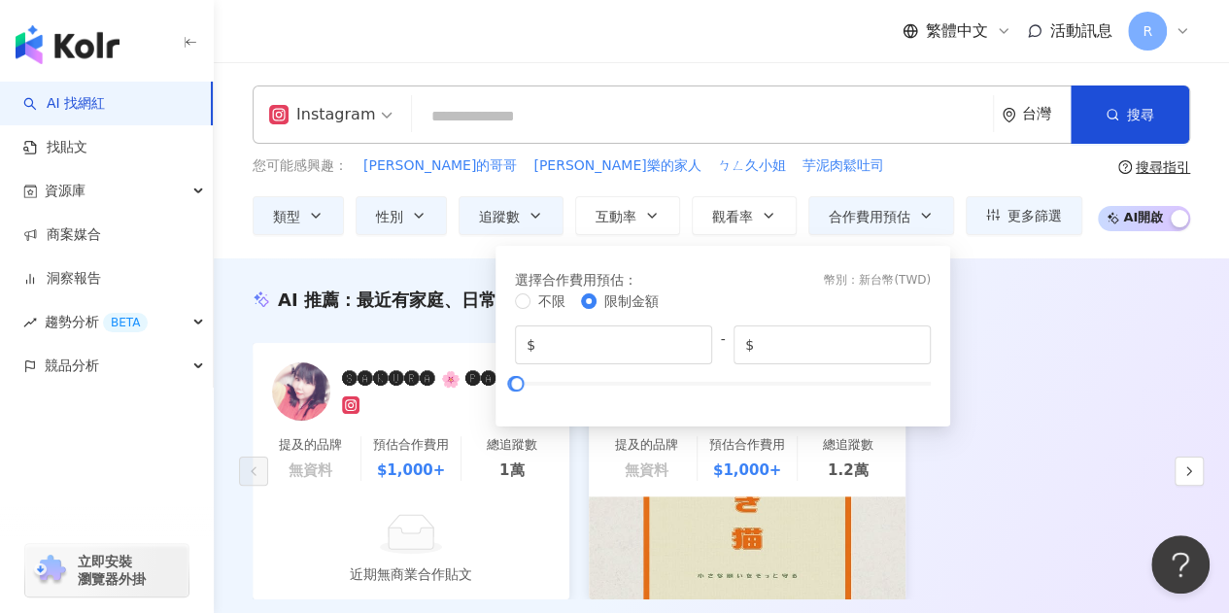
click at [1076, 295] on div "AI 推薦 ： 最近有家庭、日常話題、美食等合作的網紅" at bounding box center [722, 300] width 938 height 24
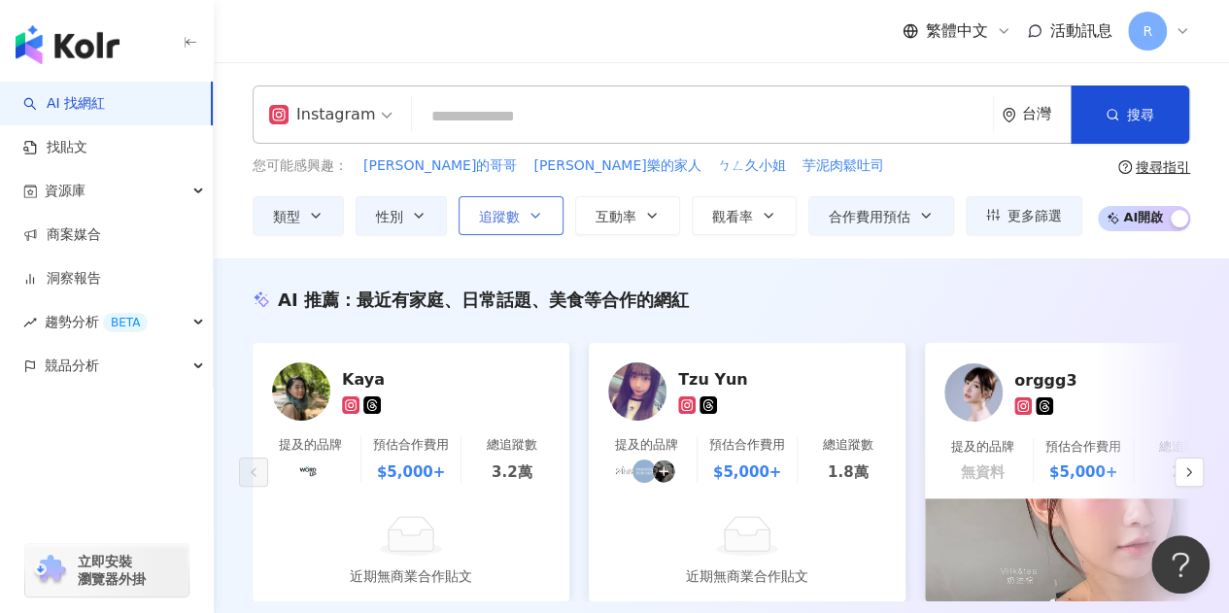
click at [490, 224] on span "追蹤數" at bounding box center [499, 217] width 41 height 16
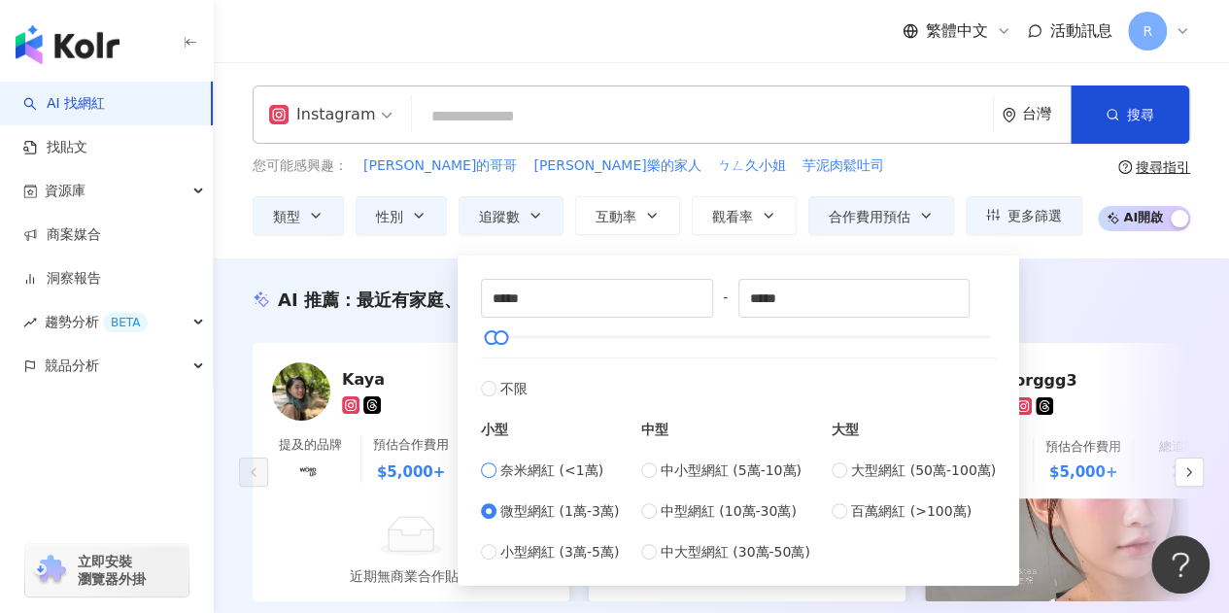
type input "*"
type input "****"
click at [1068, 300] on div "AI 推薦 ： 最近有家庭、日常話題、美食等合作的網紅" at bounding box center [722, 300] width 938 height 24
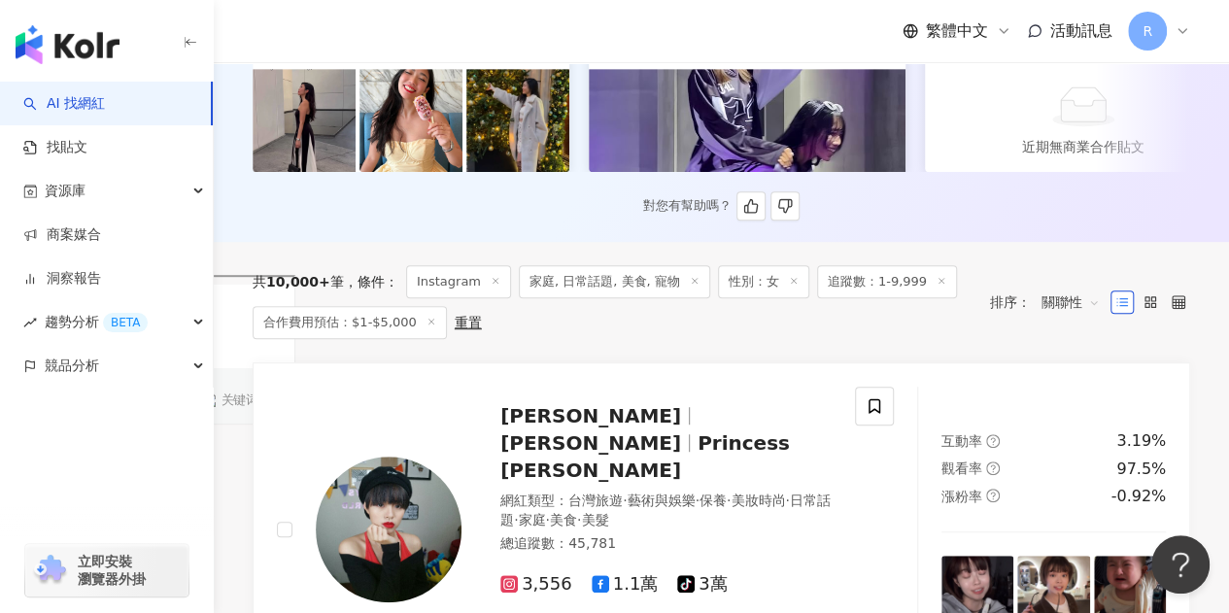
scroll to position [486, 0]
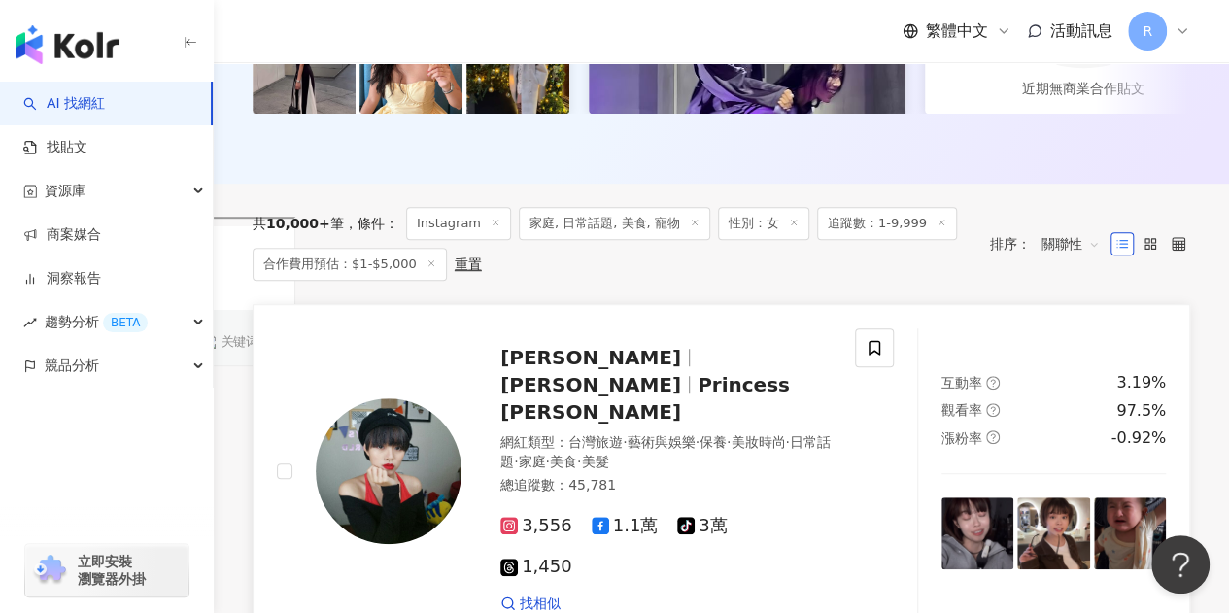
click at [375, 480] on img at bounding box center [389, 471] width 146 height 146
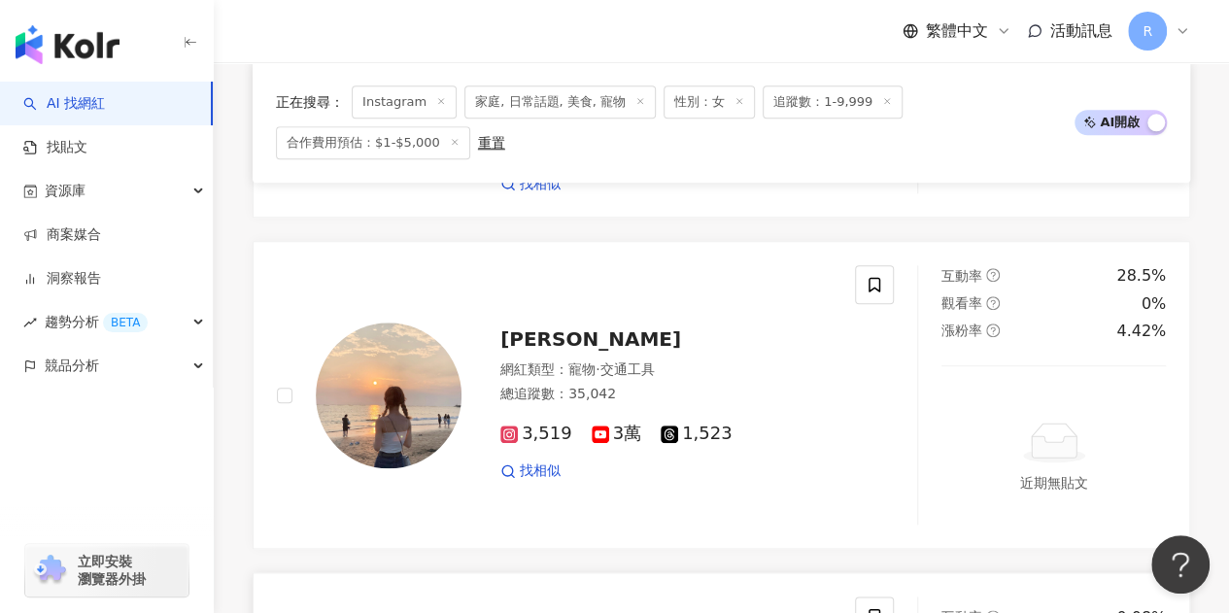
scroll to position [875, 0]
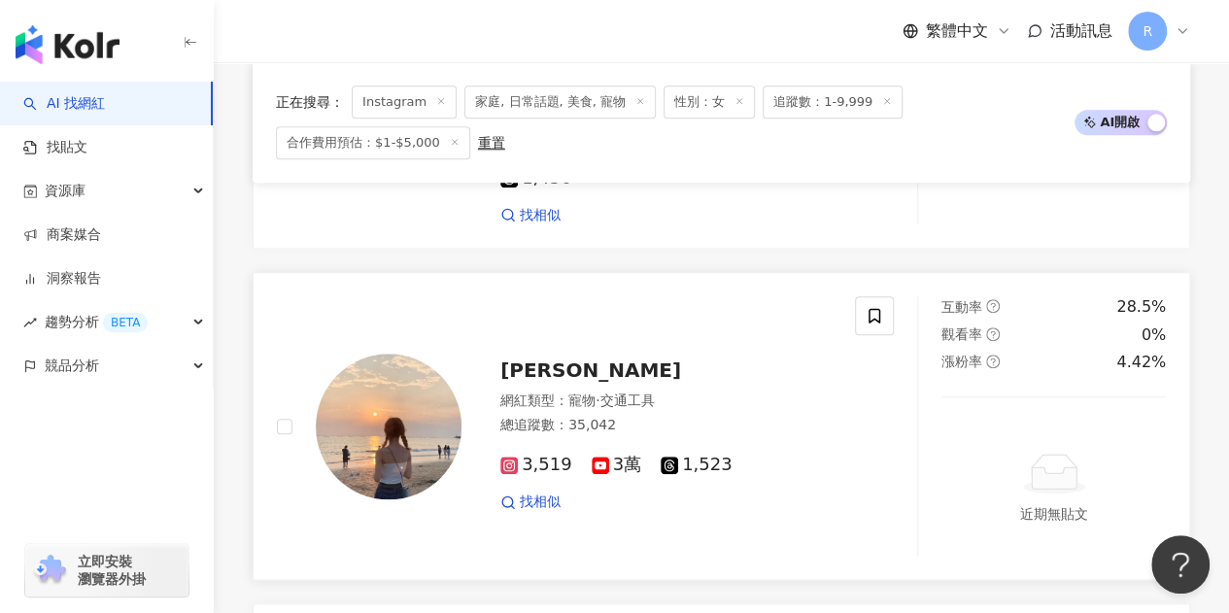
click at [332, 354] on img at bounding box center [389, 427] width 146 height 146
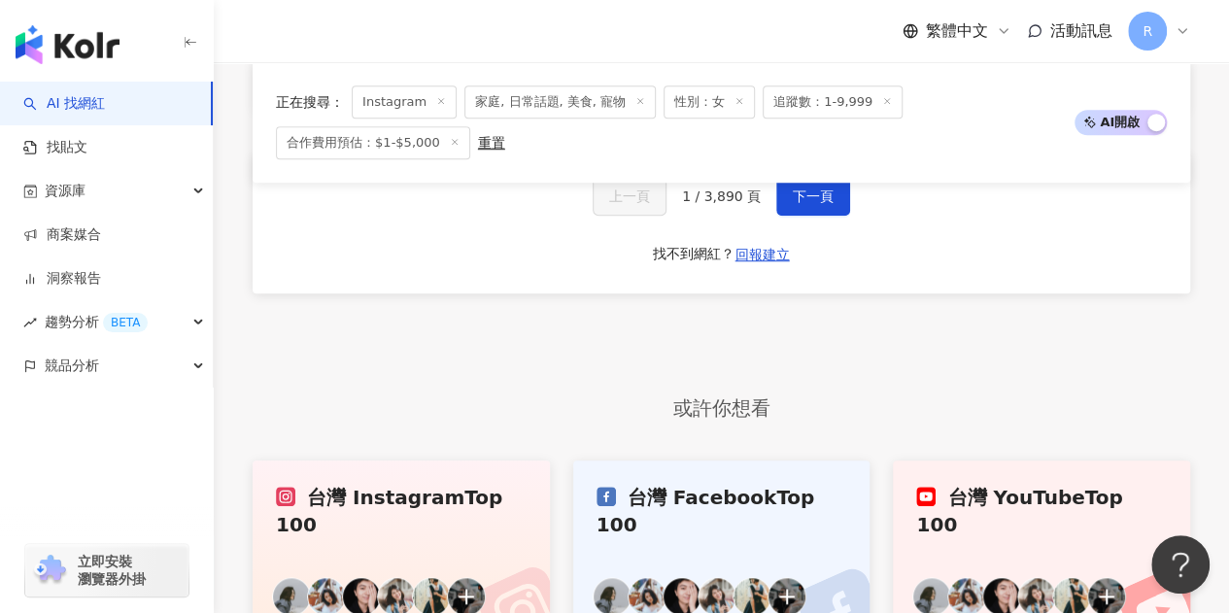
scroll to position [3925, 0]
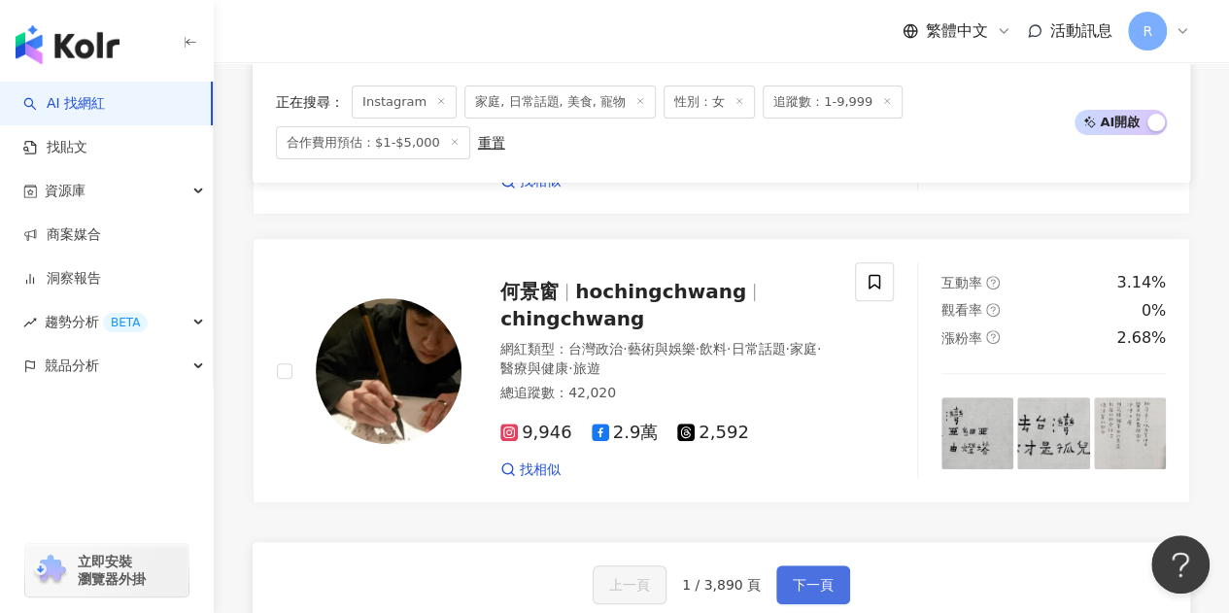
click at [814, 566] on button "下一頁" at bounding box center [814, 585] width 74 height 39
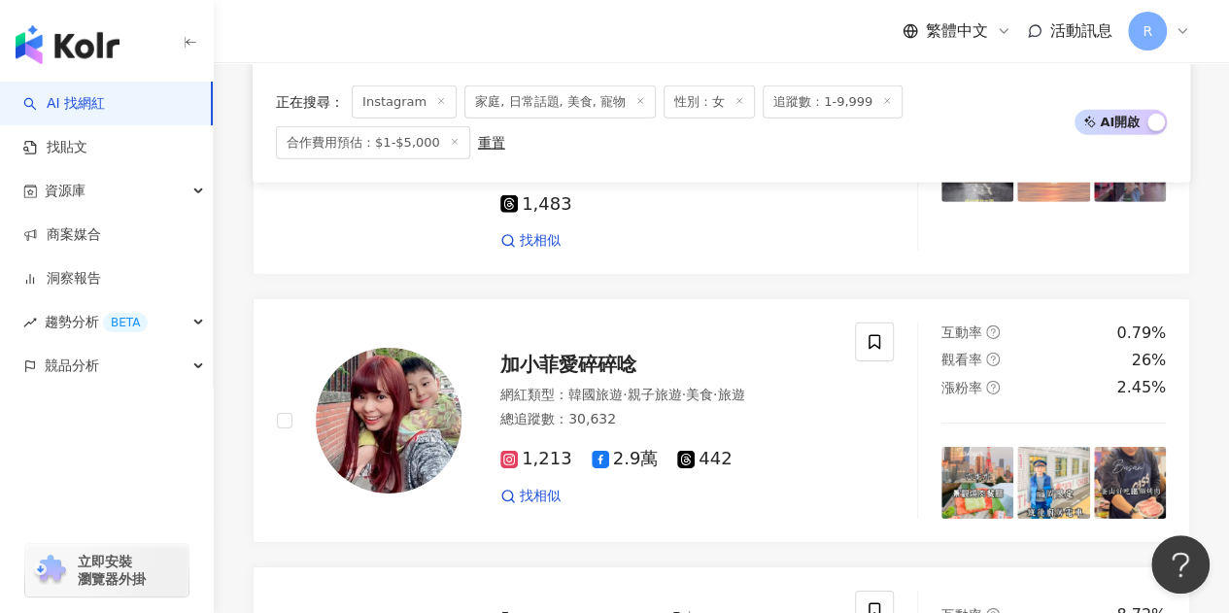
scroll to position [2852, 0]
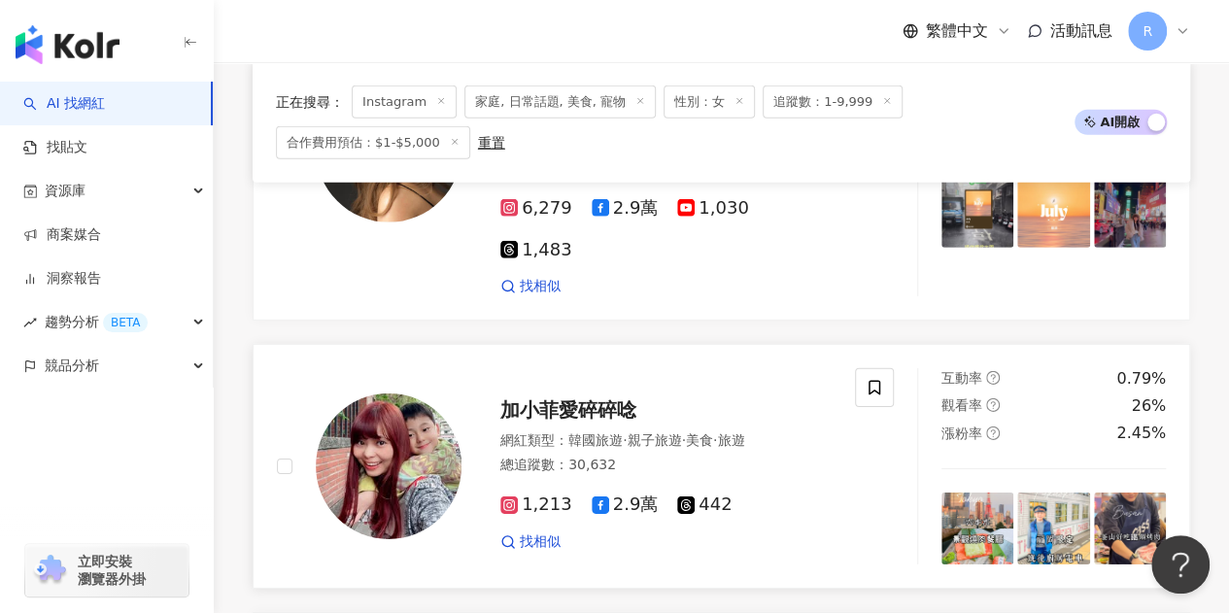
click at [395, 440] on img at bounding box center [389, 467] width 146 height 146
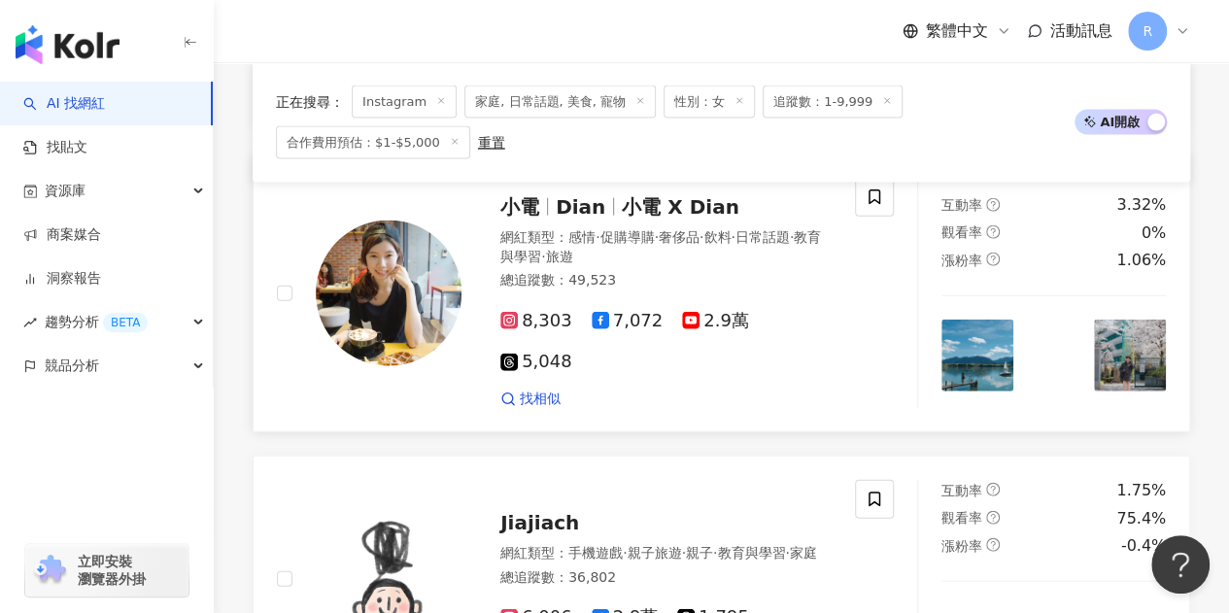
scroll to position [2075, 0]
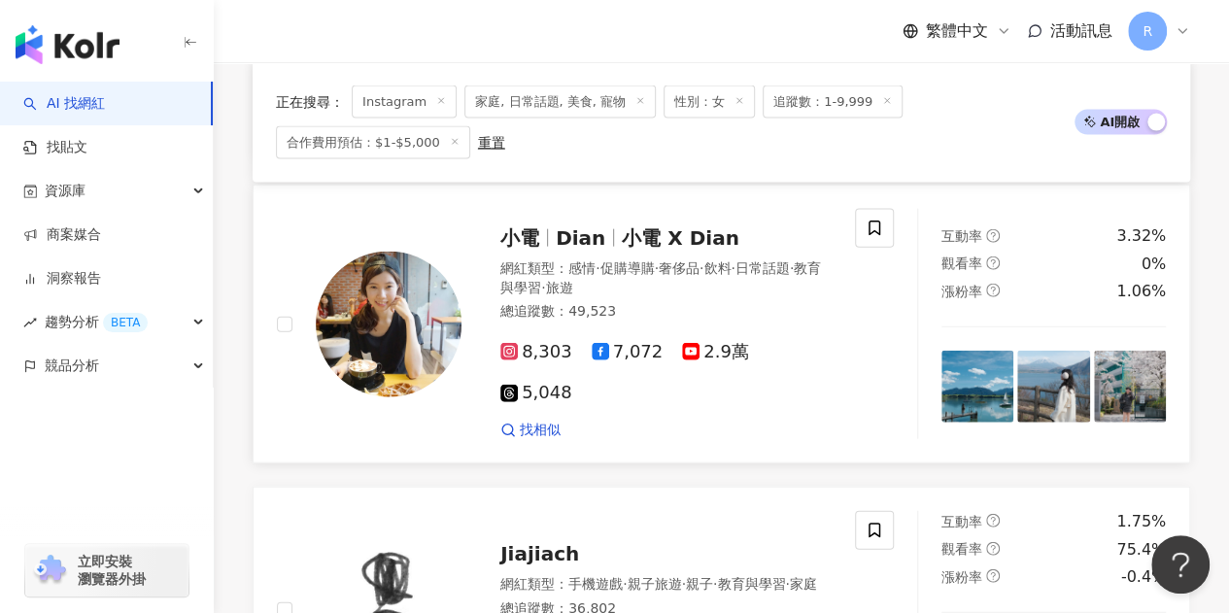
click at [395, 318] on img at bounding box center [389, 325] width 146 height 146
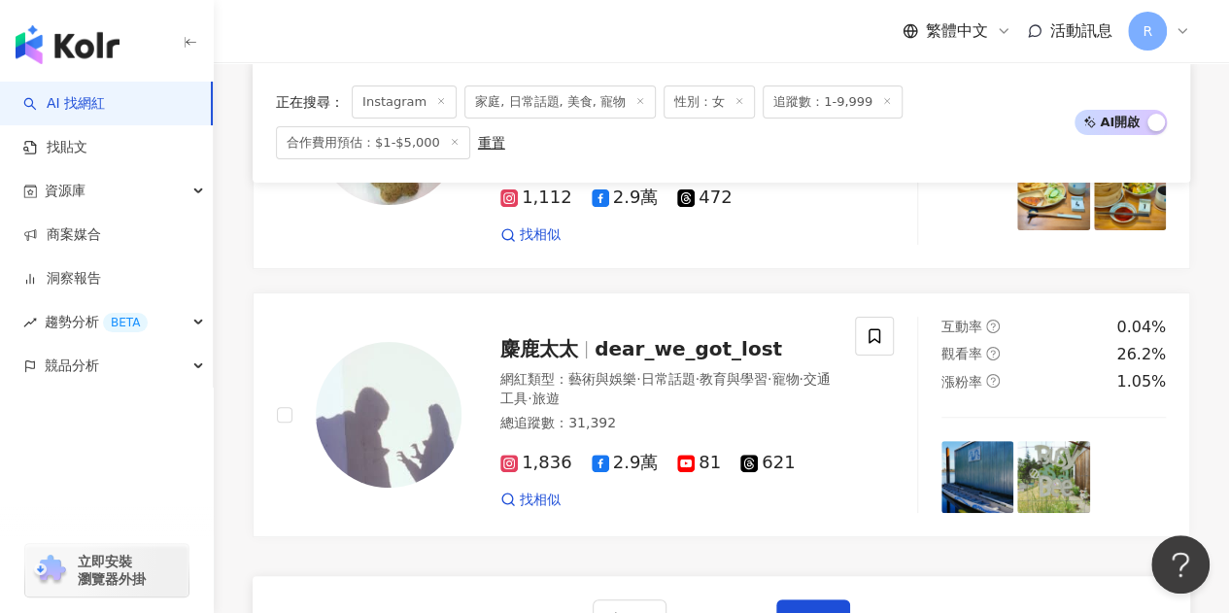
scroll to position [3727, 0]
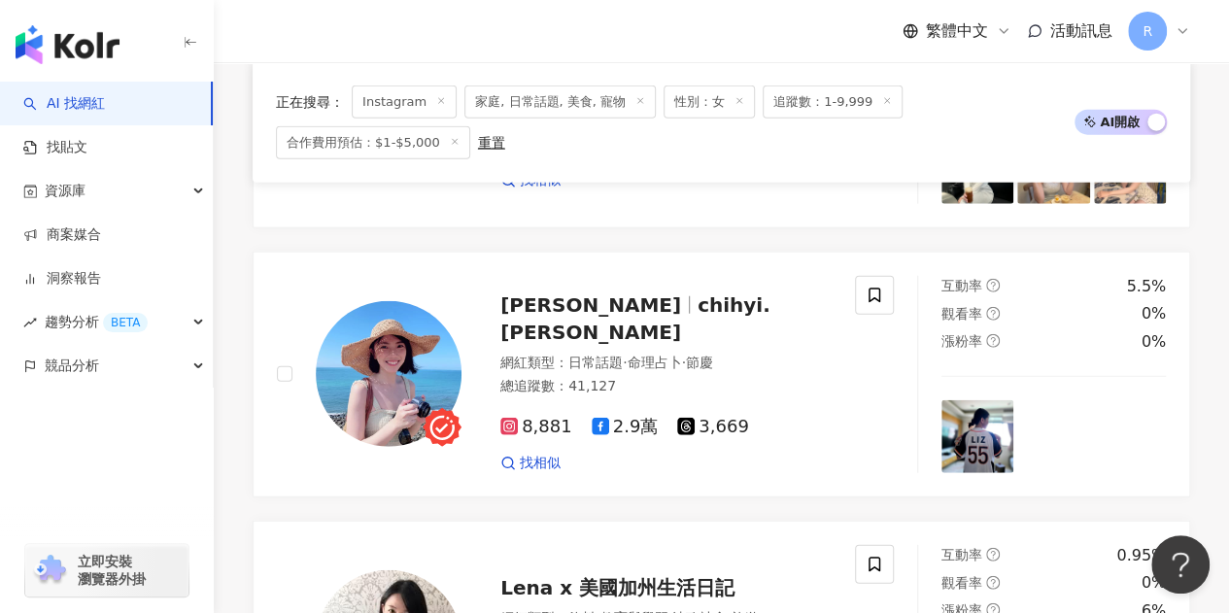
scroll to position [2147, 0]
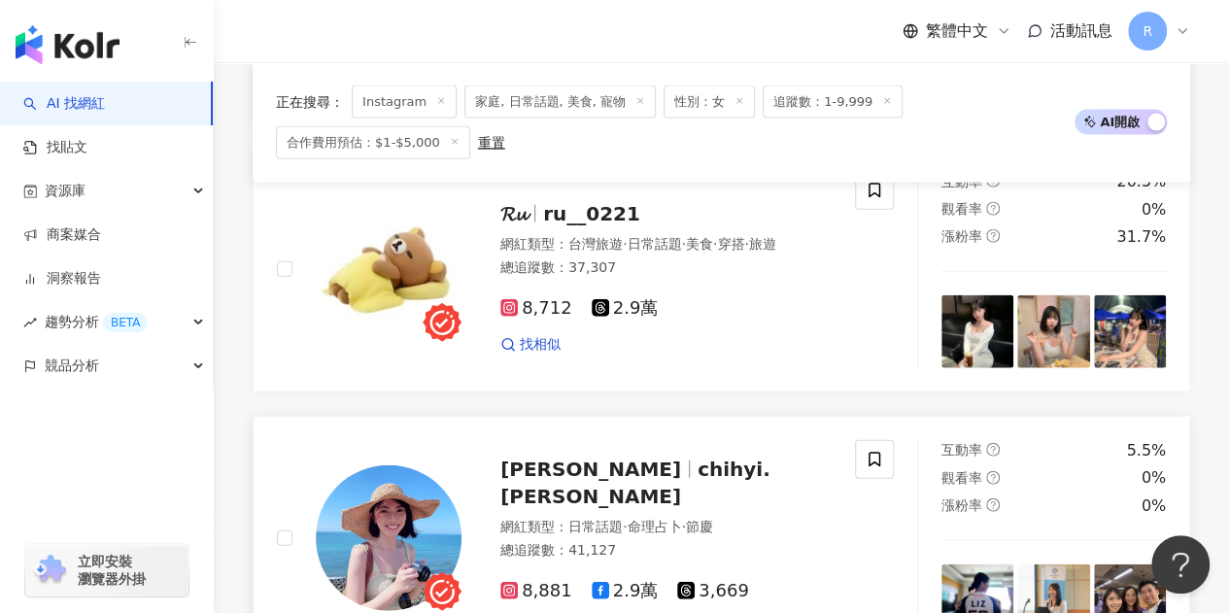
click at [406, 466] on img at bounding box center [389, 539] width 146 height 146
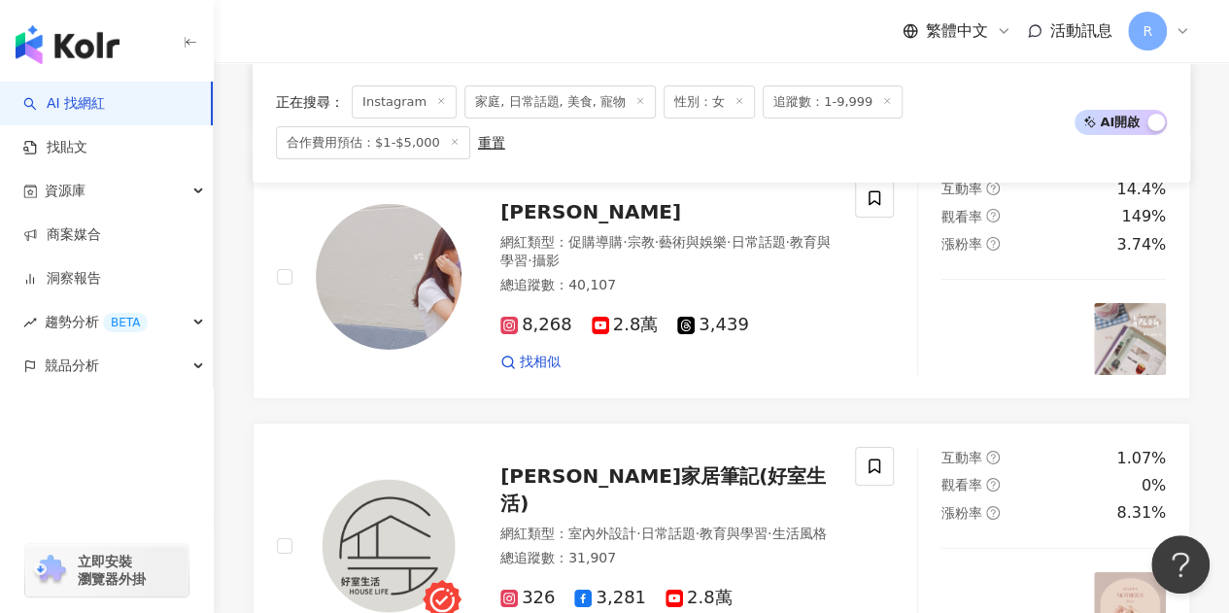
scroll to position [3119, 0]
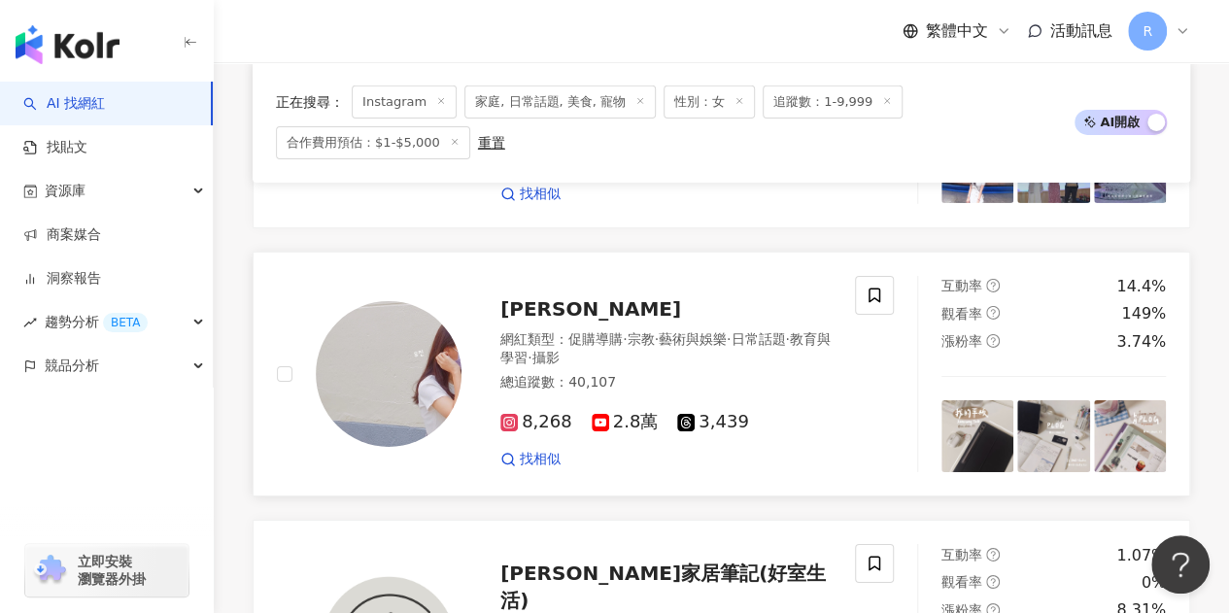
click at [423, 339] on img at bounding box center [389, 374] width 146 height 146
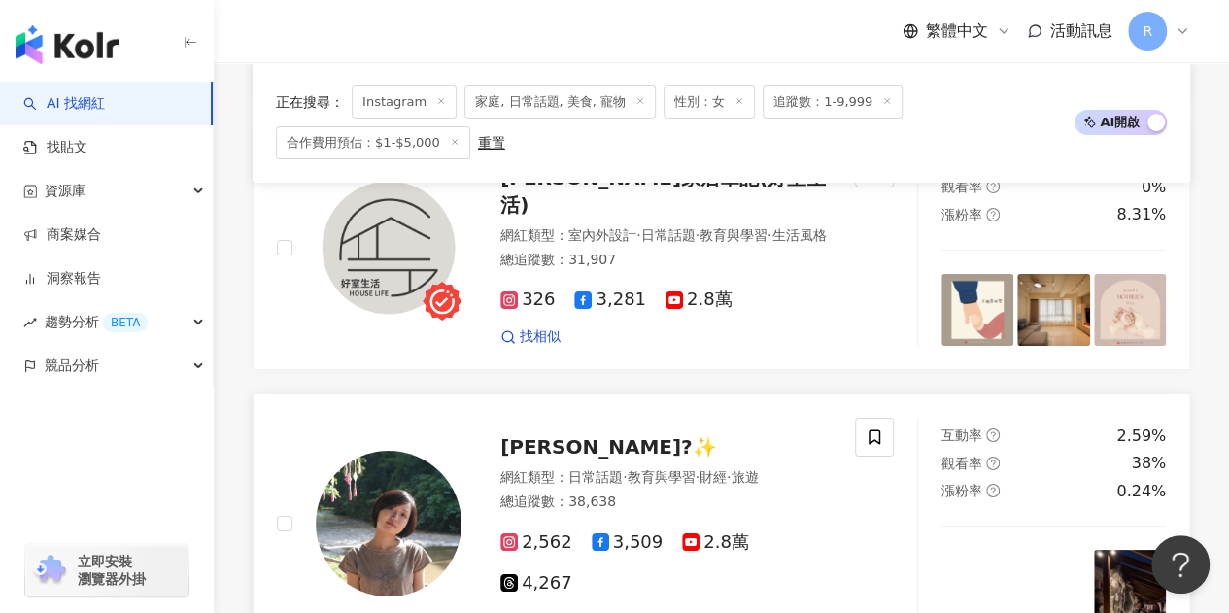
scroll to position [3508, 0]
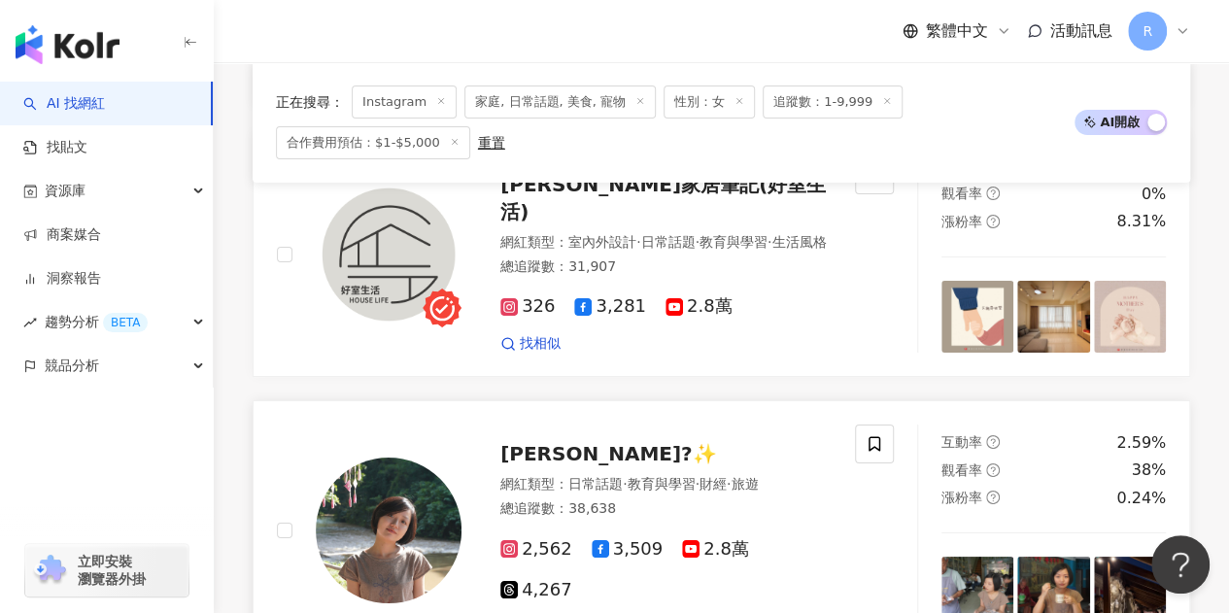
click at [371, 458] on img at bounding box center [389, 531] width 146 height 146
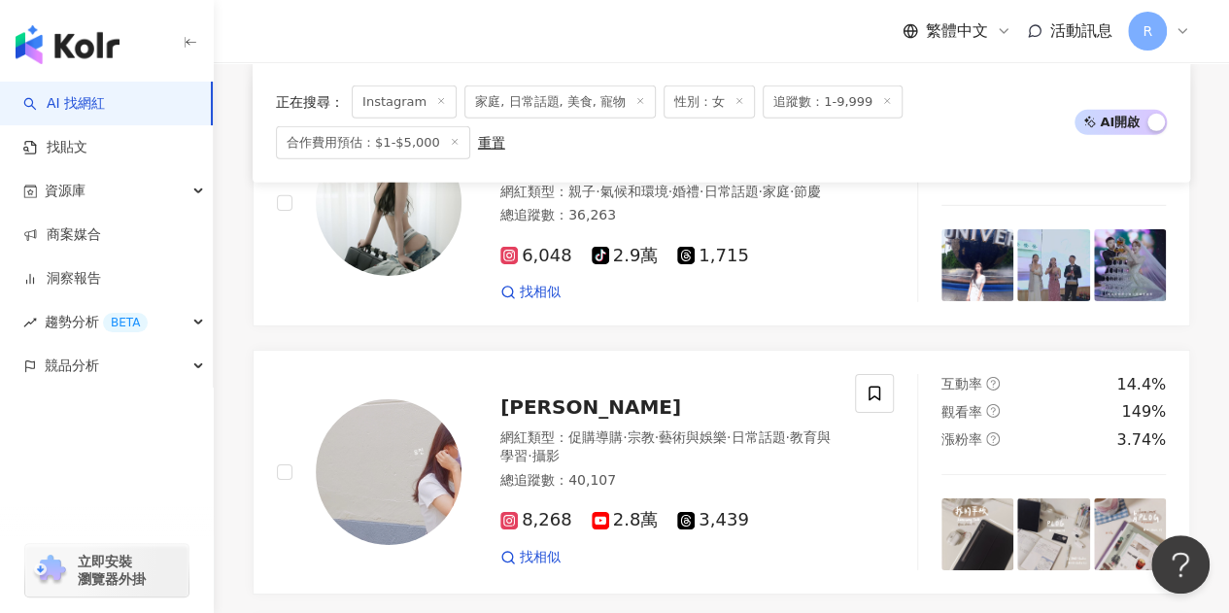
scroll to position [2730, 0]
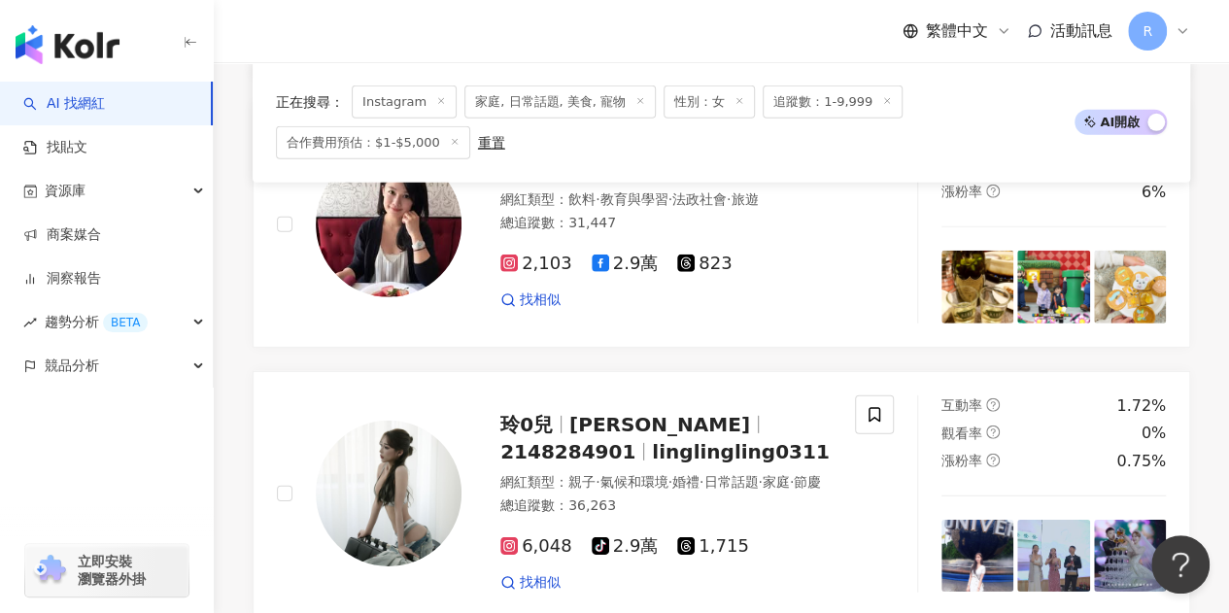
click at [510, 102] on span "家庭, 日常話題, 美食, 寵物" at bounding box center [560, 102] width 191 height 33
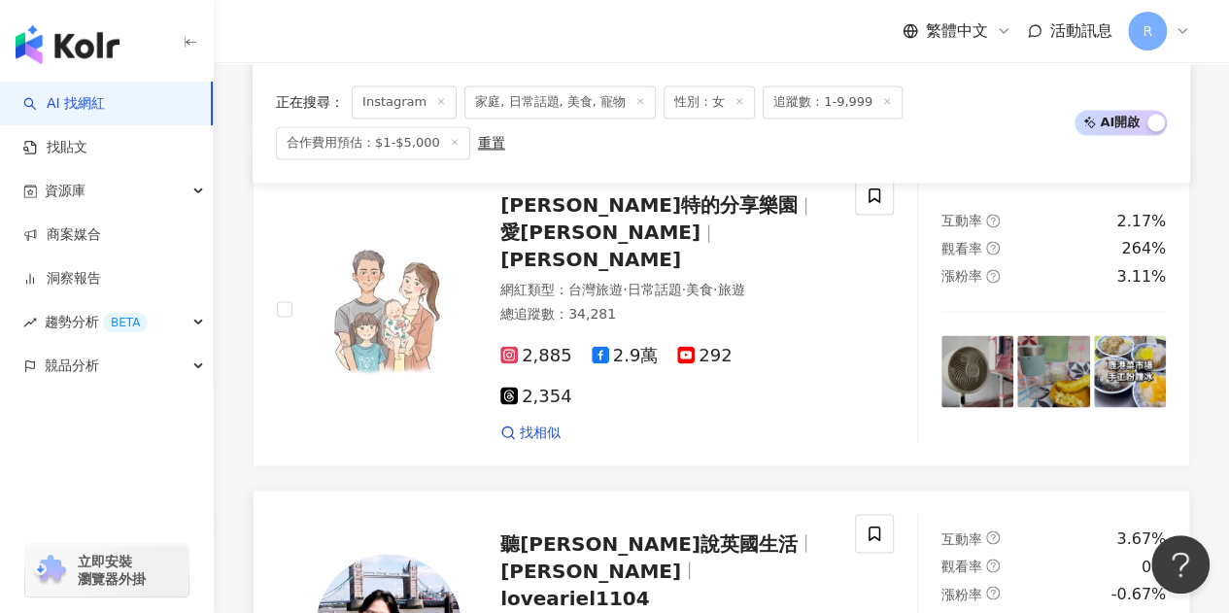
scroll to position [1467, 0]
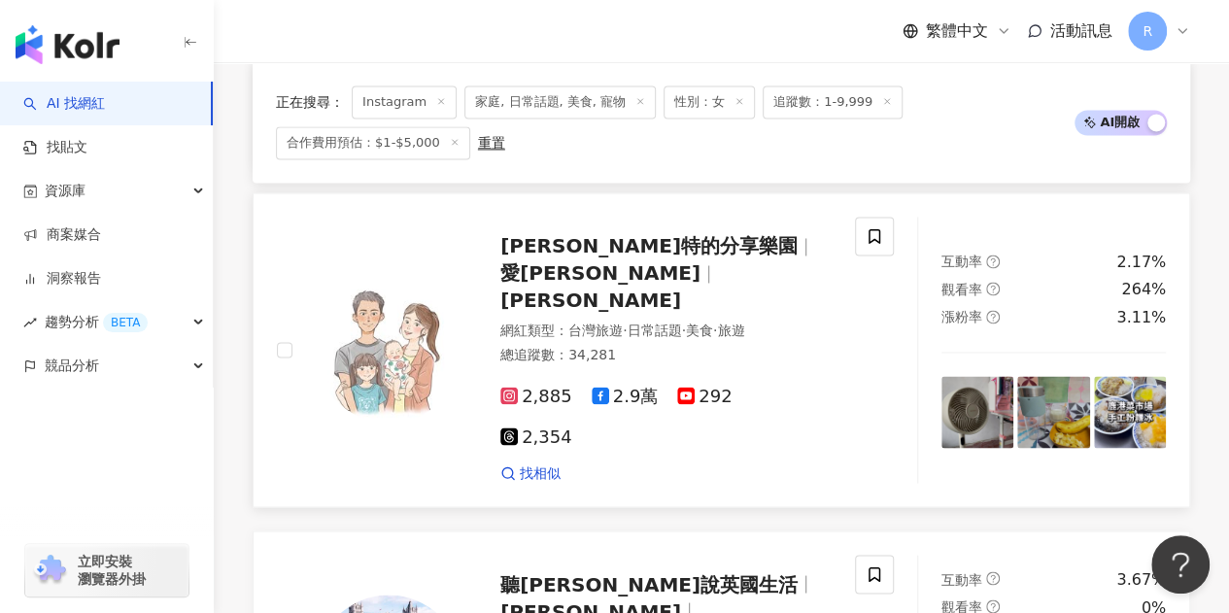
click at [352, 337] on img at bounding box center [389, 350] width 146 height 146
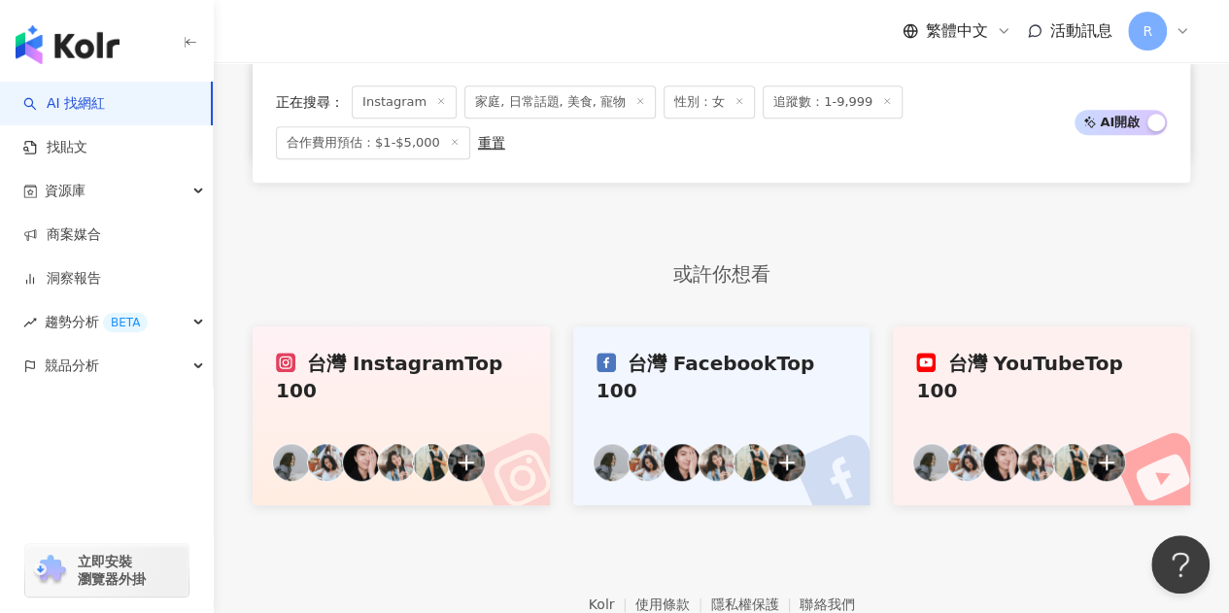
scroll to position [3896, 0]
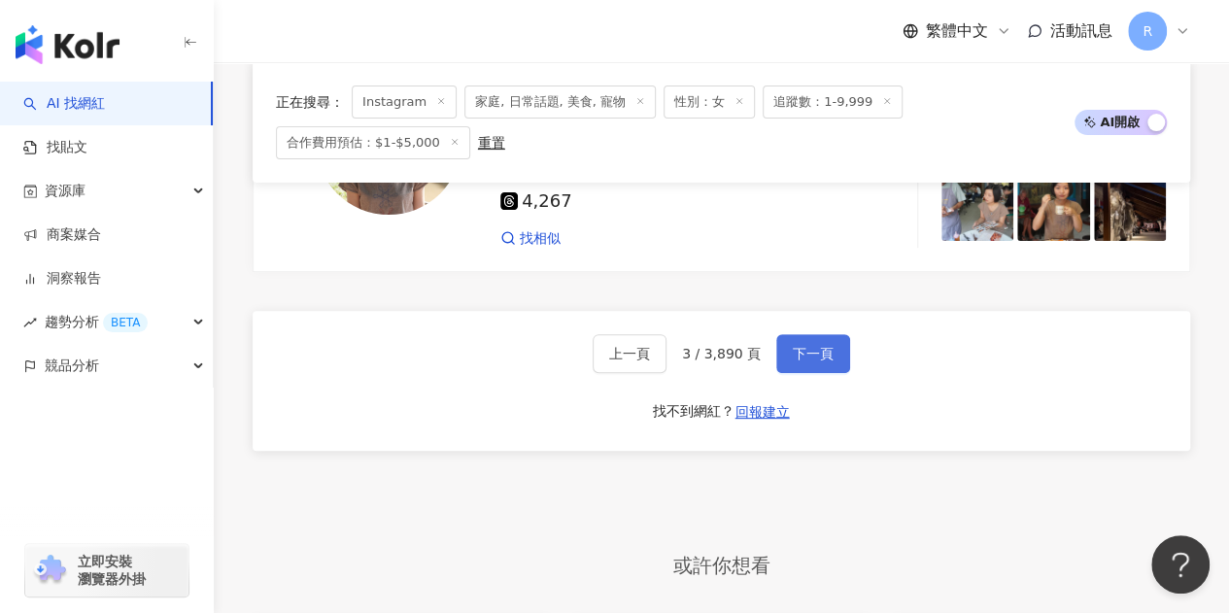
click at [784, 334] on button "下一頁" at bounding box center [814, 353] width 74 height 39
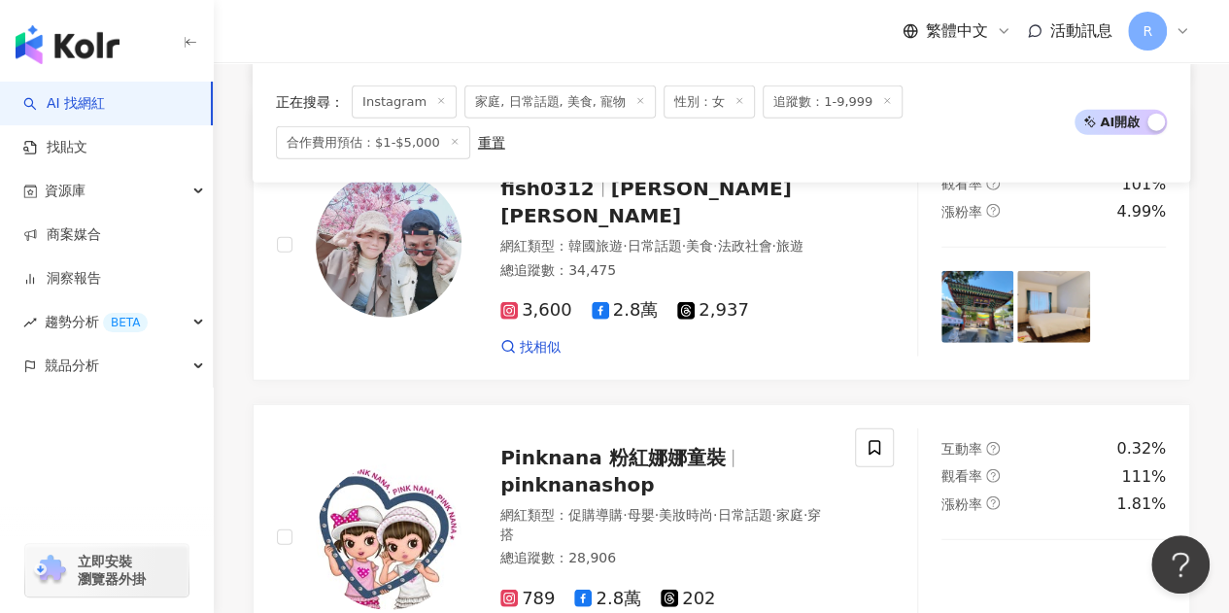
scroll to position [2153, 0]
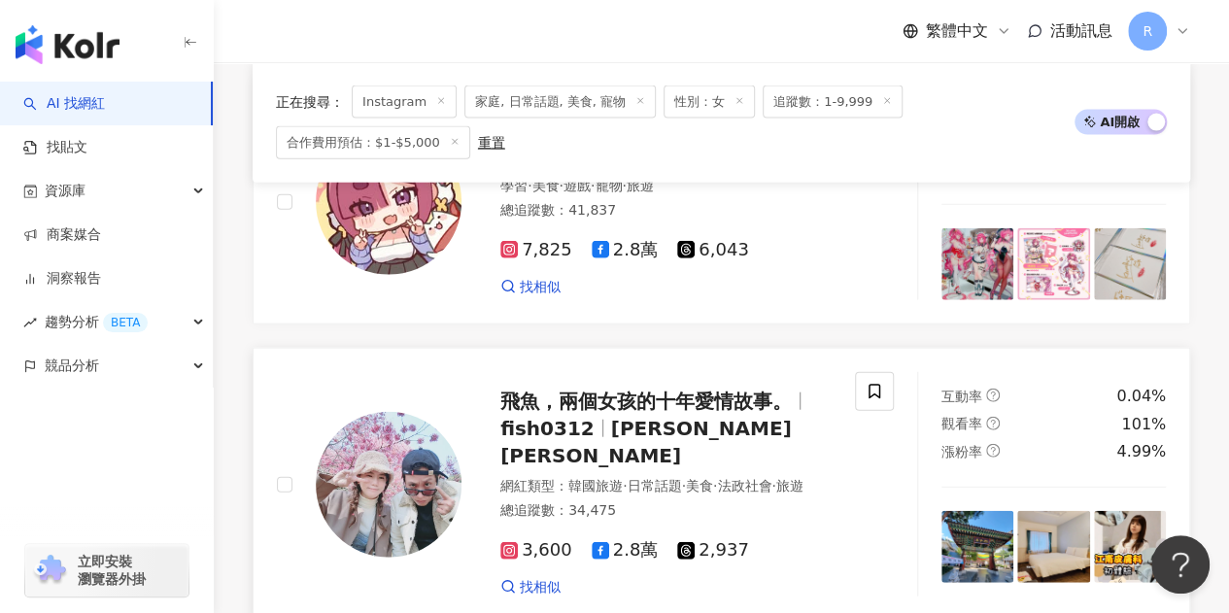
click at [409, 454] on img at bounding box center [389, 485] width 146 height 146
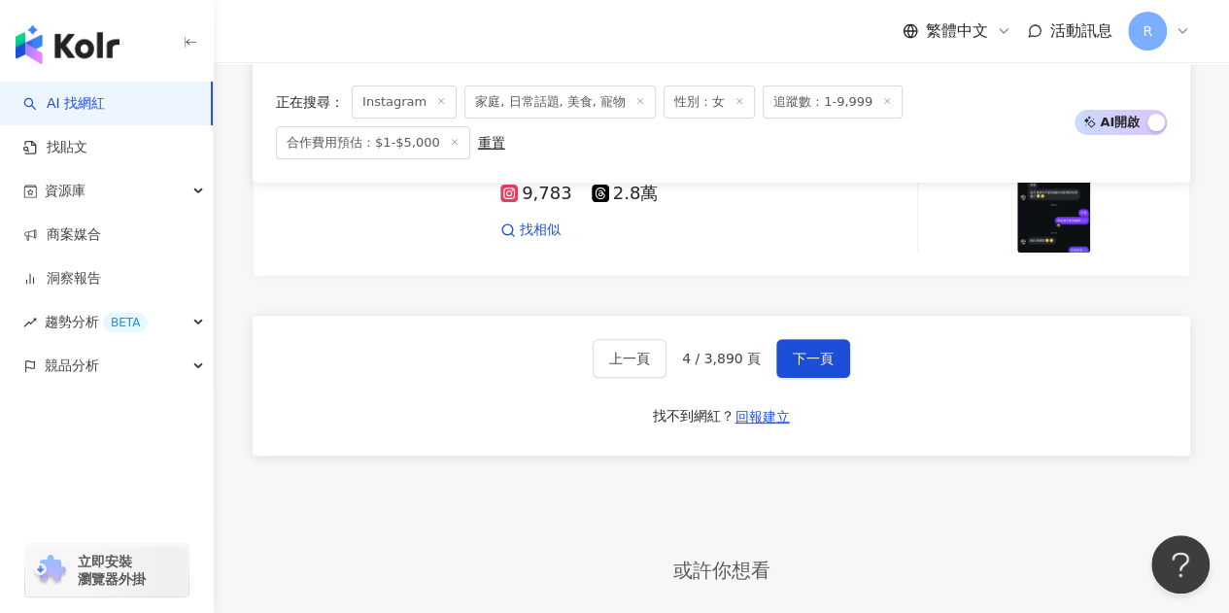
scroll to position [3708, 0]
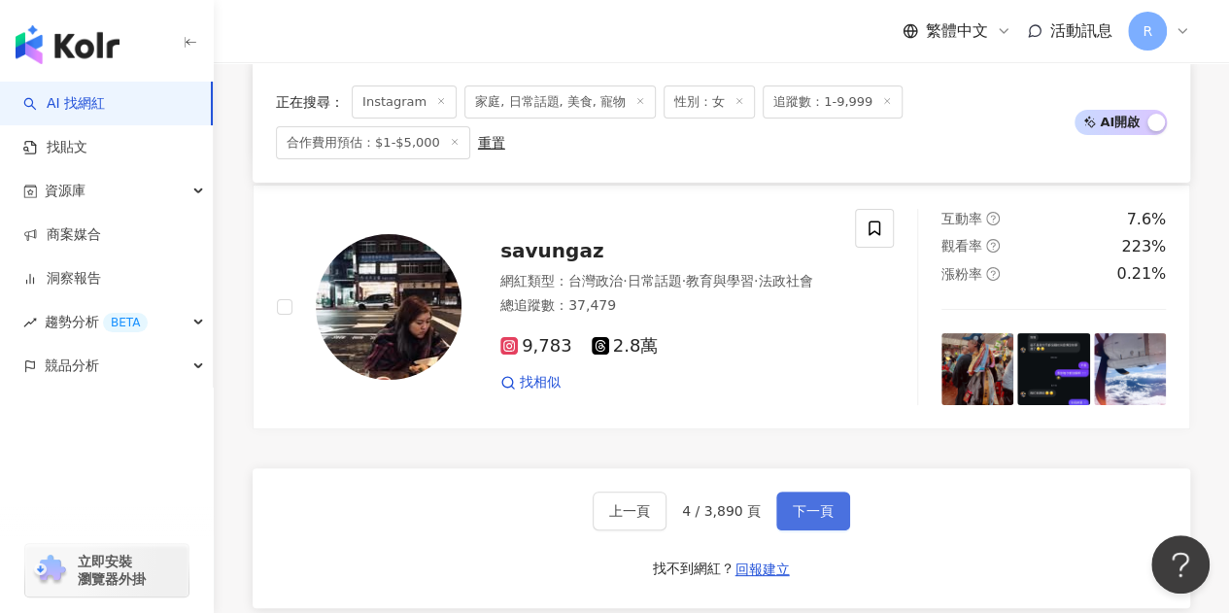
click at [816, 503] on span "下一頁" at bounding box center [813, 511] width 41 height 16
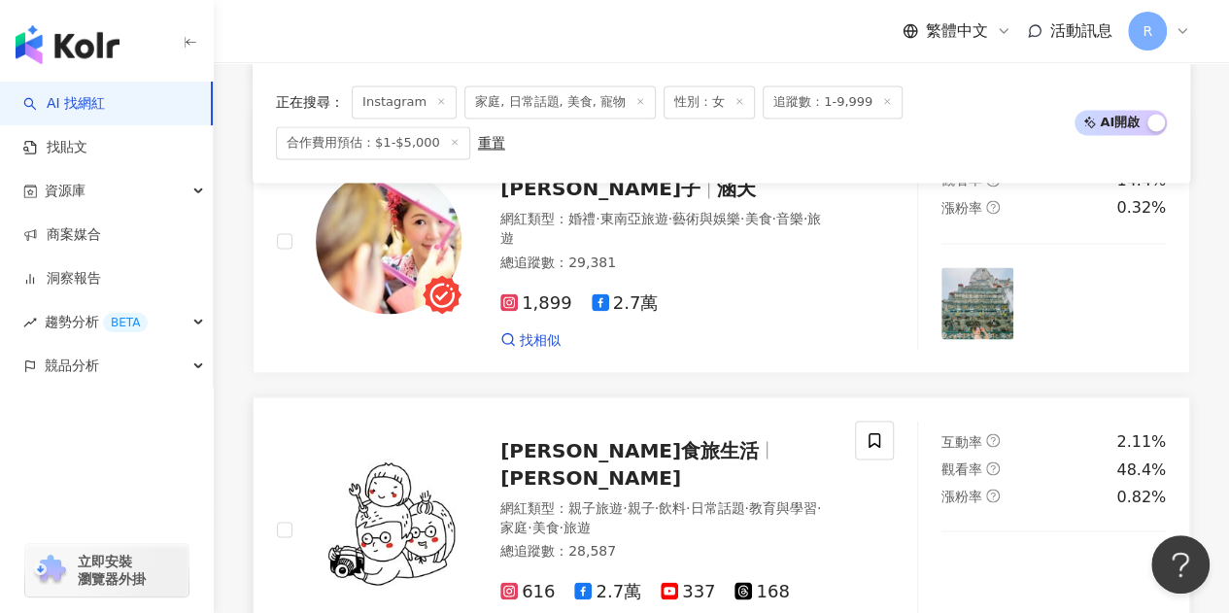
scroll to position [1637, 0]
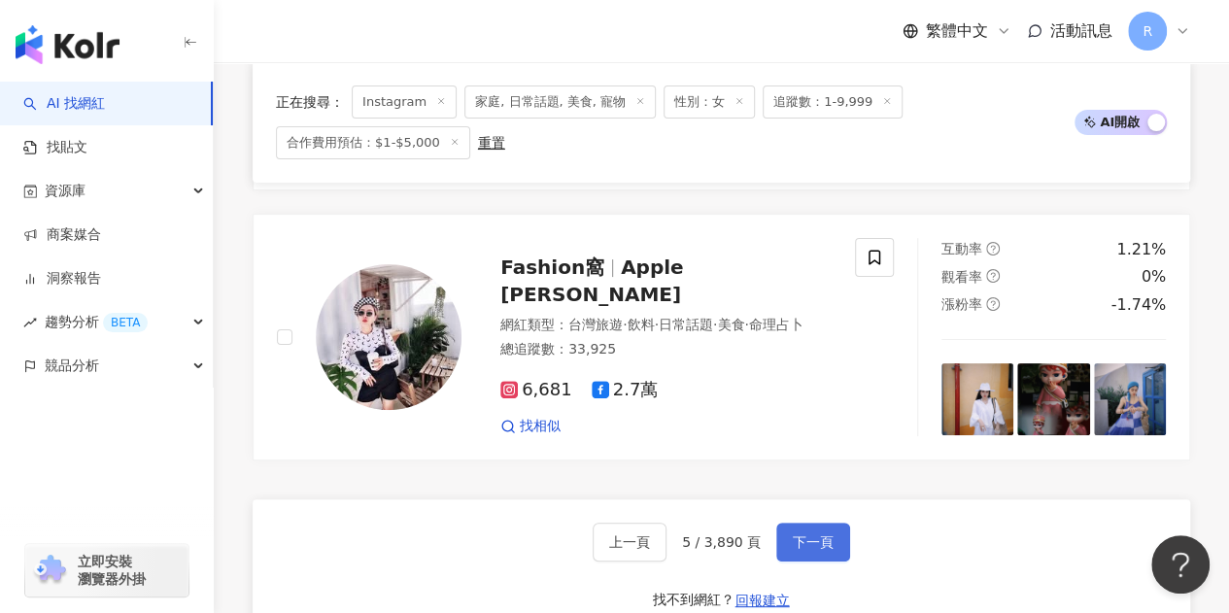
click at [812, 535] on span "下一頁" at bounding box center [813, 543] width 41 height 16
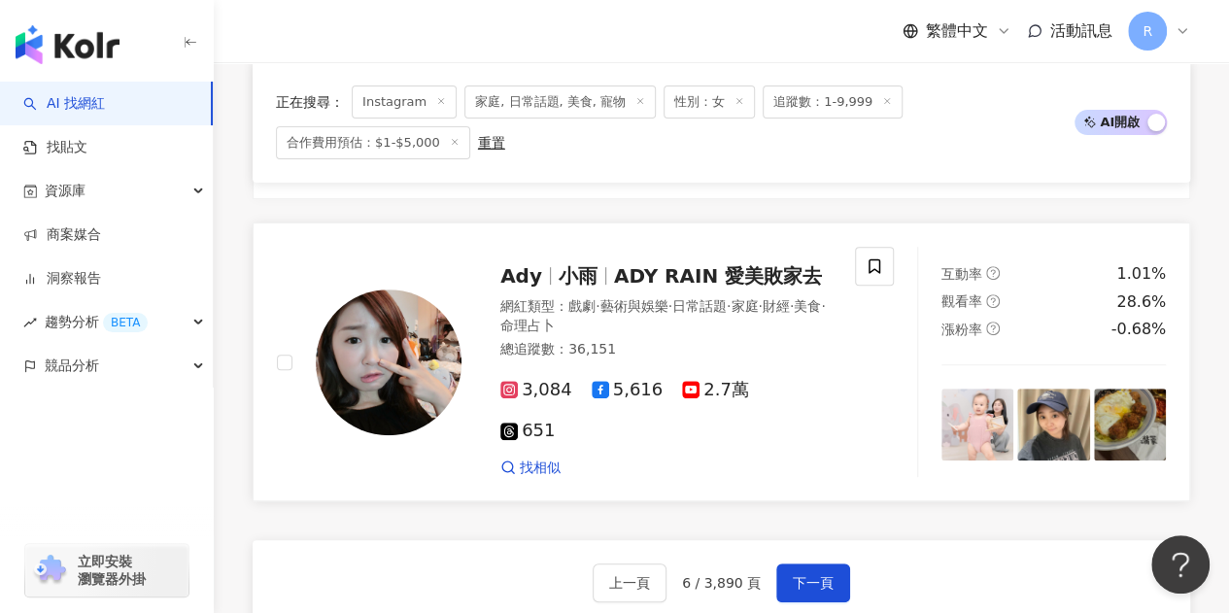
scroll to position [3818, 0]
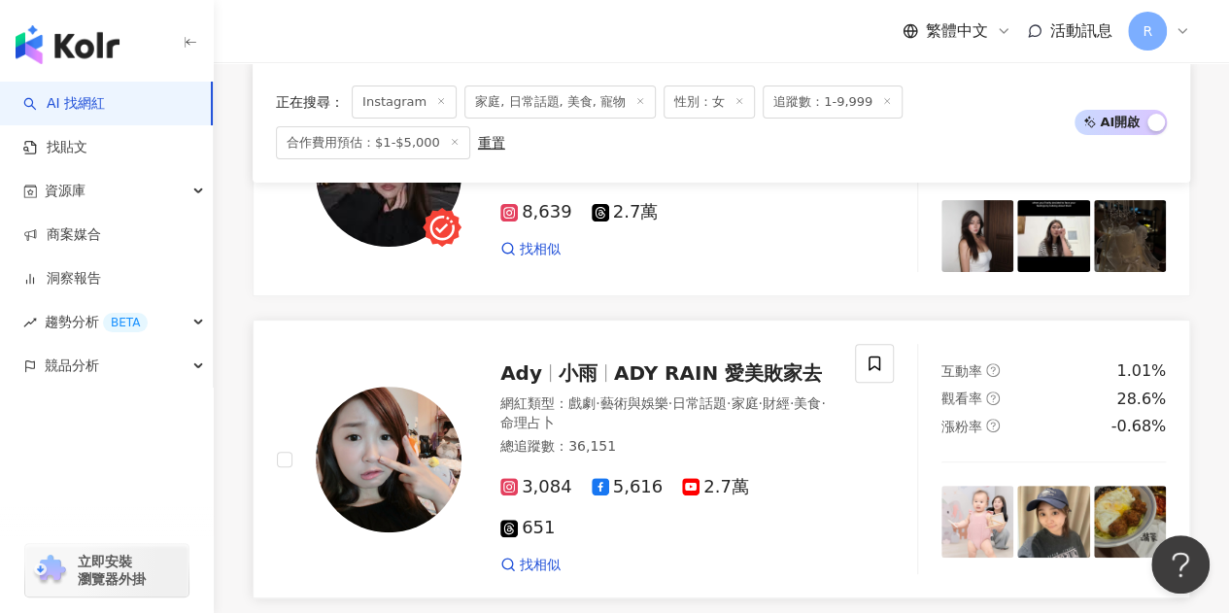
click at [379, 387] on img at bounding box center [389, 460] width 146 height 146
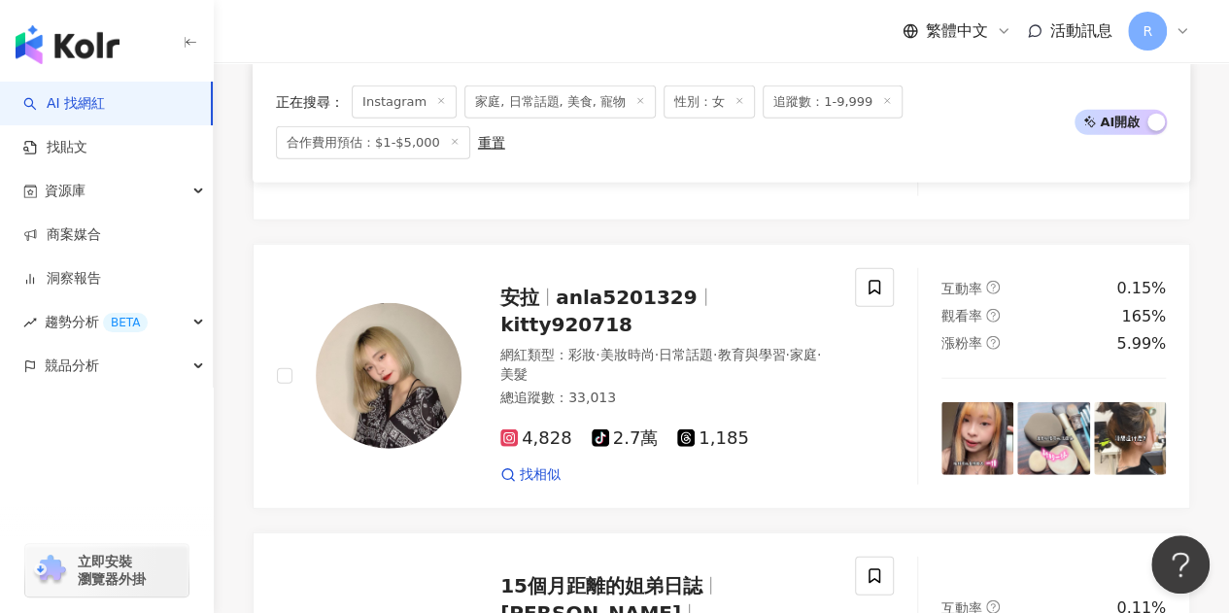
scroll to position [2360, 0]
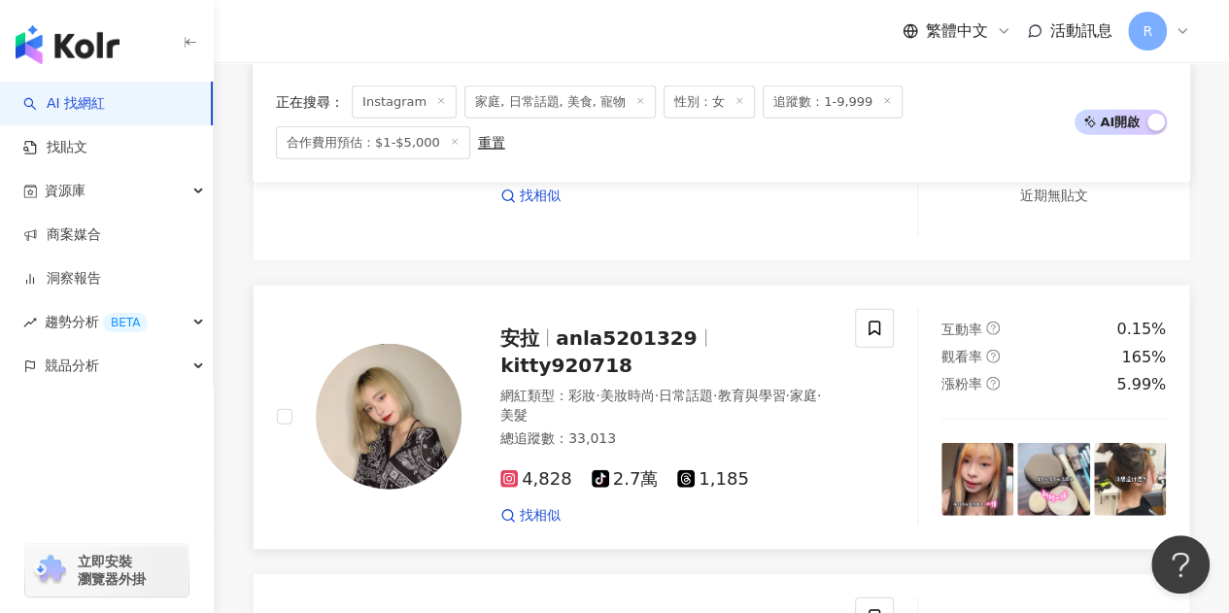
click at [738, 387] on div "網紅類型 ： 彩妝 · 美妝時尚 · 日常話題 · 教育與學習 · 家庭 · 美髮 總追蹤數 ： 33,013" at bounding box center [666, 420] width 331 height 67
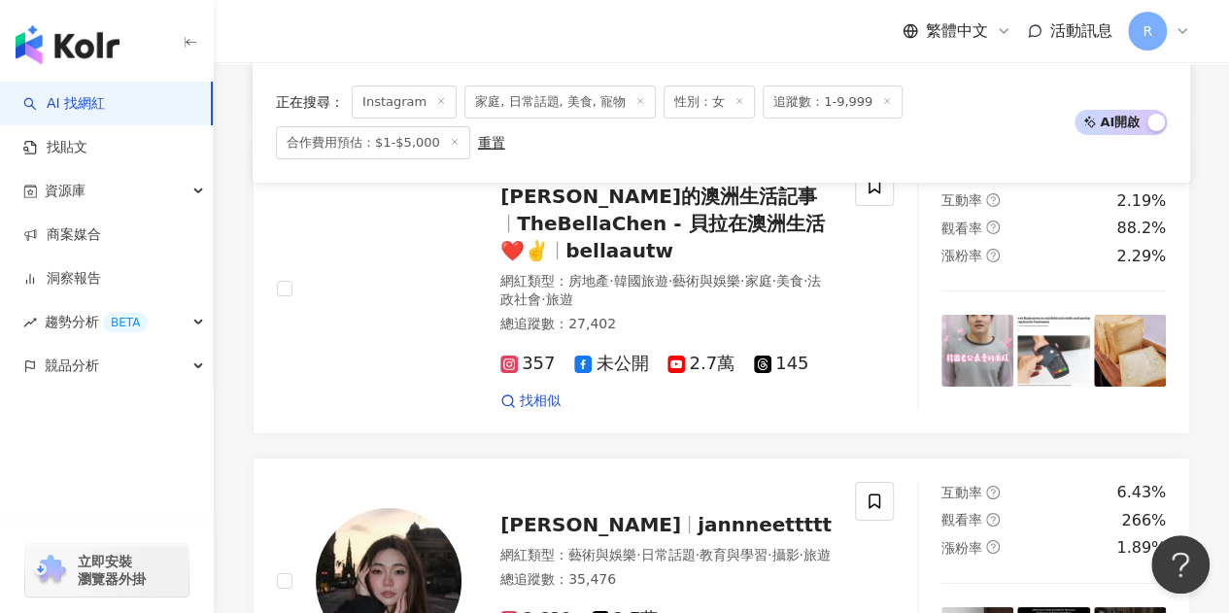
scroll to position [3818, 0]
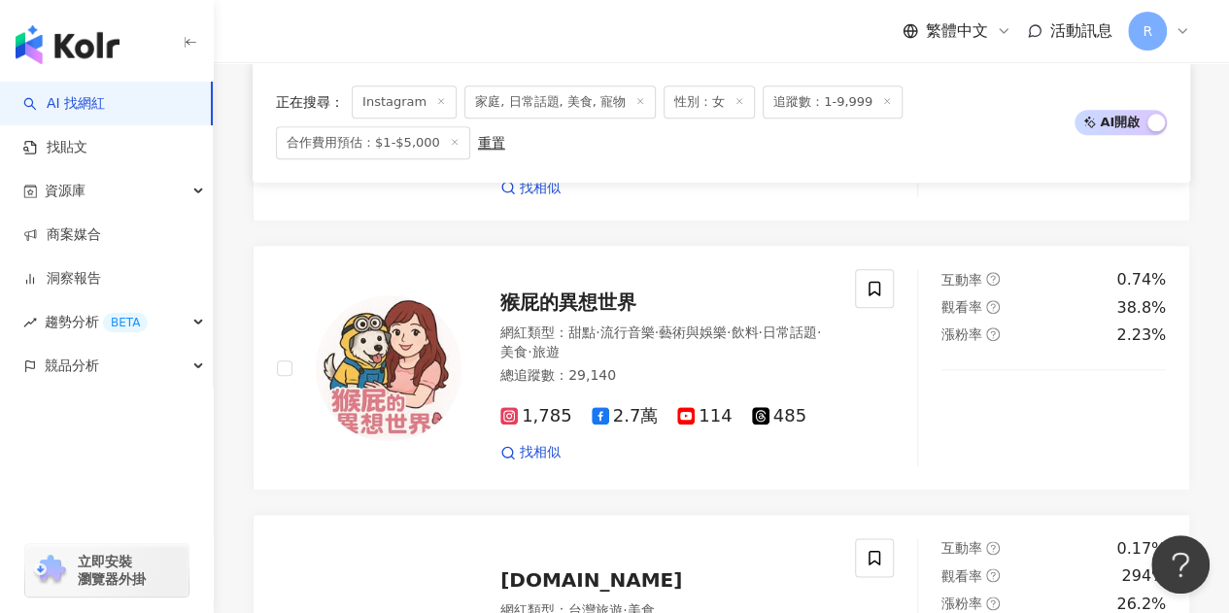
scroll to position [844, 0]
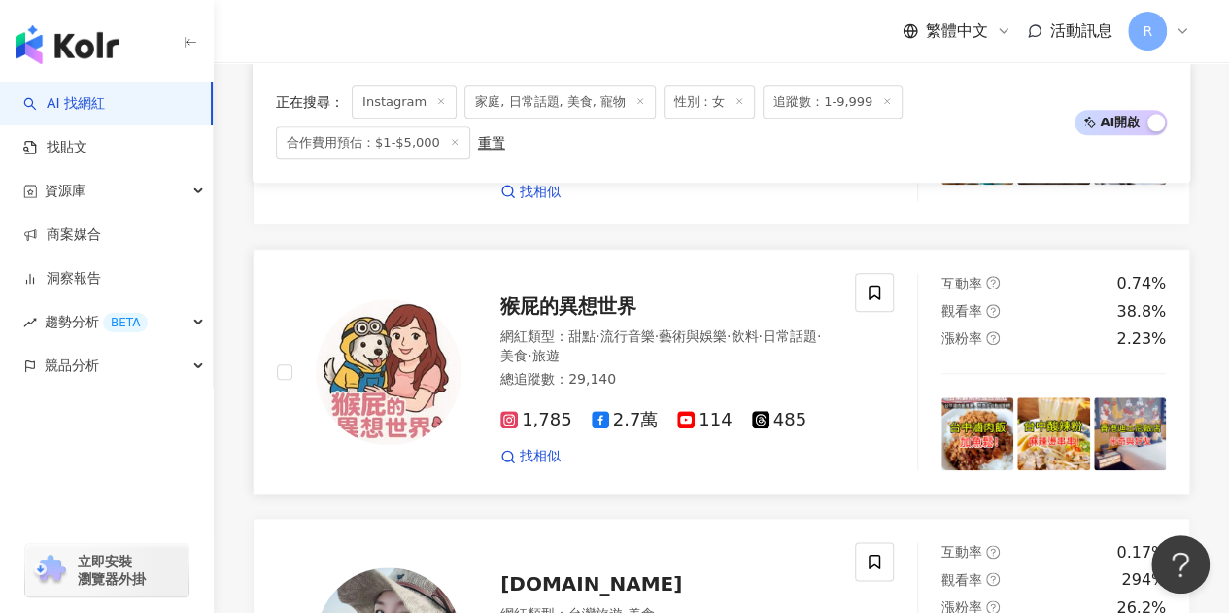
click at [366, 375] on img at bounding box center [389, 372] width 146 height 146
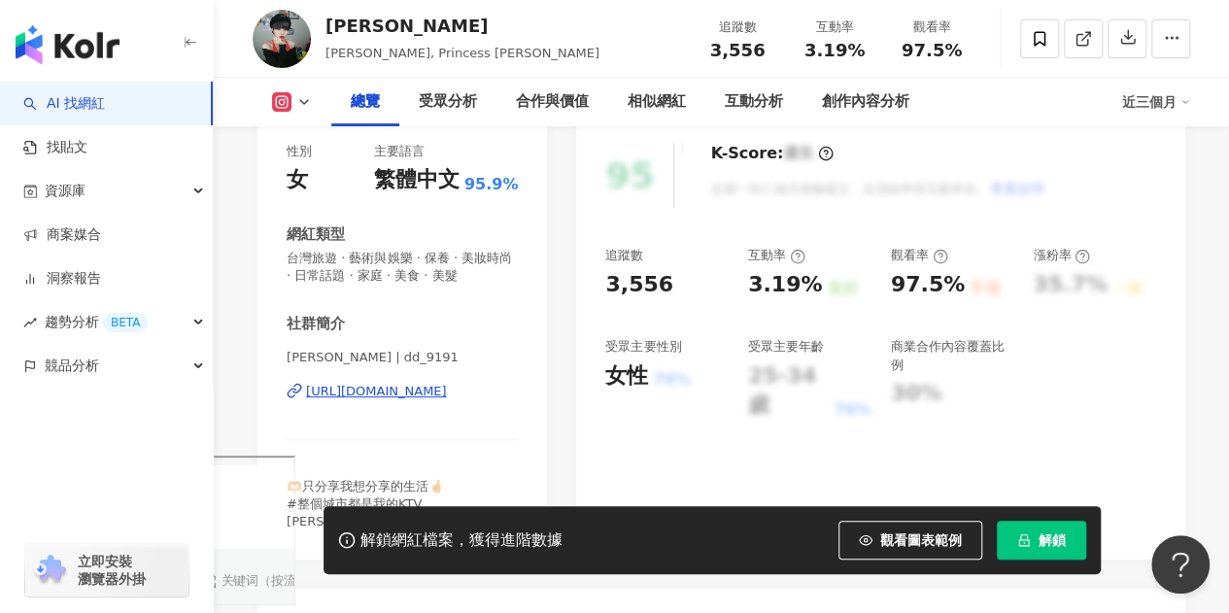
scroll to position [292, 0]
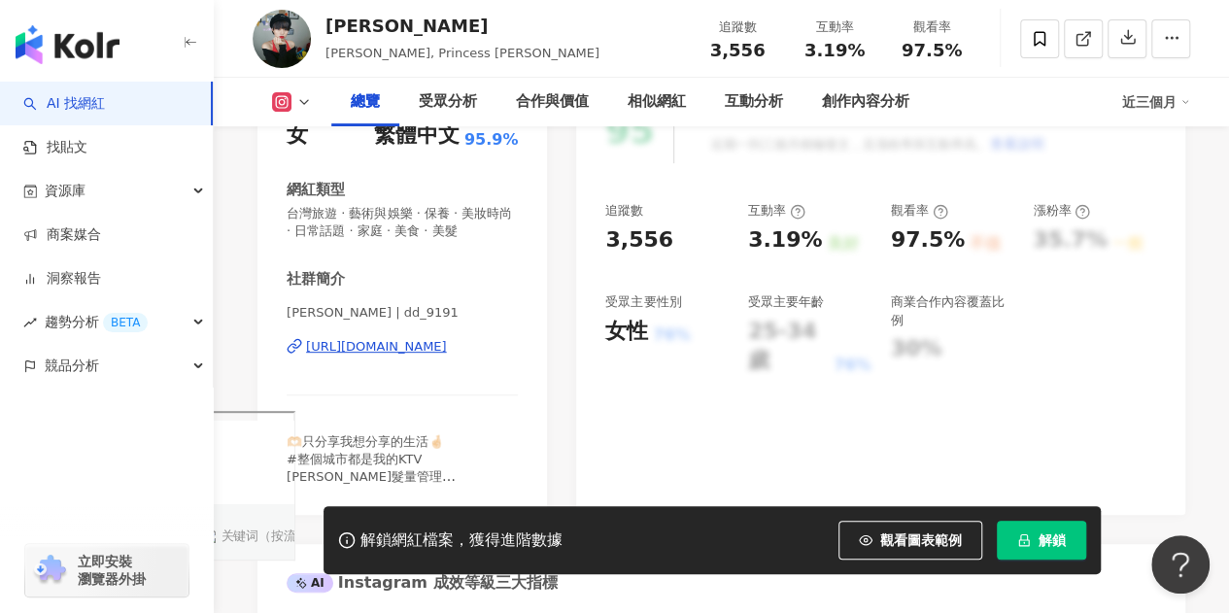
click at [301, 345] on icon at bounding box center [295, 346] width 16 height 16
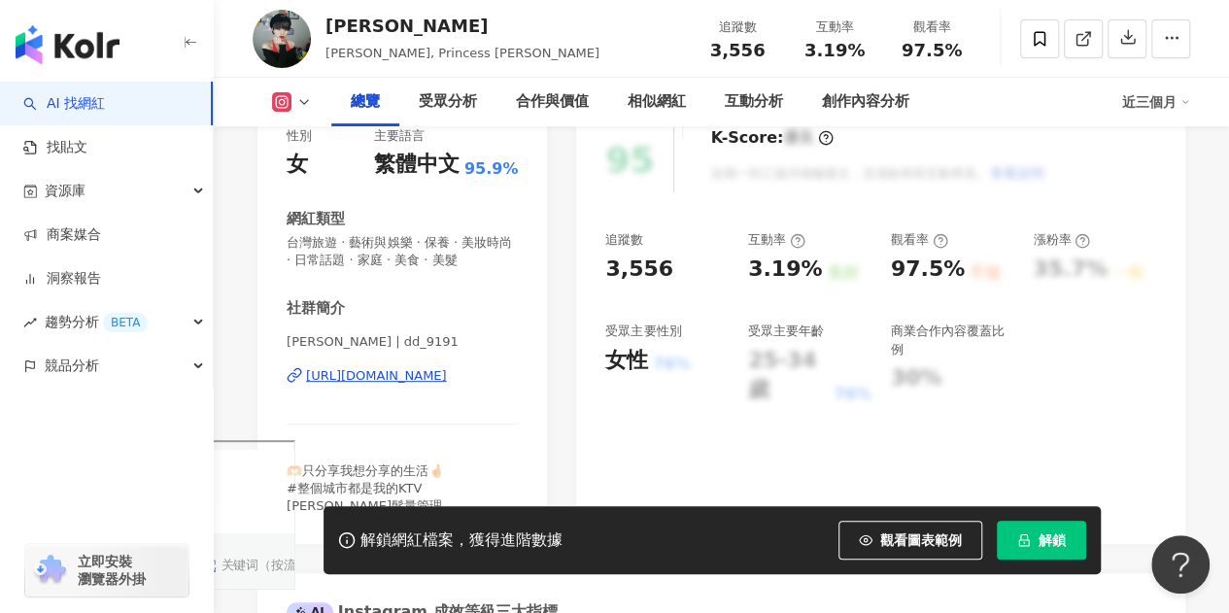
scroll to position [97, 0]
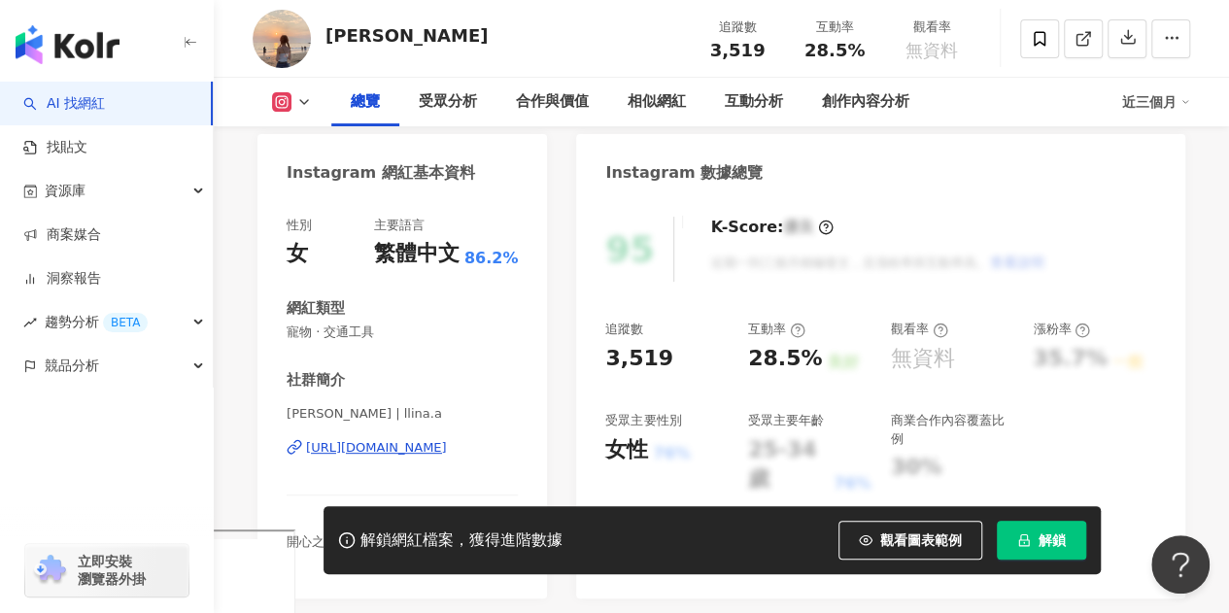
scroll to position [292, 0]
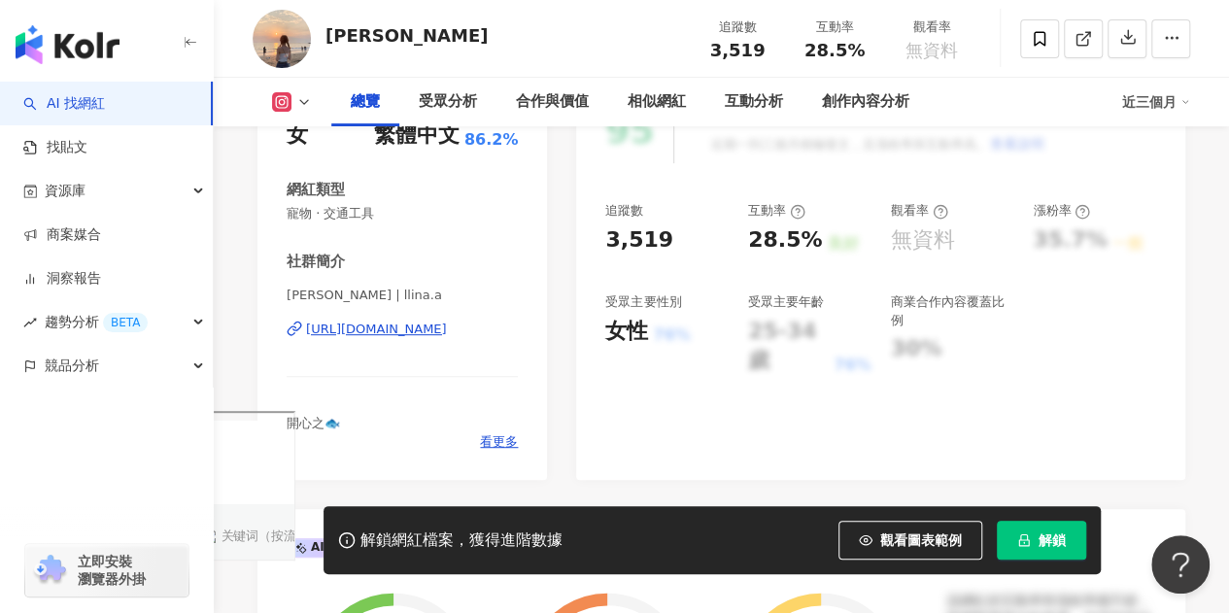
click at [294, 327] on icon at bounding box center [292, 331] width 8 height 9
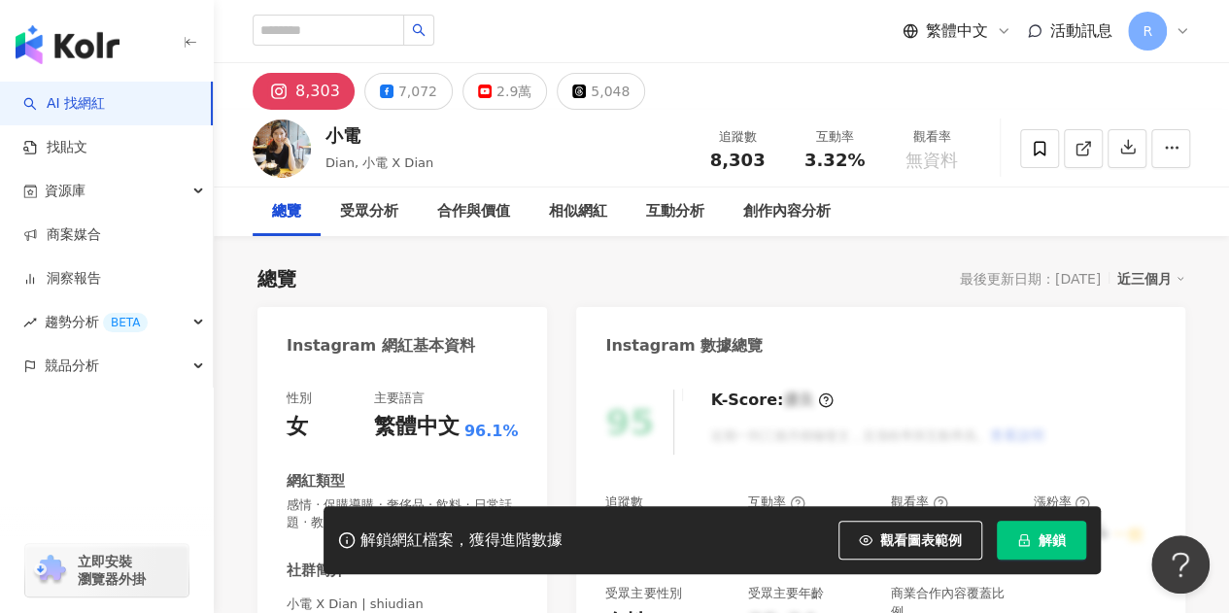
scroll to position [194, 0]
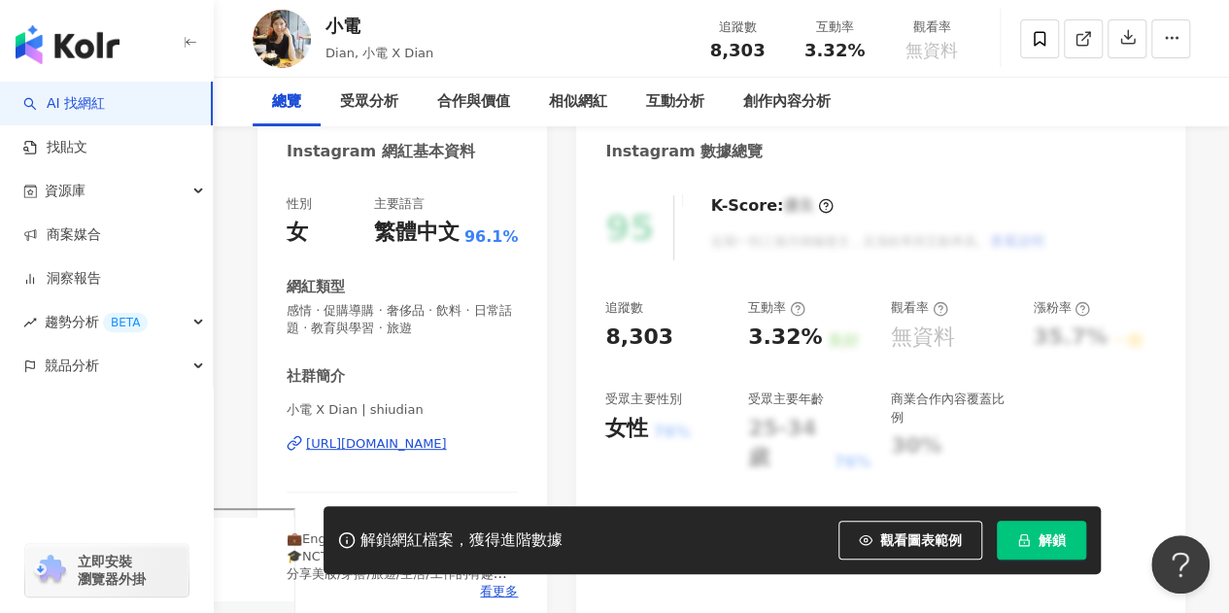
click at [292, 444] on icon at bounding box center [295, 443] width 16 height 16
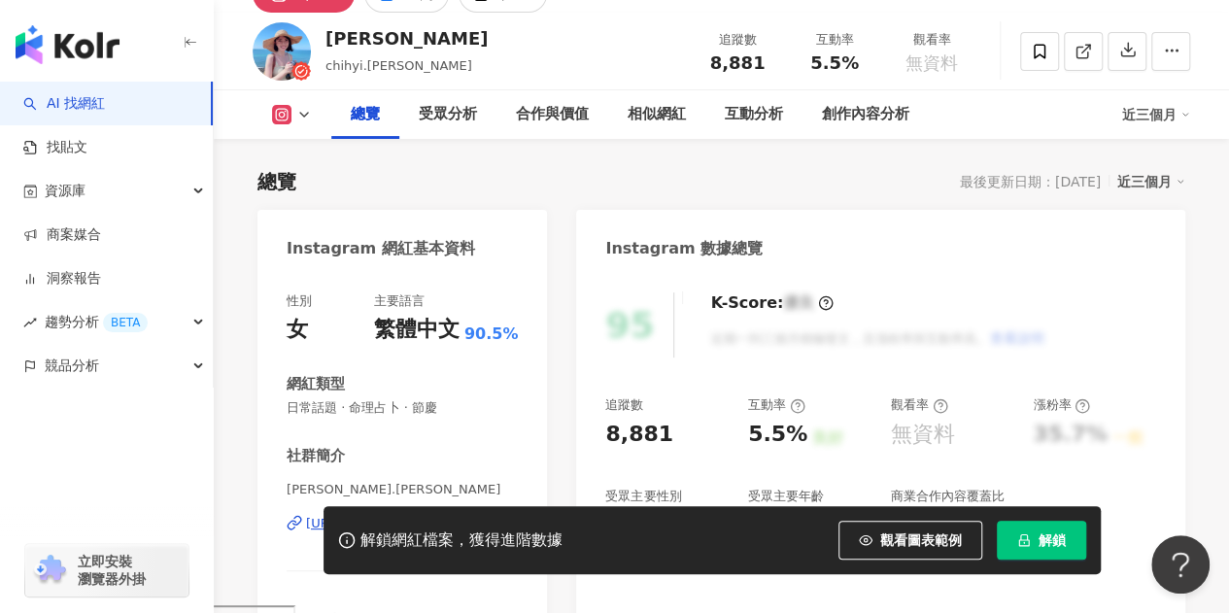
scroll to position [194, 0]
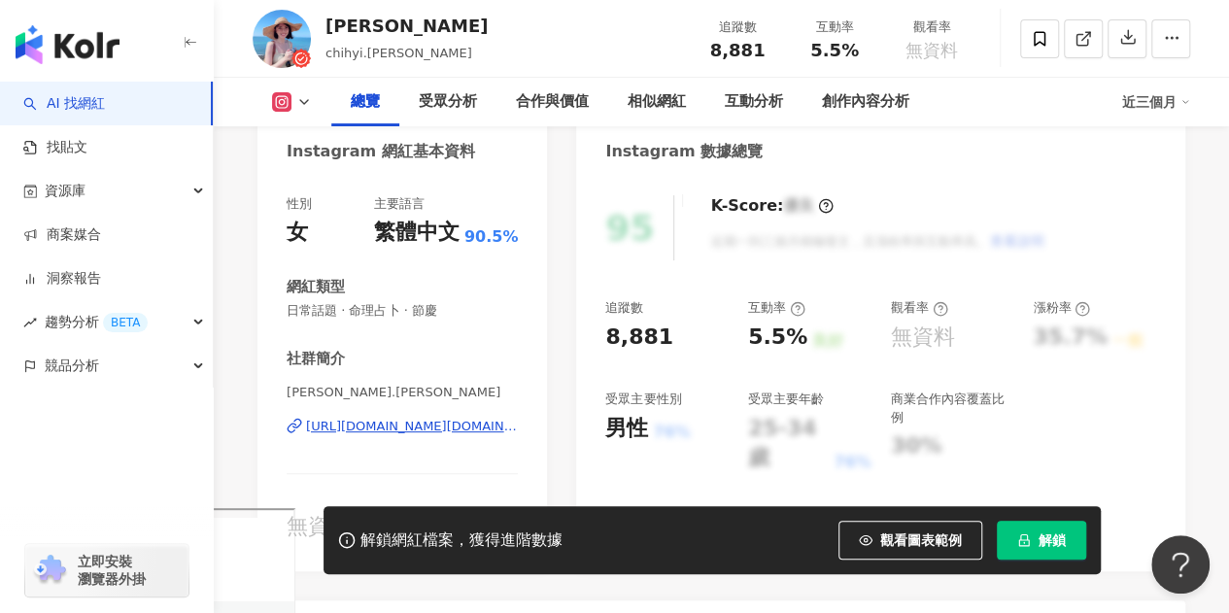
click at [294, 424] on icon at bounding box center [292, 428] width 8 height 9
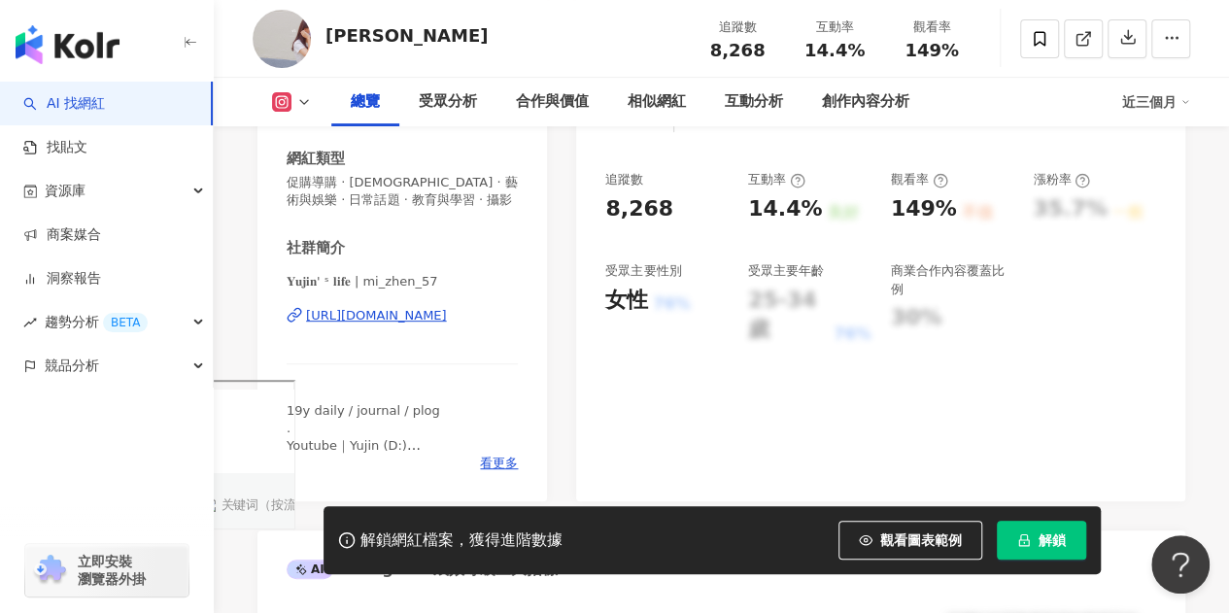
scroll to position [389, 0]
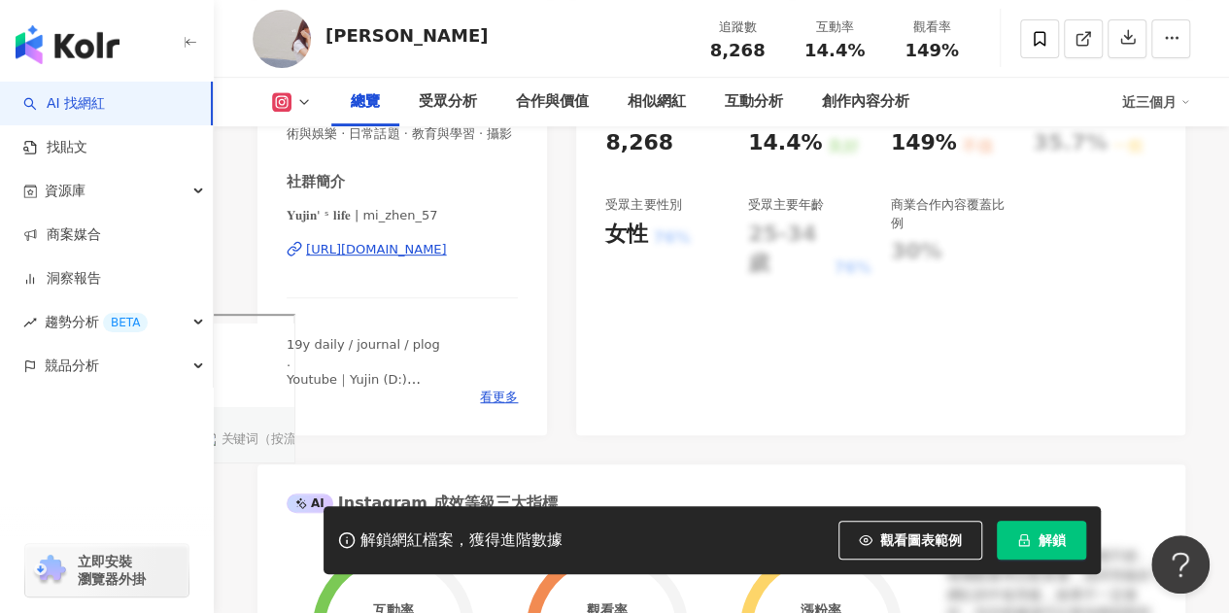
click at [291, 257] on icon at bounding box center [295, 249] width 16 height 16
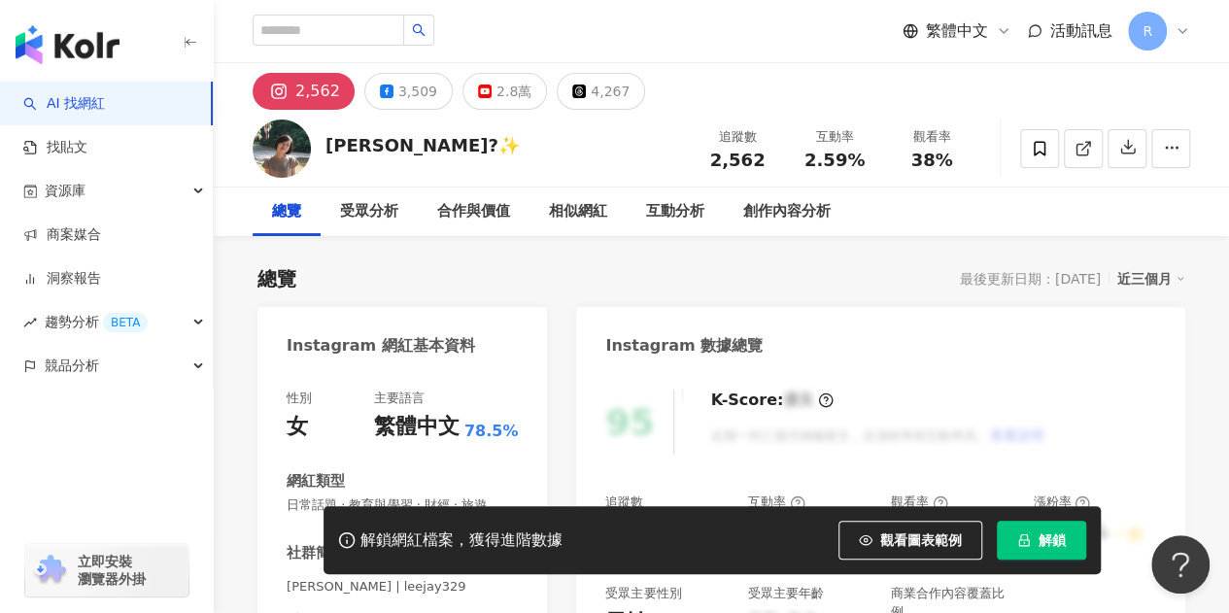
click at [294, 598] on icon at bounding box center [298, 618] width 8 height 9
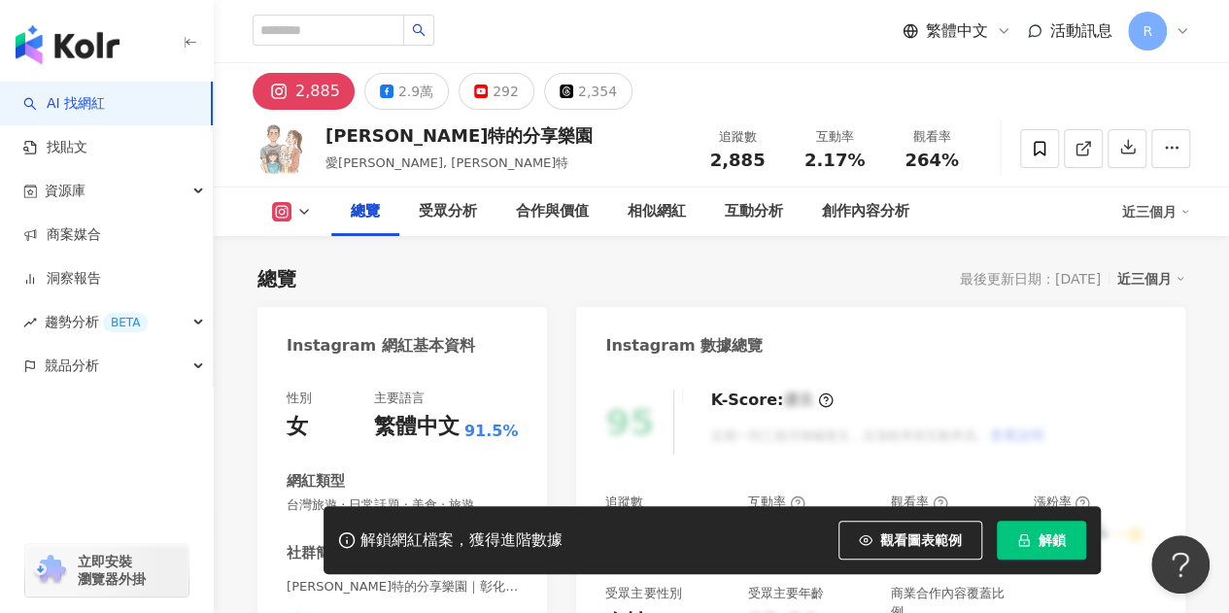
click at [292, 598] on icon at bounding box center [295, 620] width 16 height 16
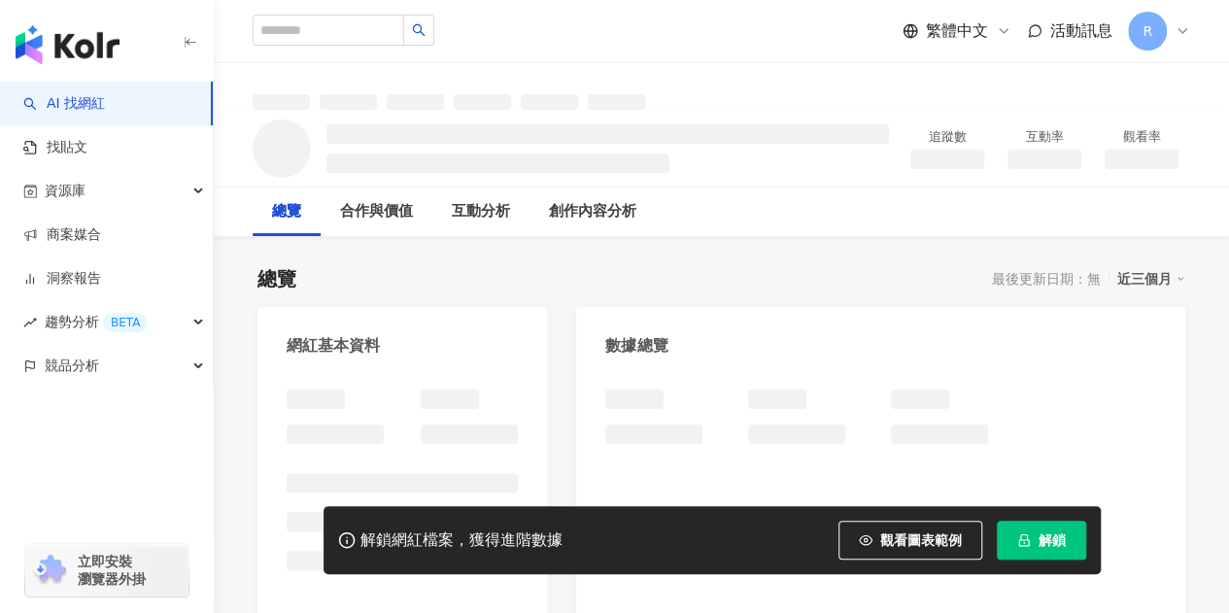
scroll to position [194, 0]
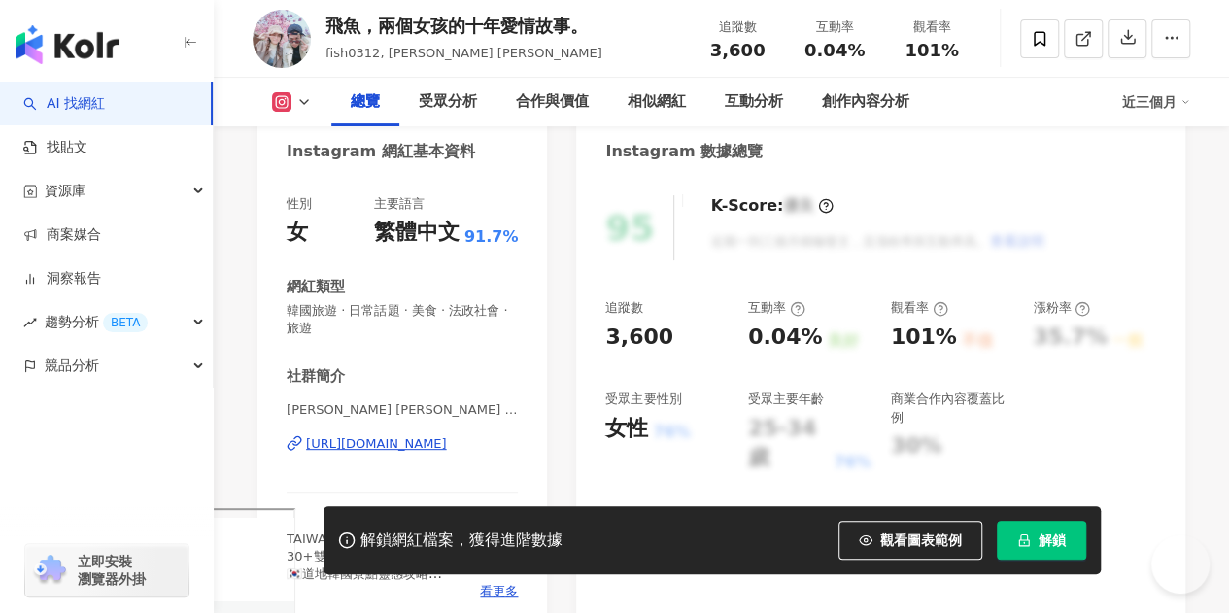
click at [289, 450] on icon at bounding box center [295, 443] width 16 height 16
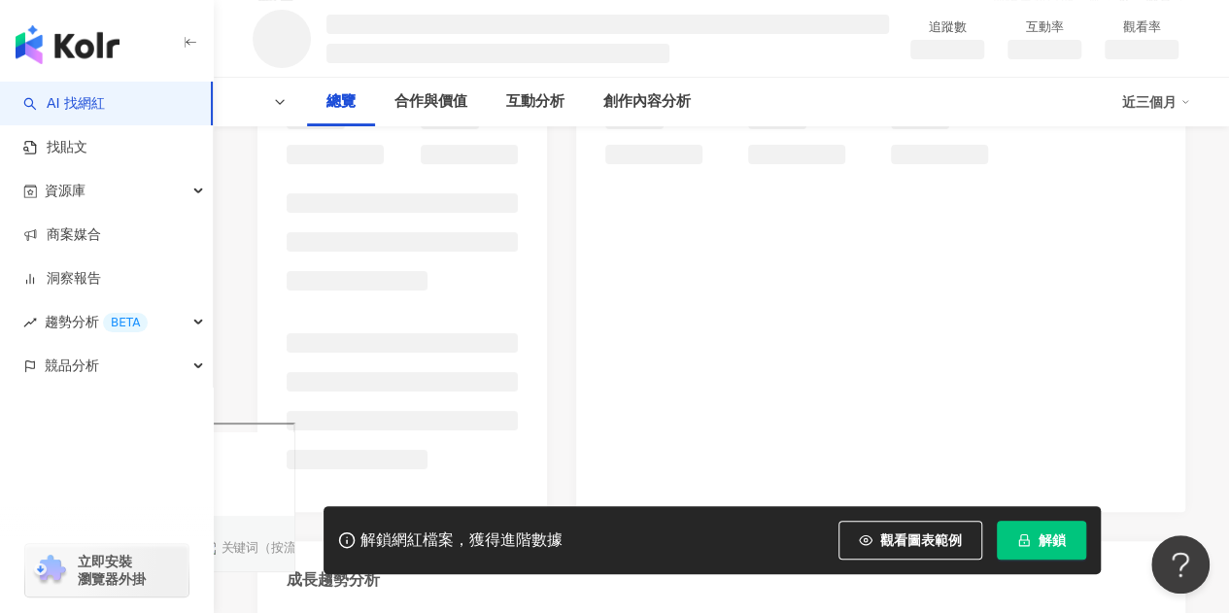
scroll to position [292, 0]
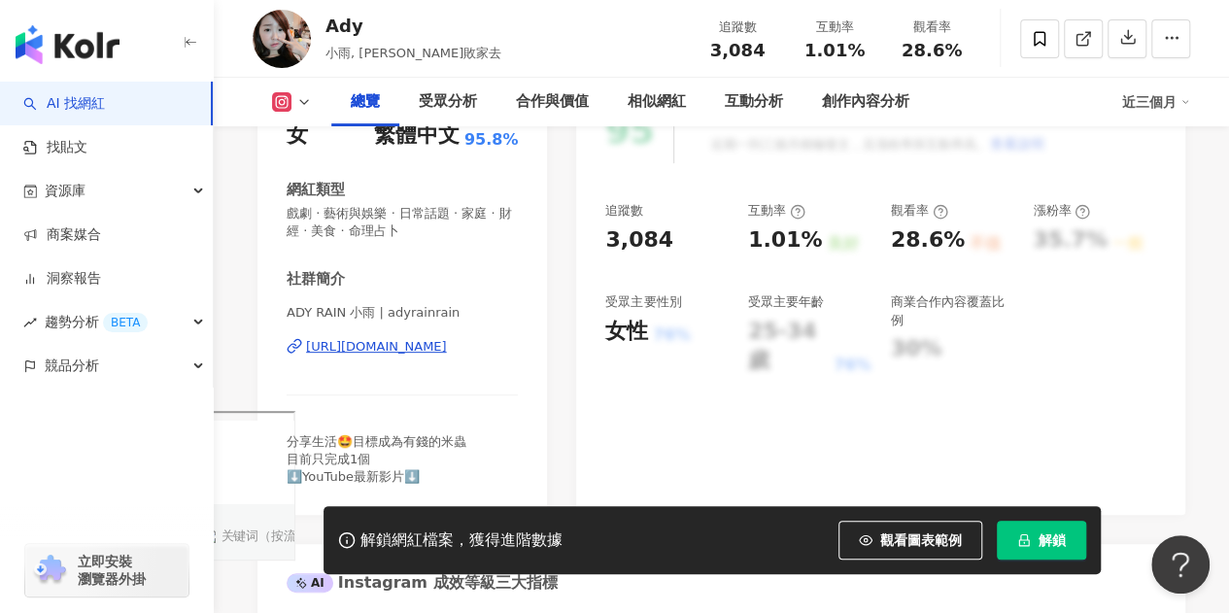
click at [292, 343] on icon at bounding box center [295, 346] width 16 height 16
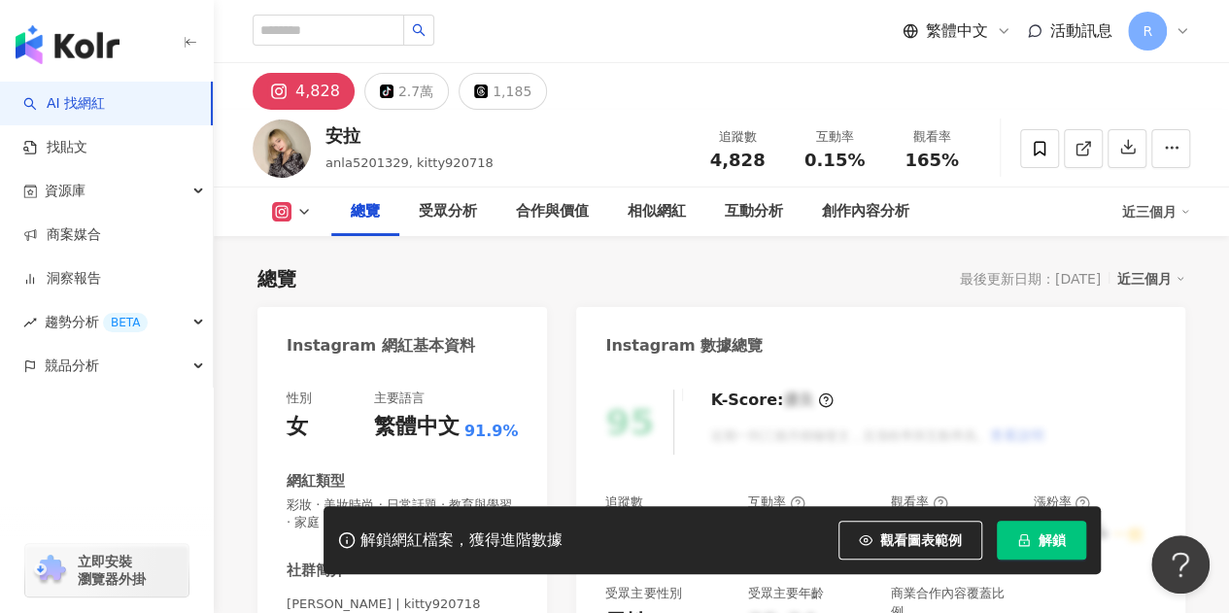
scroll to position [292, 0]
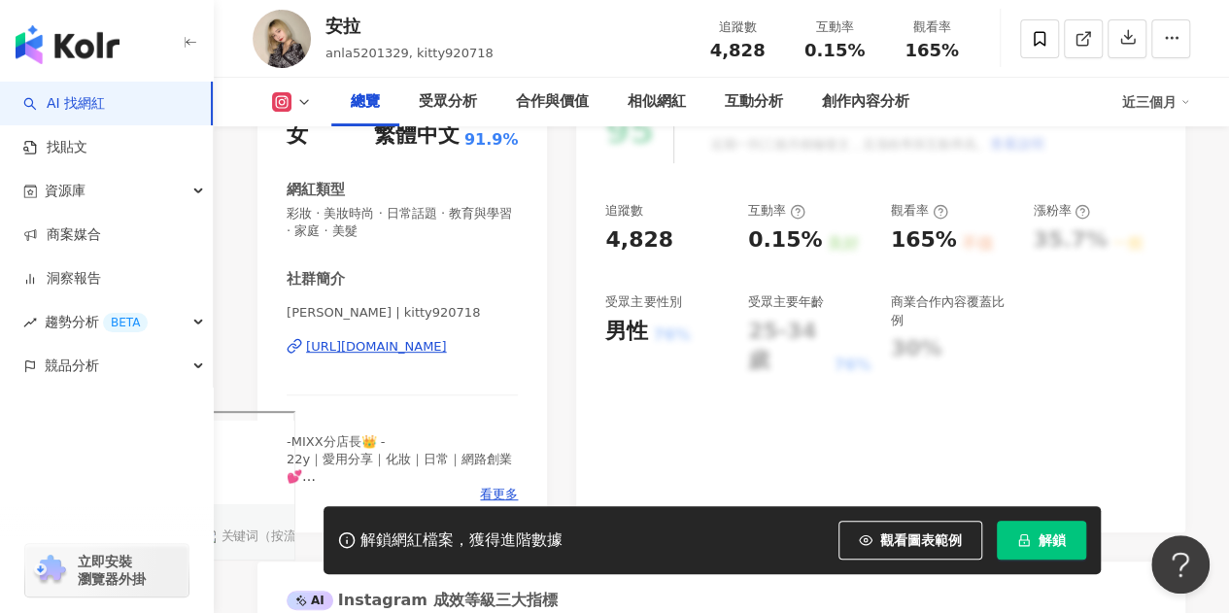
click at [293, 348] on icon at bounding box center [295, 346] width 16 height 16
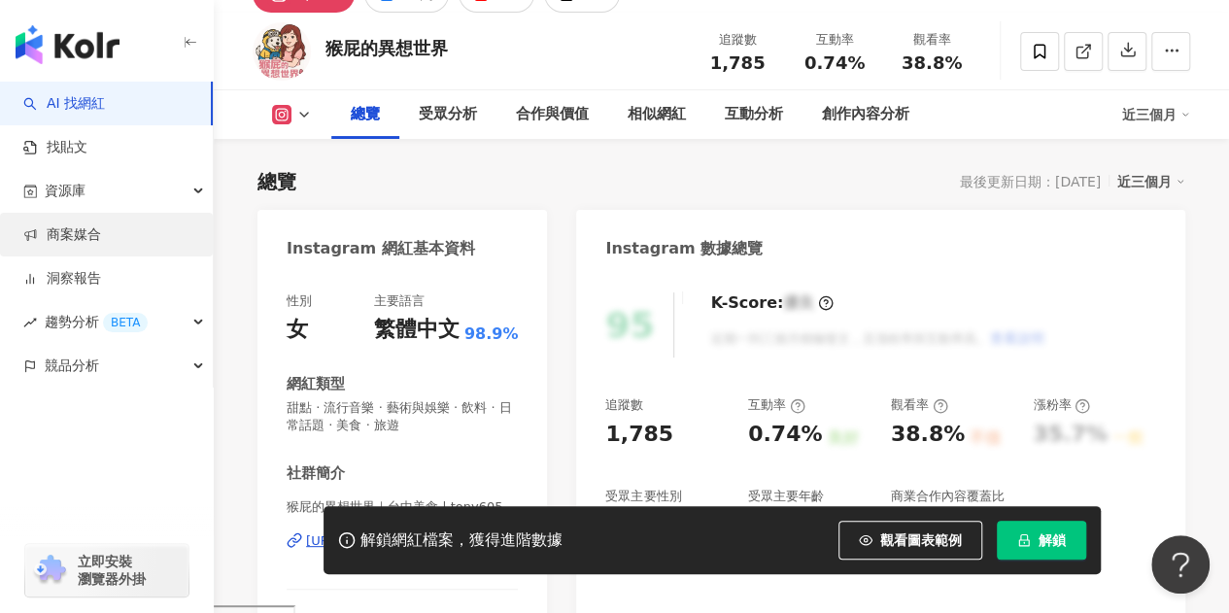
scroll to position [194, 0]
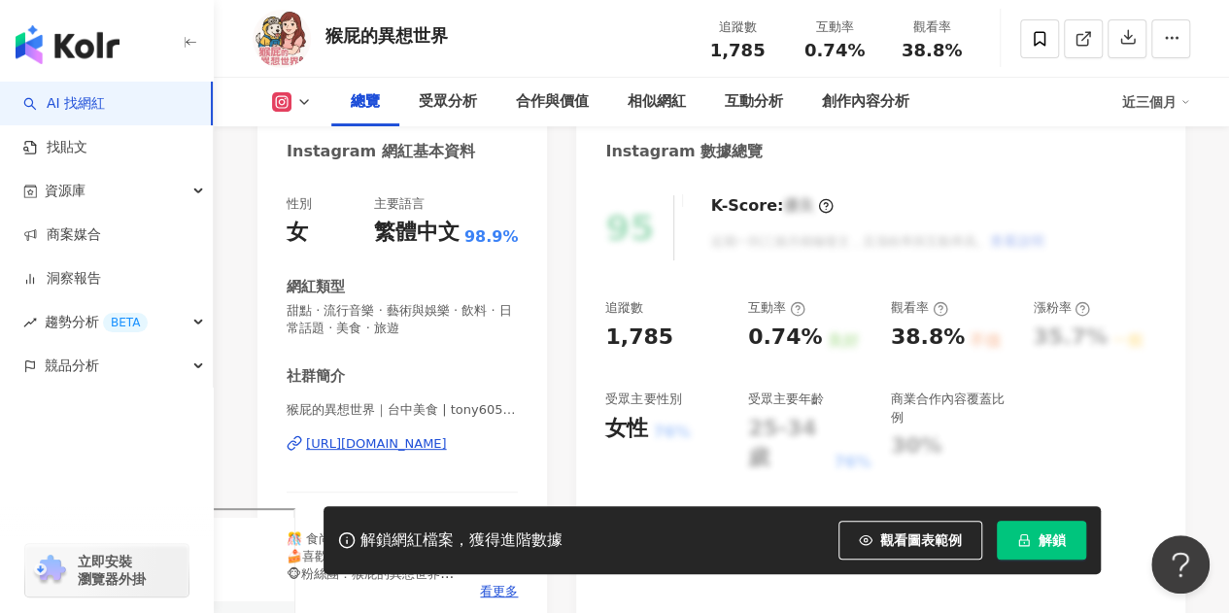
click at [294, 435] on icon at bounding box center [295, 443] width 16 height 16
